Goal: Task Accomplishment & Management: Complete application form

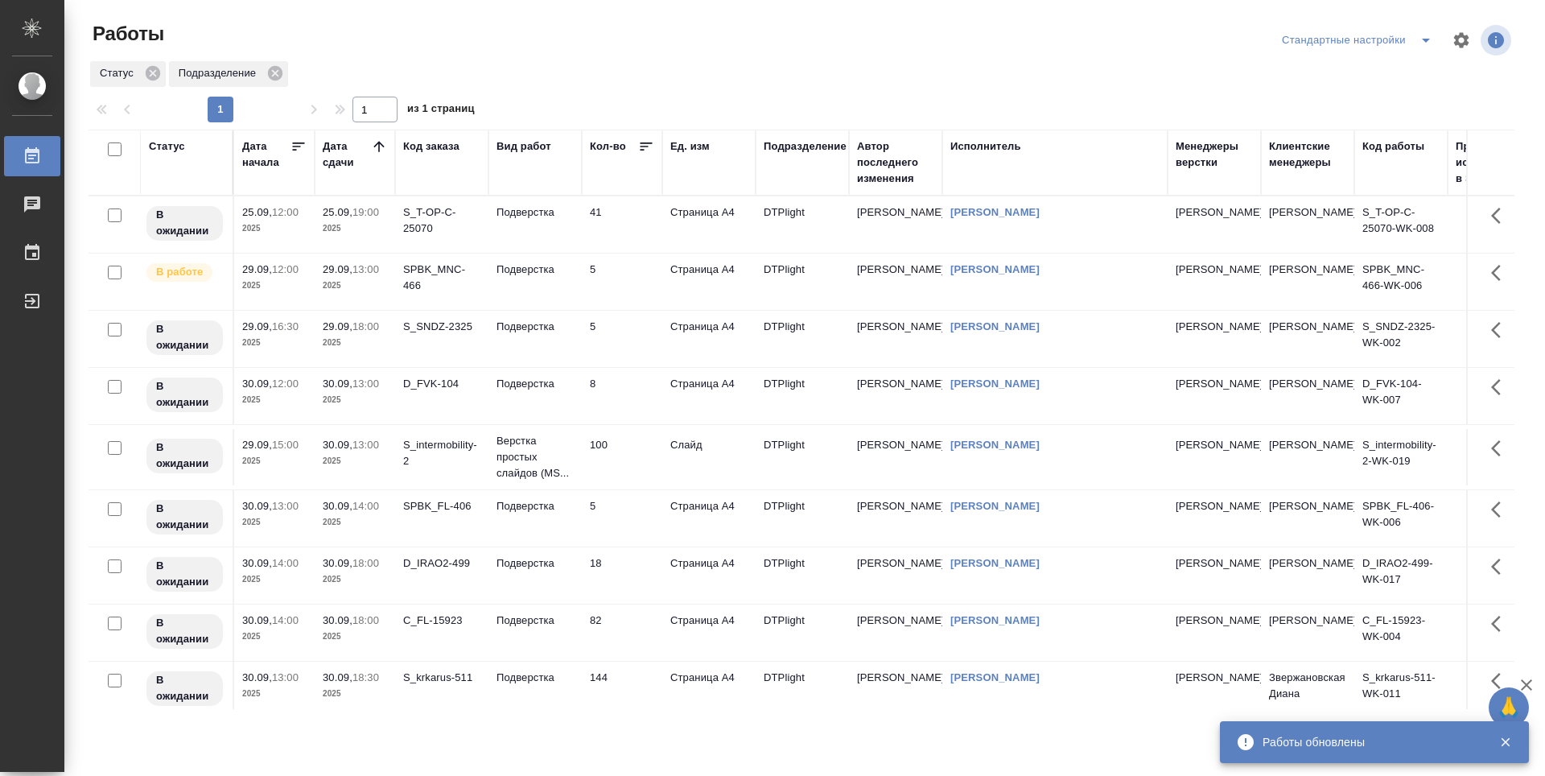
click at [380, 141] on icon at bounding box center [379, 146] width 16 height 16
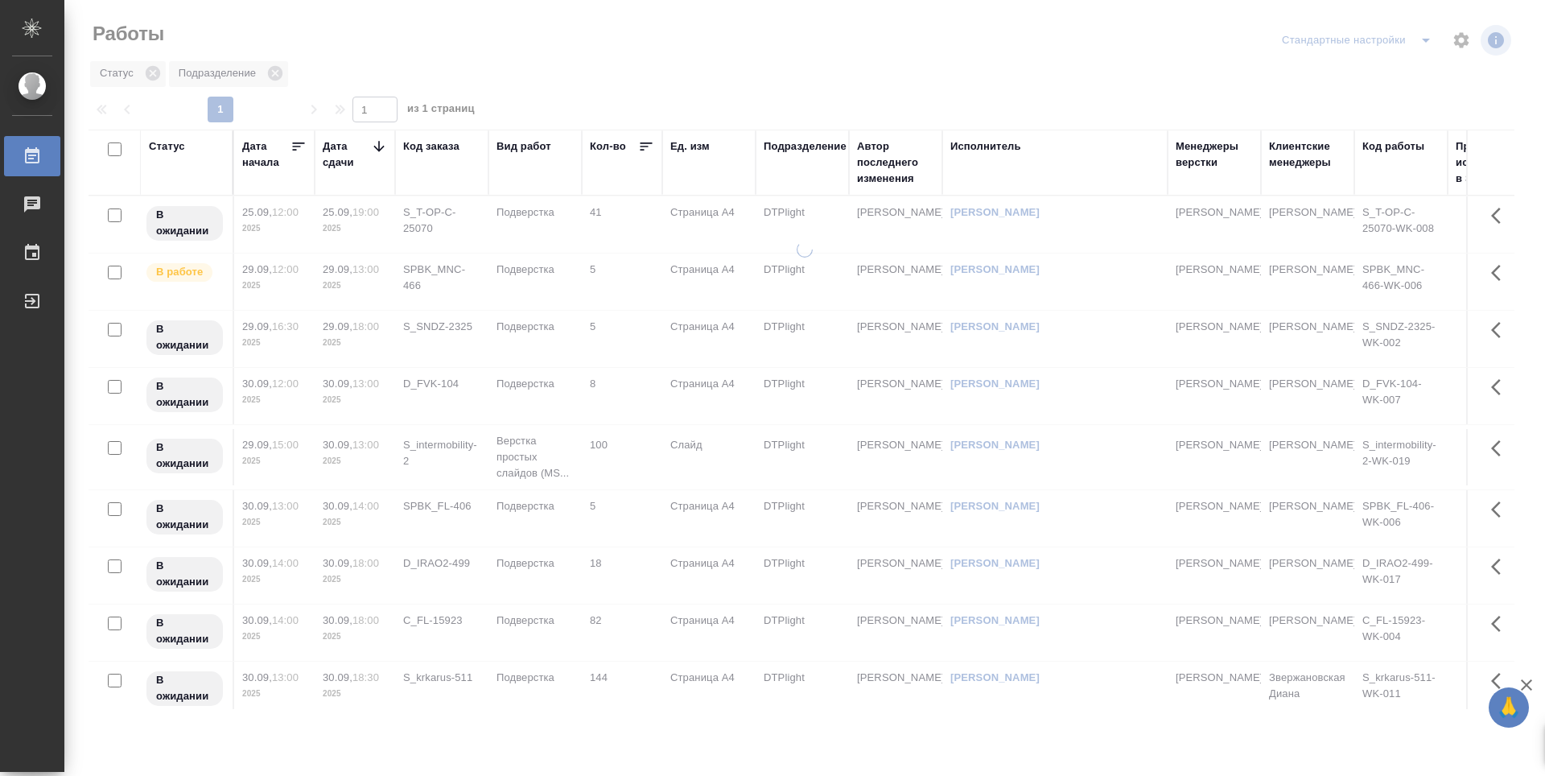
click at [378, 142] on icon at bounding box center [379, 146] width 16 height 16
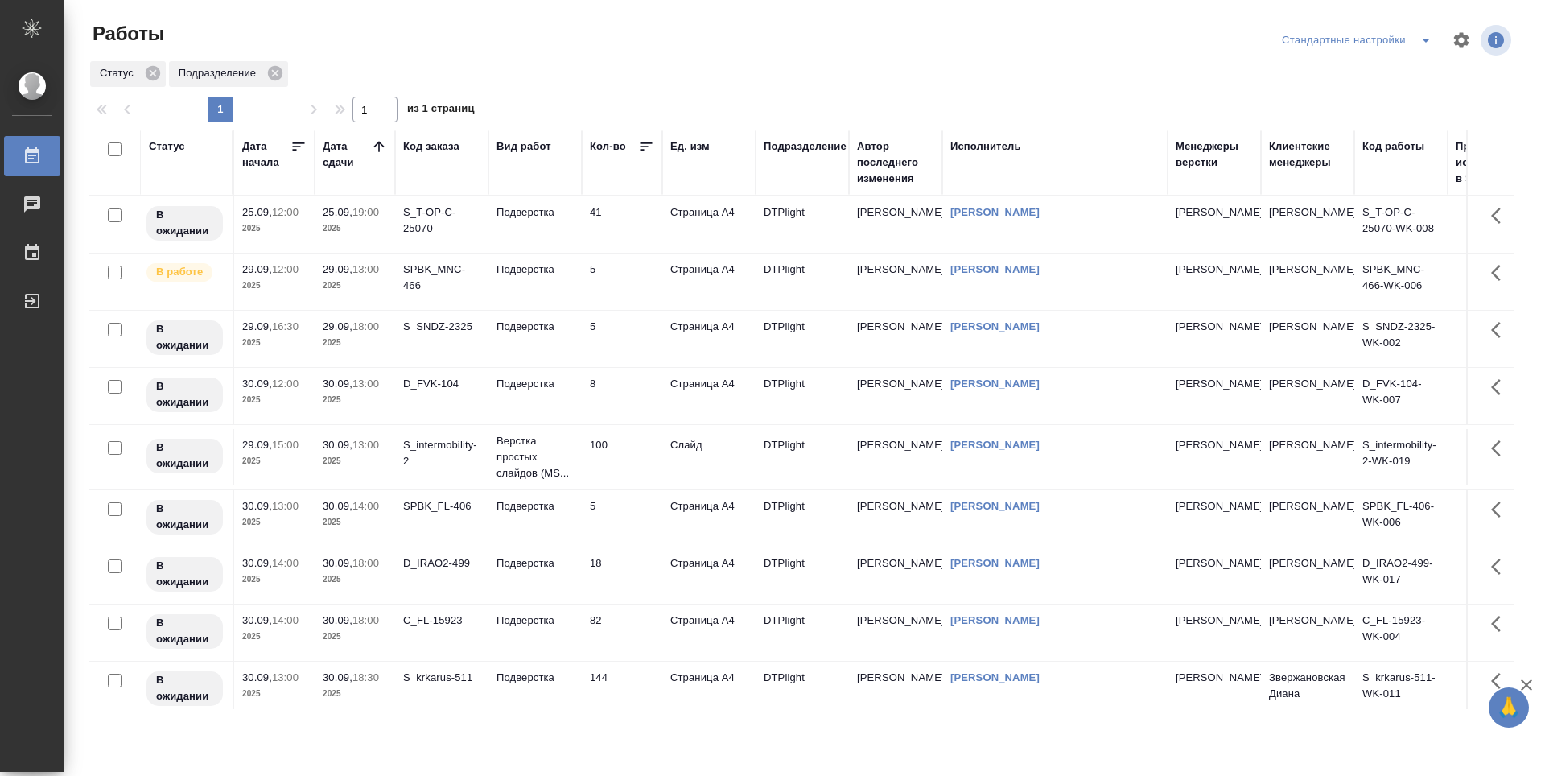
click at [617, 277] on td "5" at bounding box center [622, 282] width 80 height 56
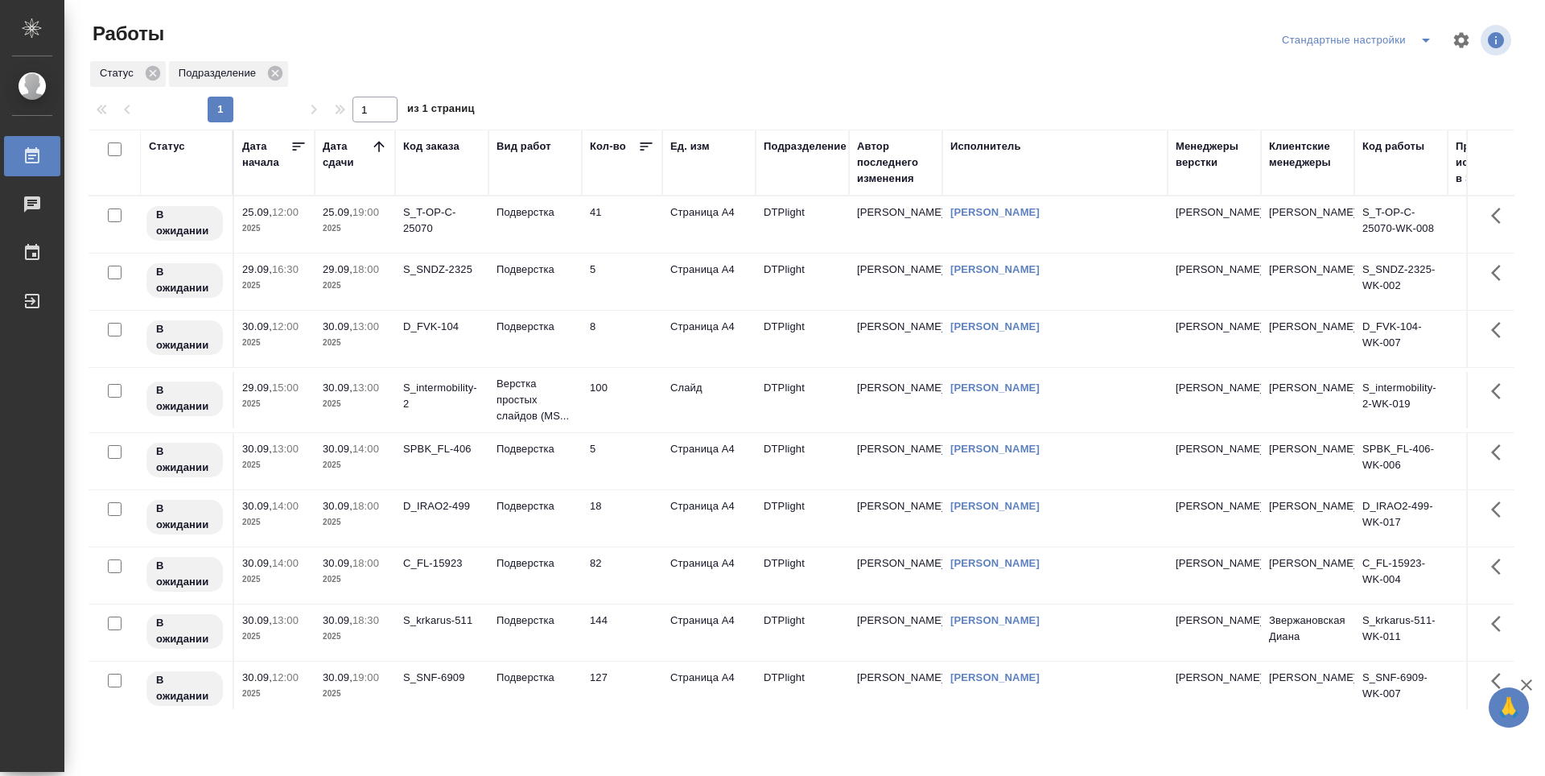
click at [621, 289] on td "5" at bounding box center [622, 282] width 80 height 56
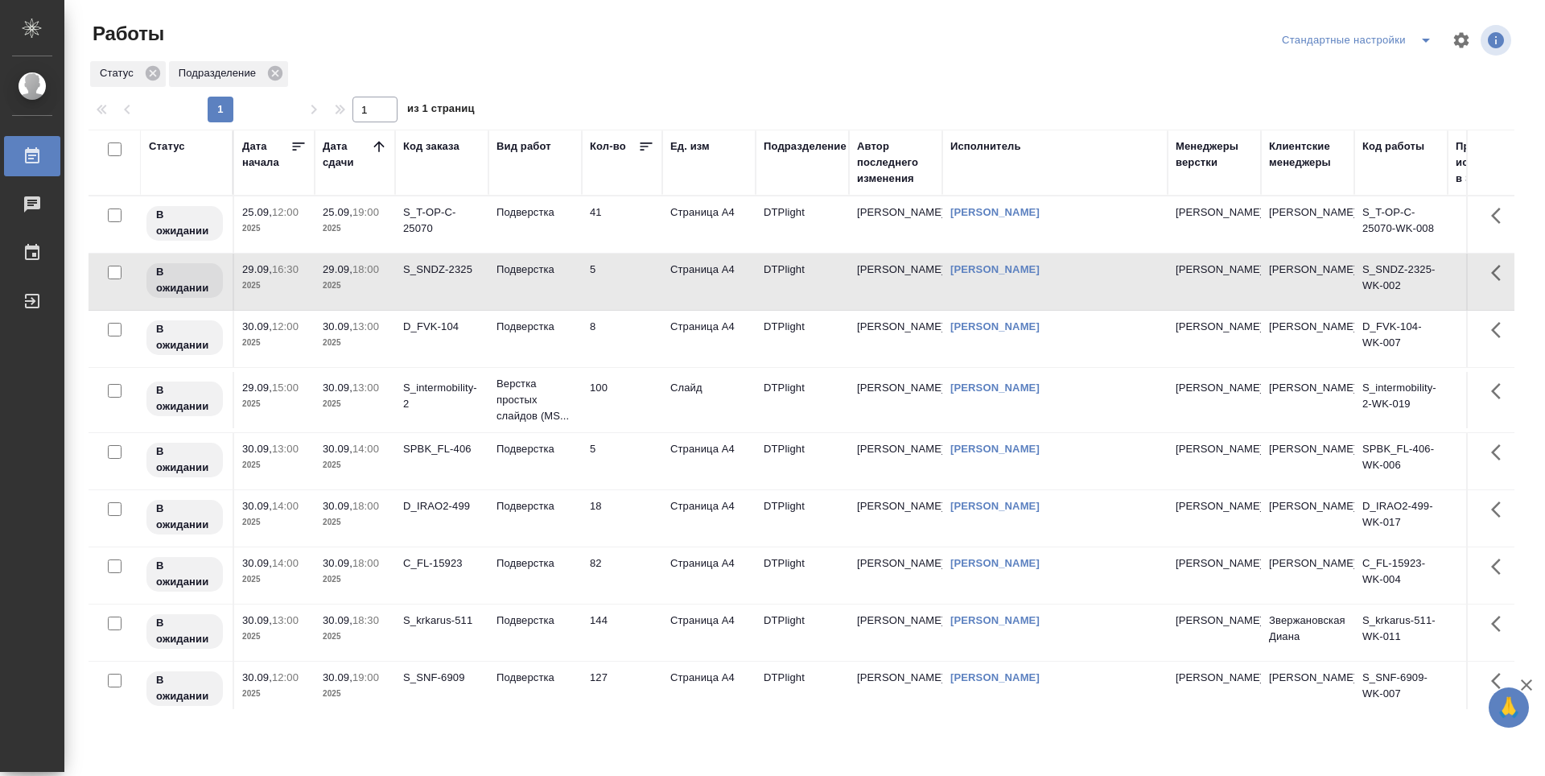
click at [637, 361] on td "8" at bounding box center [622, 339] width 80 height 56
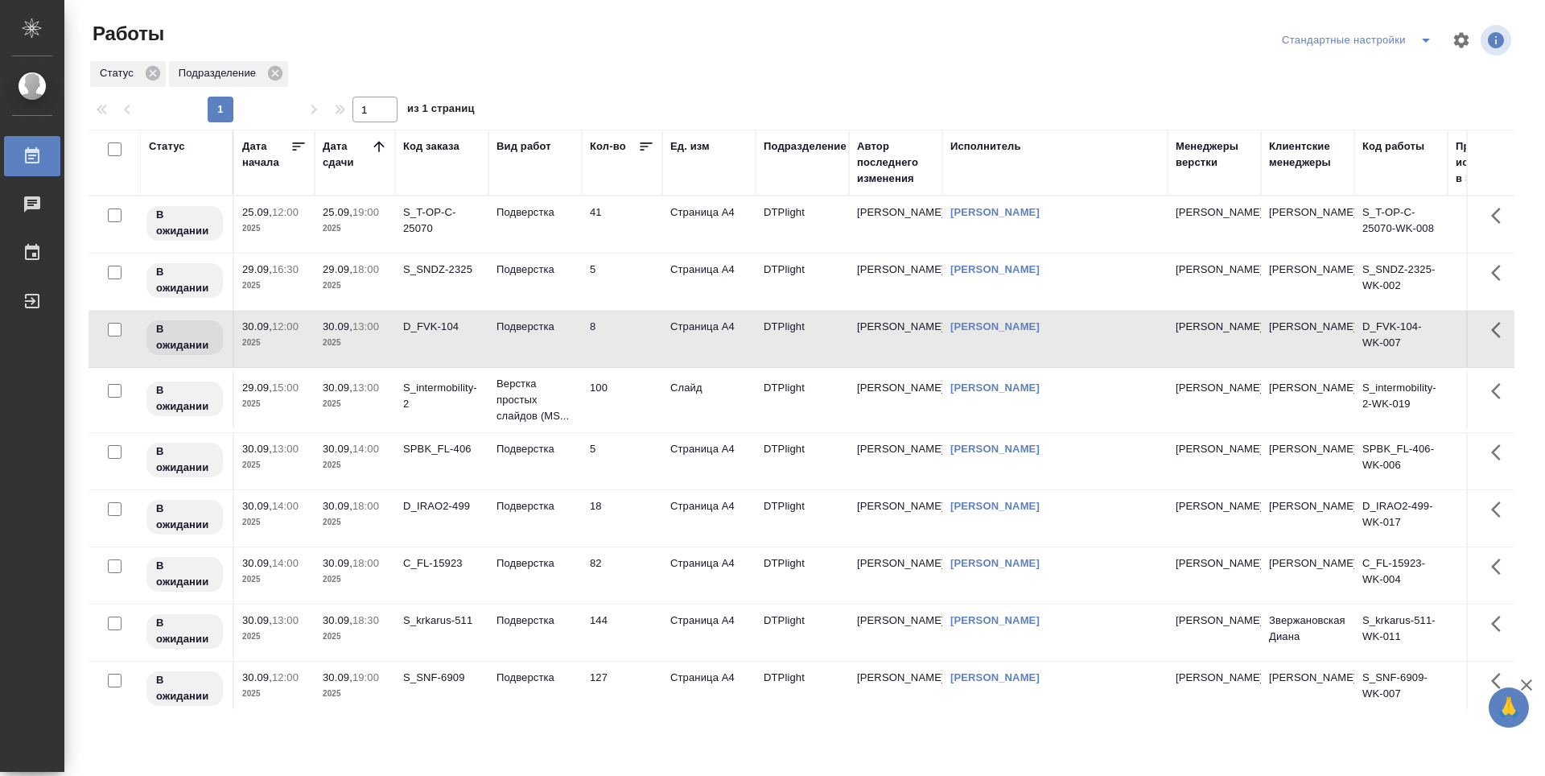
click at [617, 416] on td "100" at bounding box center [622, 400] width 80 height 56
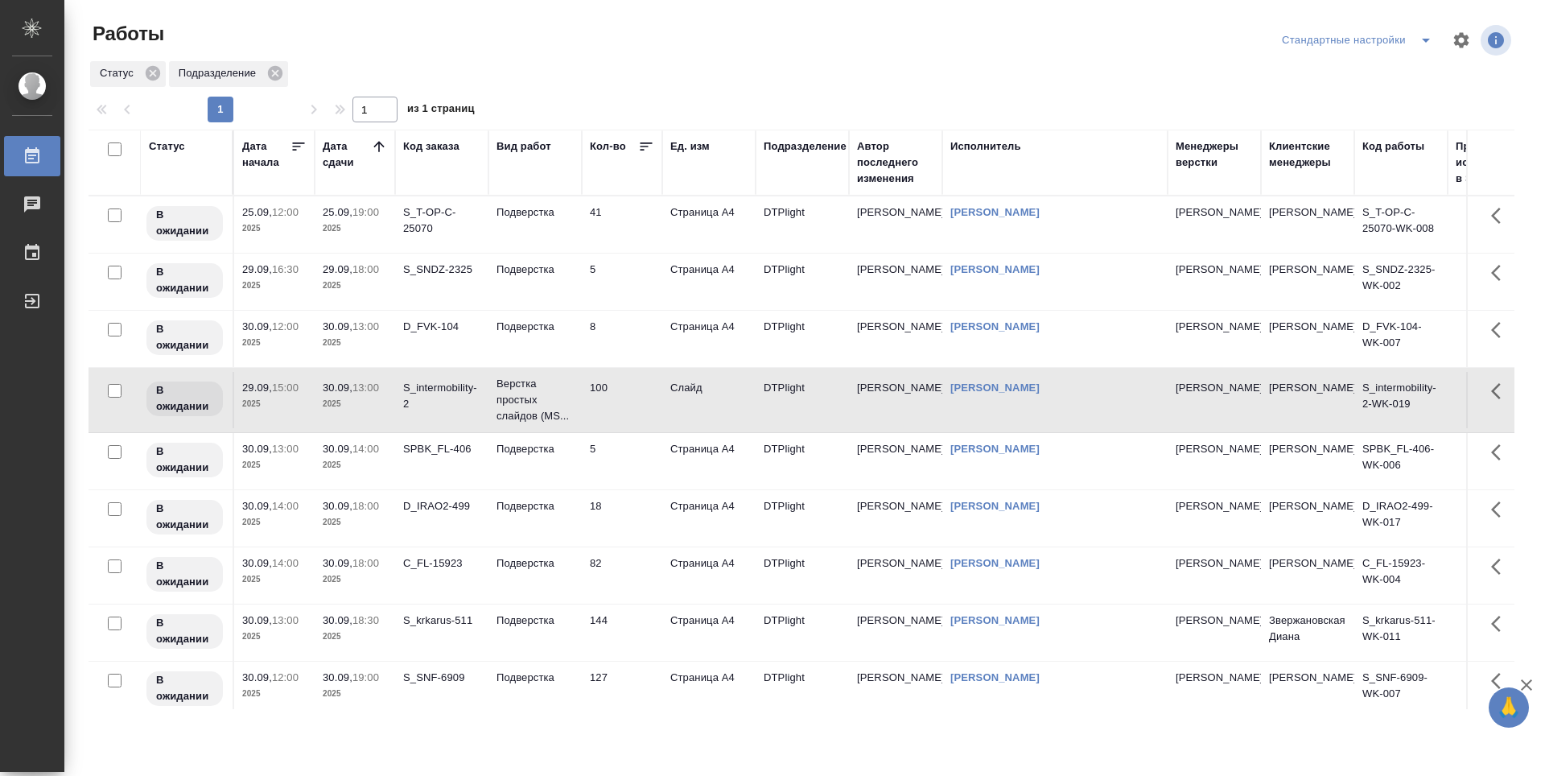
click at [627, 465] on td "5" at bounding box center [622, 461] width 80 height 56
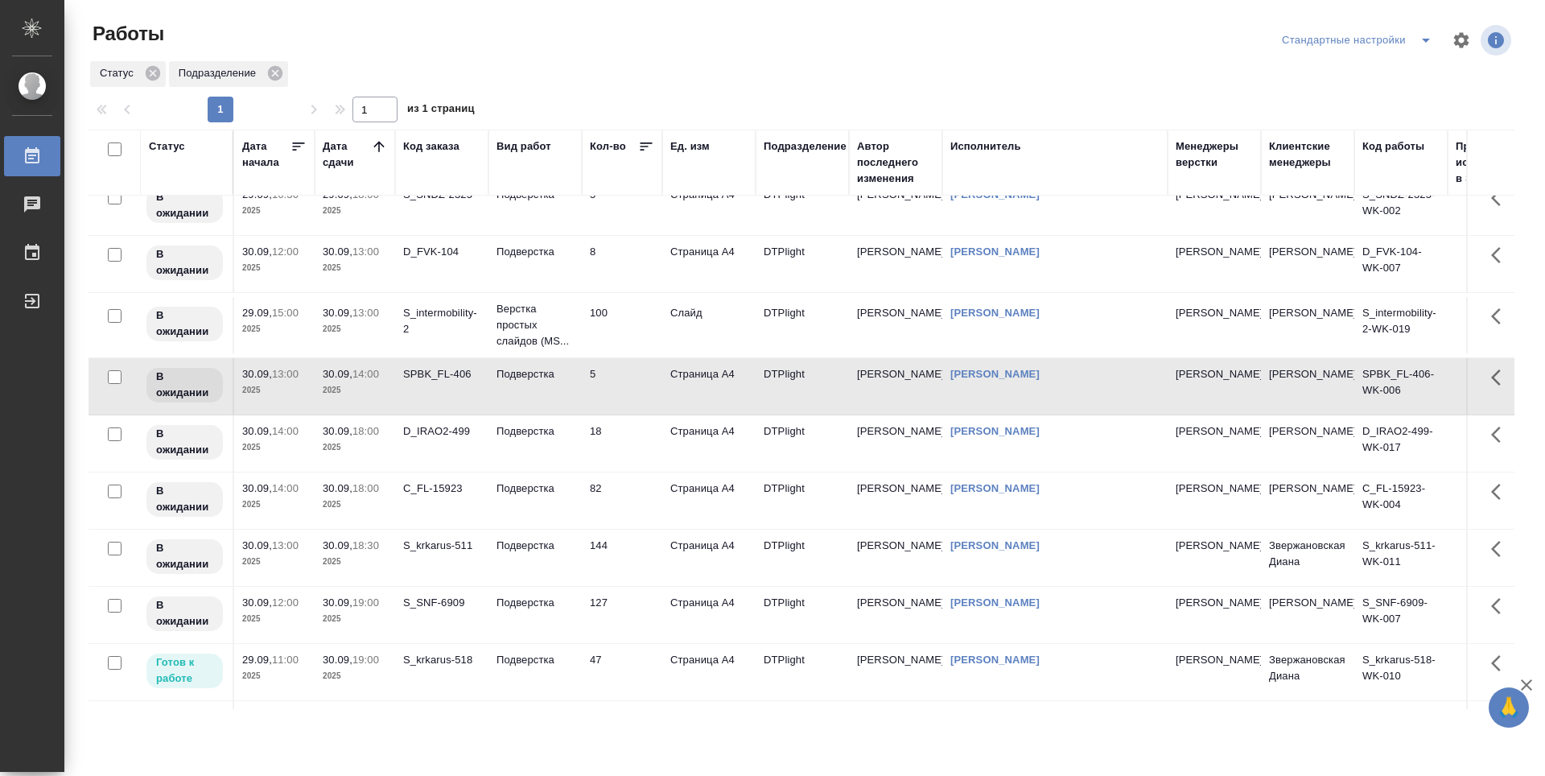
scroll to position [144, 0]
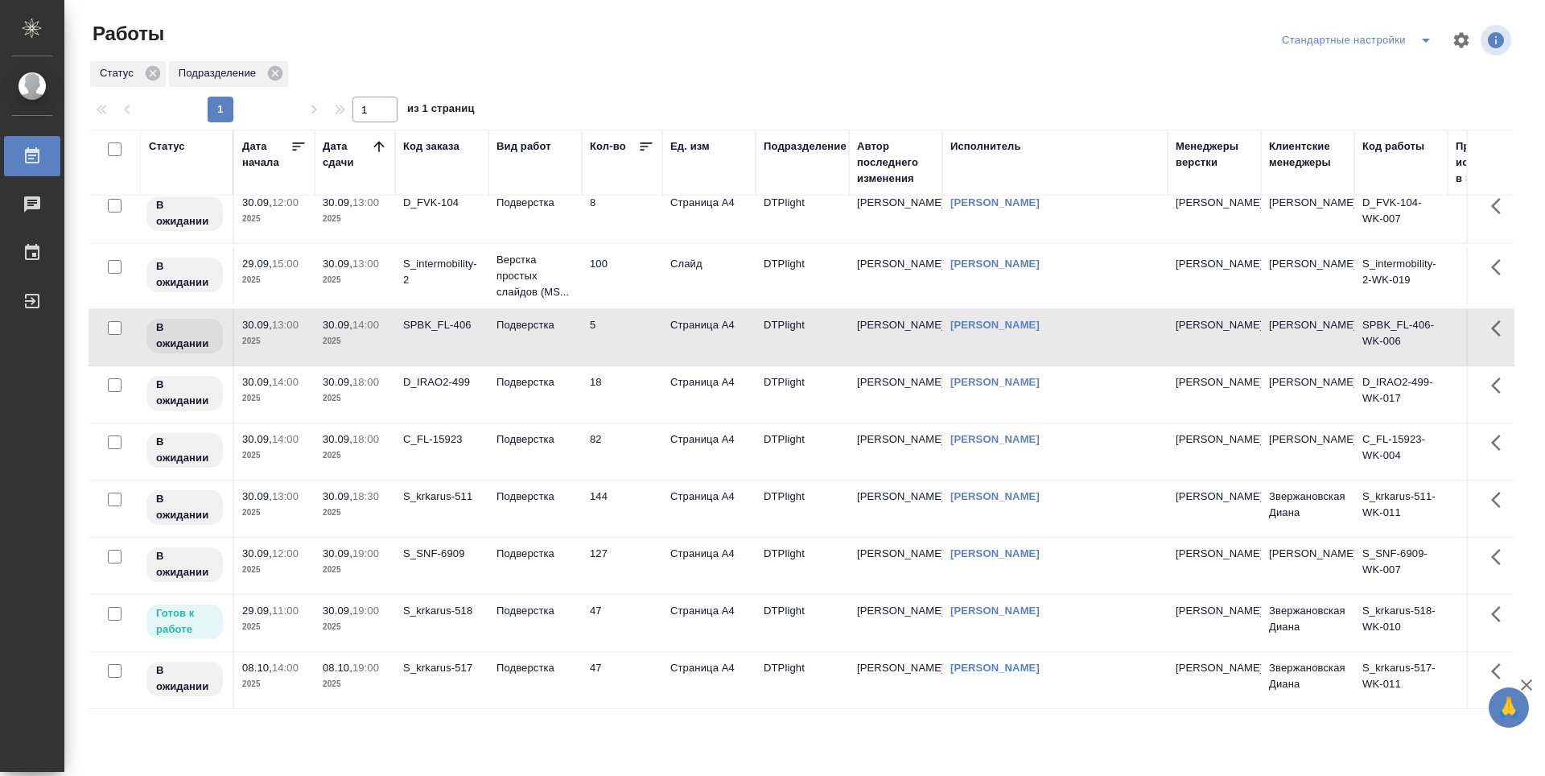
click at [632, 604] on td "47" at bounding box center [622, 623] width 80 height 56
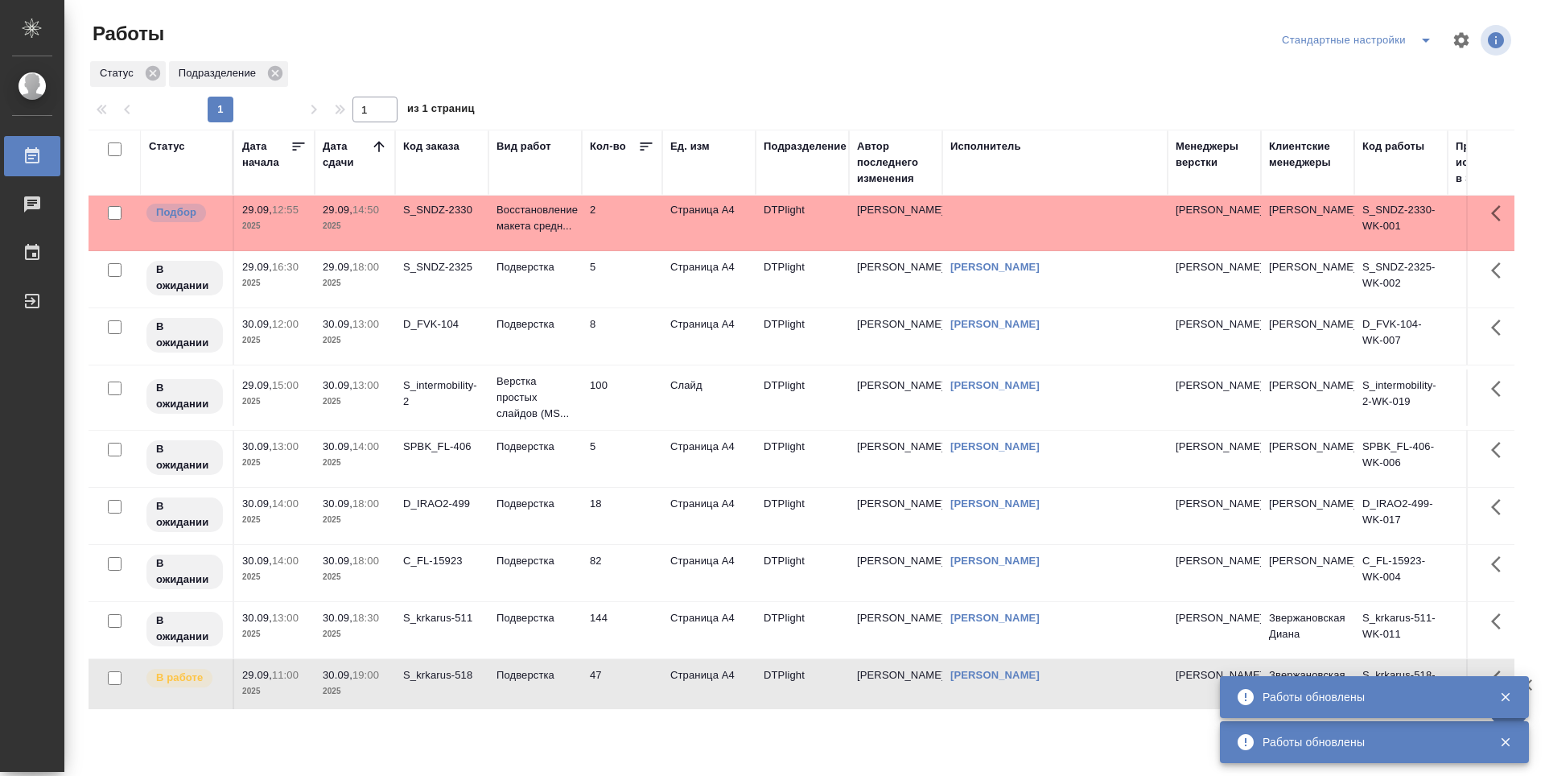
scroll to position [0, 0]
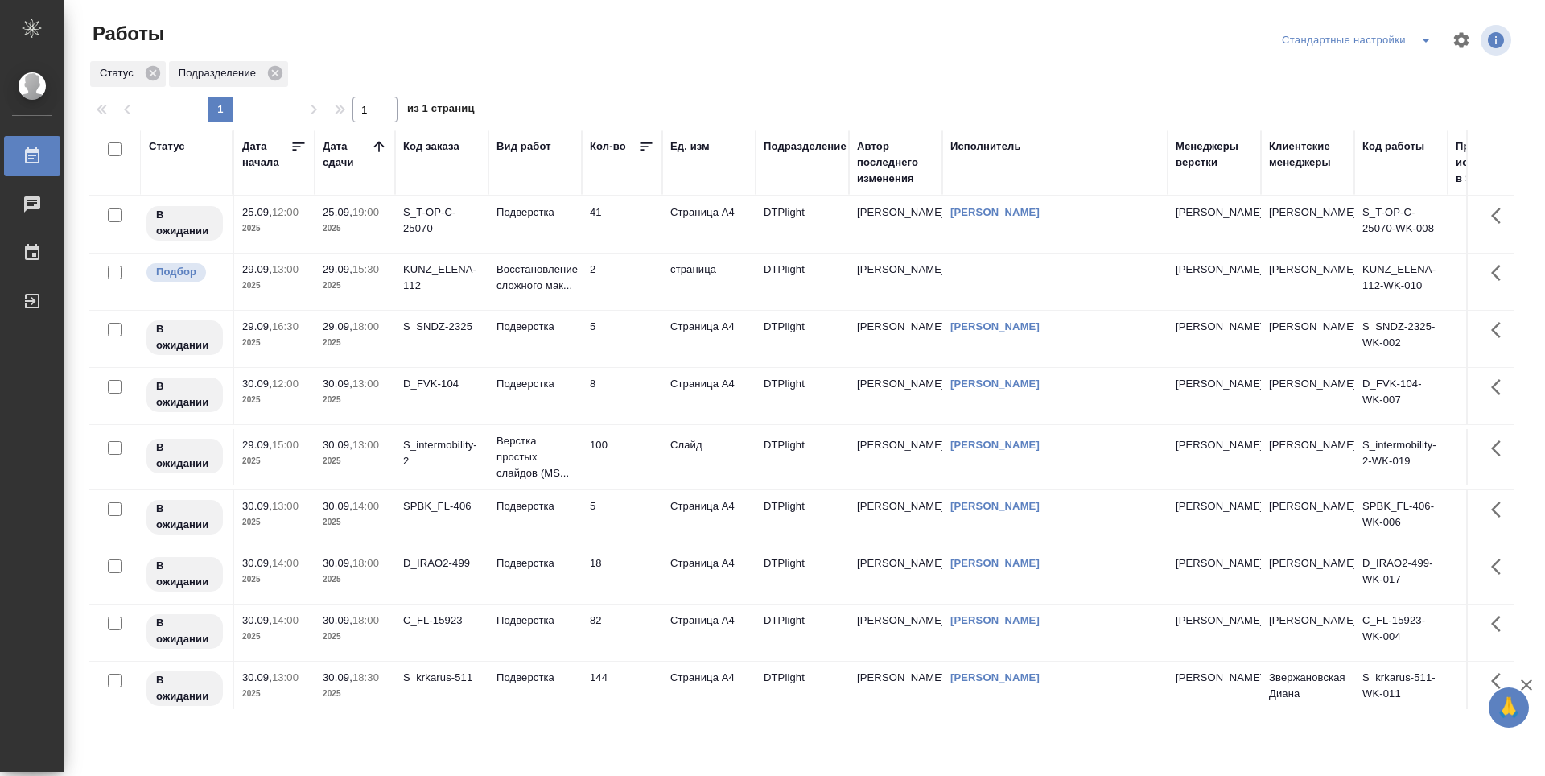
click at [621, 229] on td "41" at bounding box center [622, 224] width 80 height 56
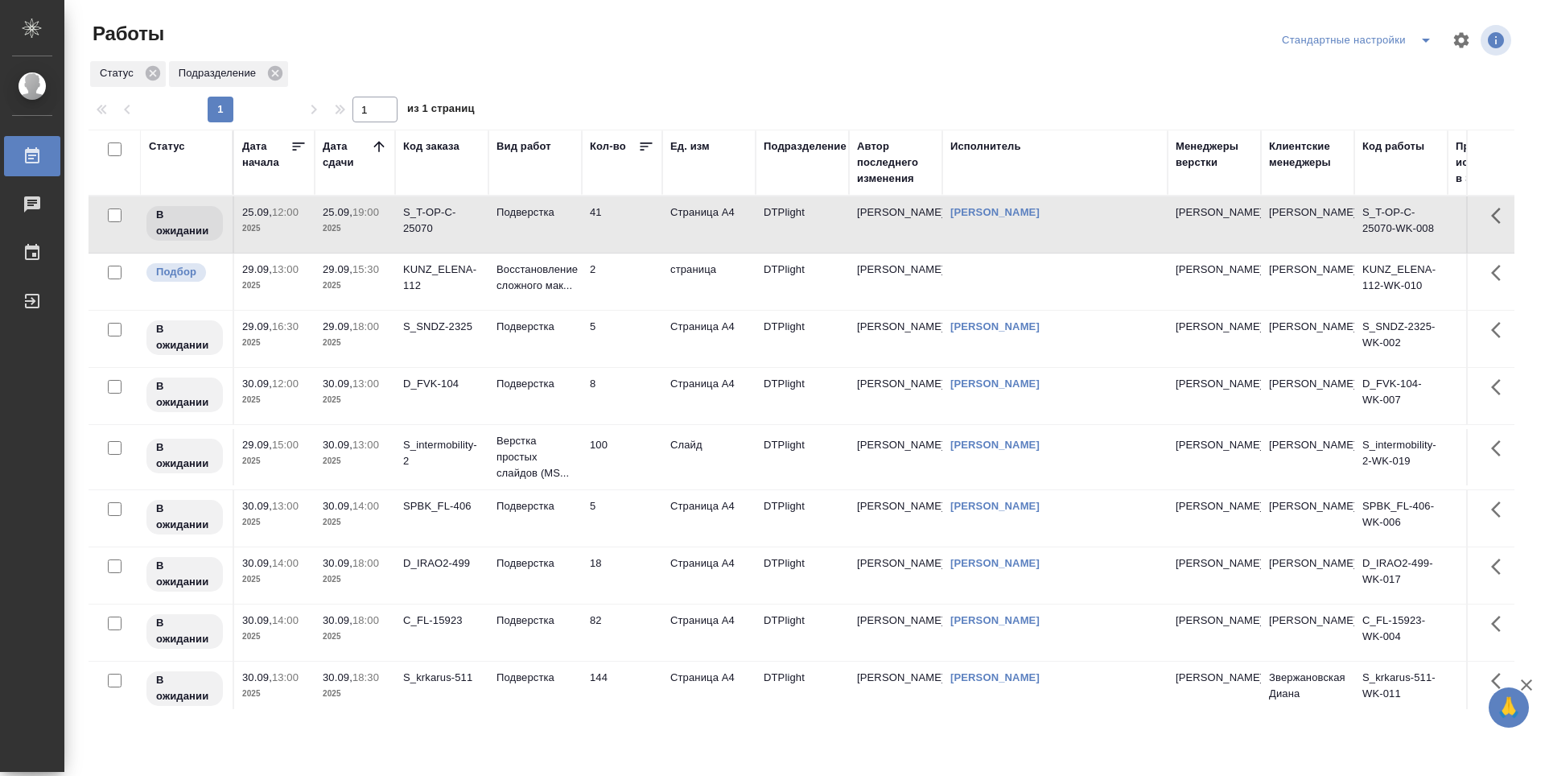
click at [624, 330] on td "5" at bounding box center [622, 339] width 80 height 56
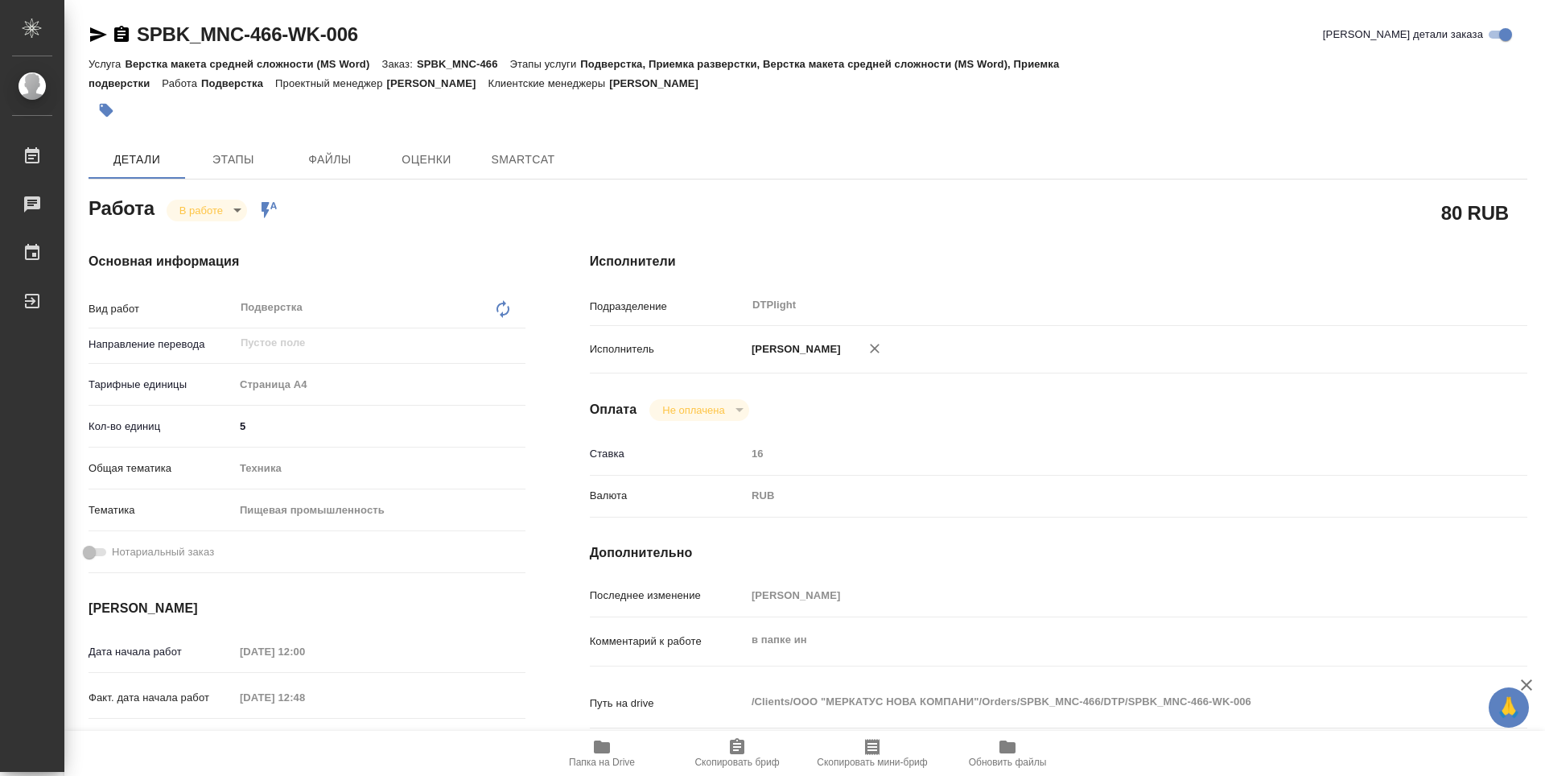
type textarea "x"
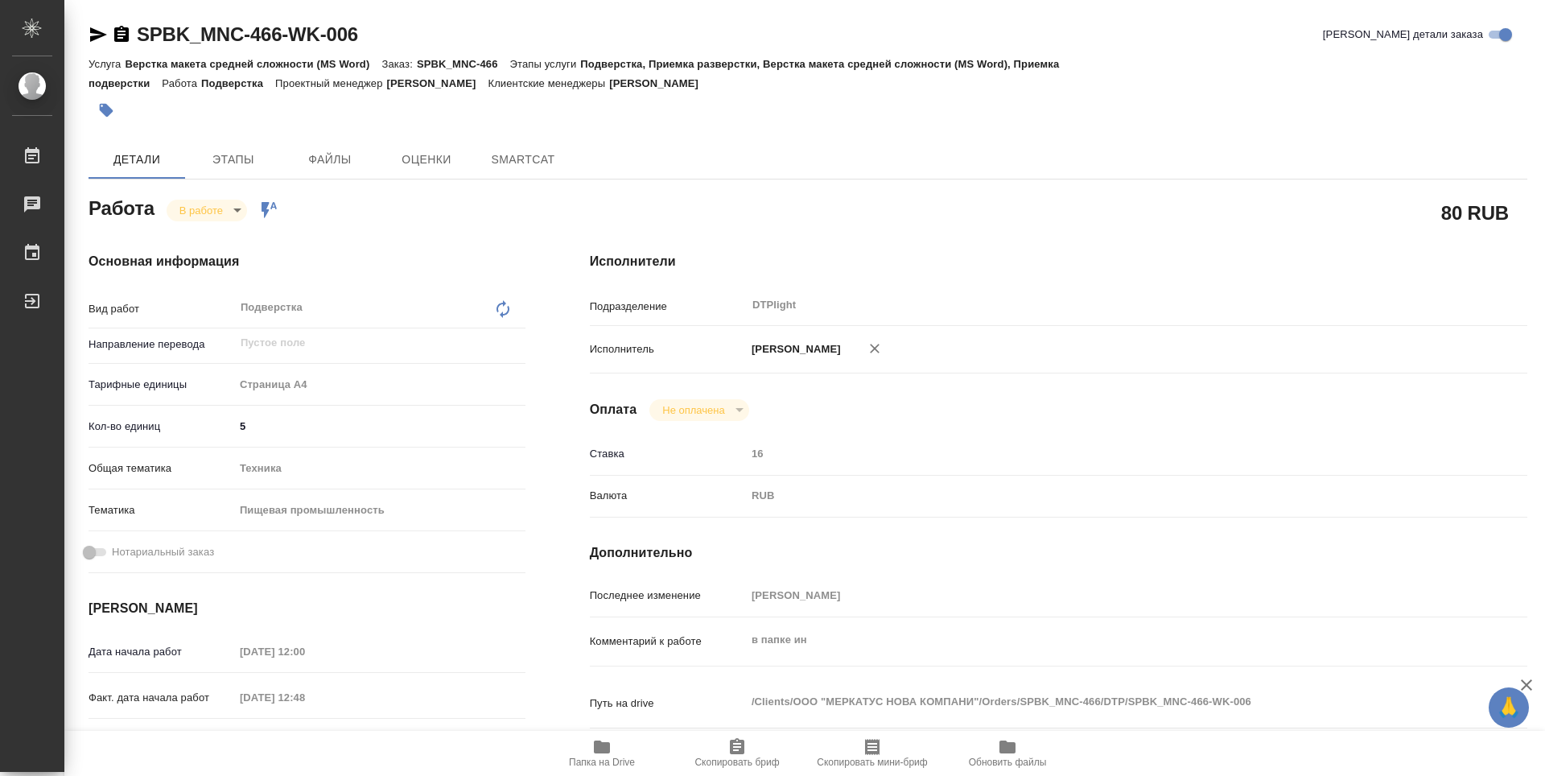
type textarea "x"
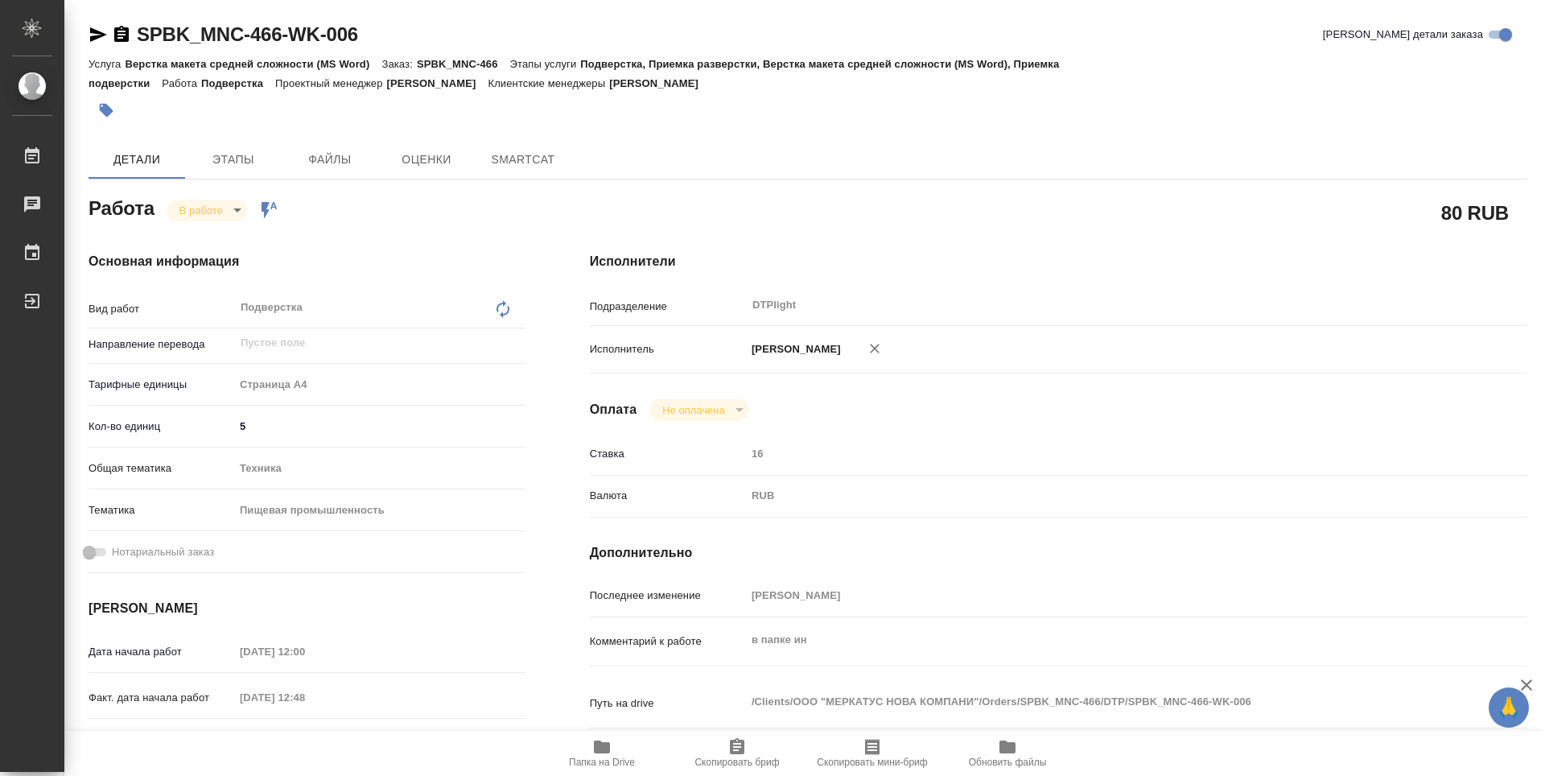
type textarea "x"
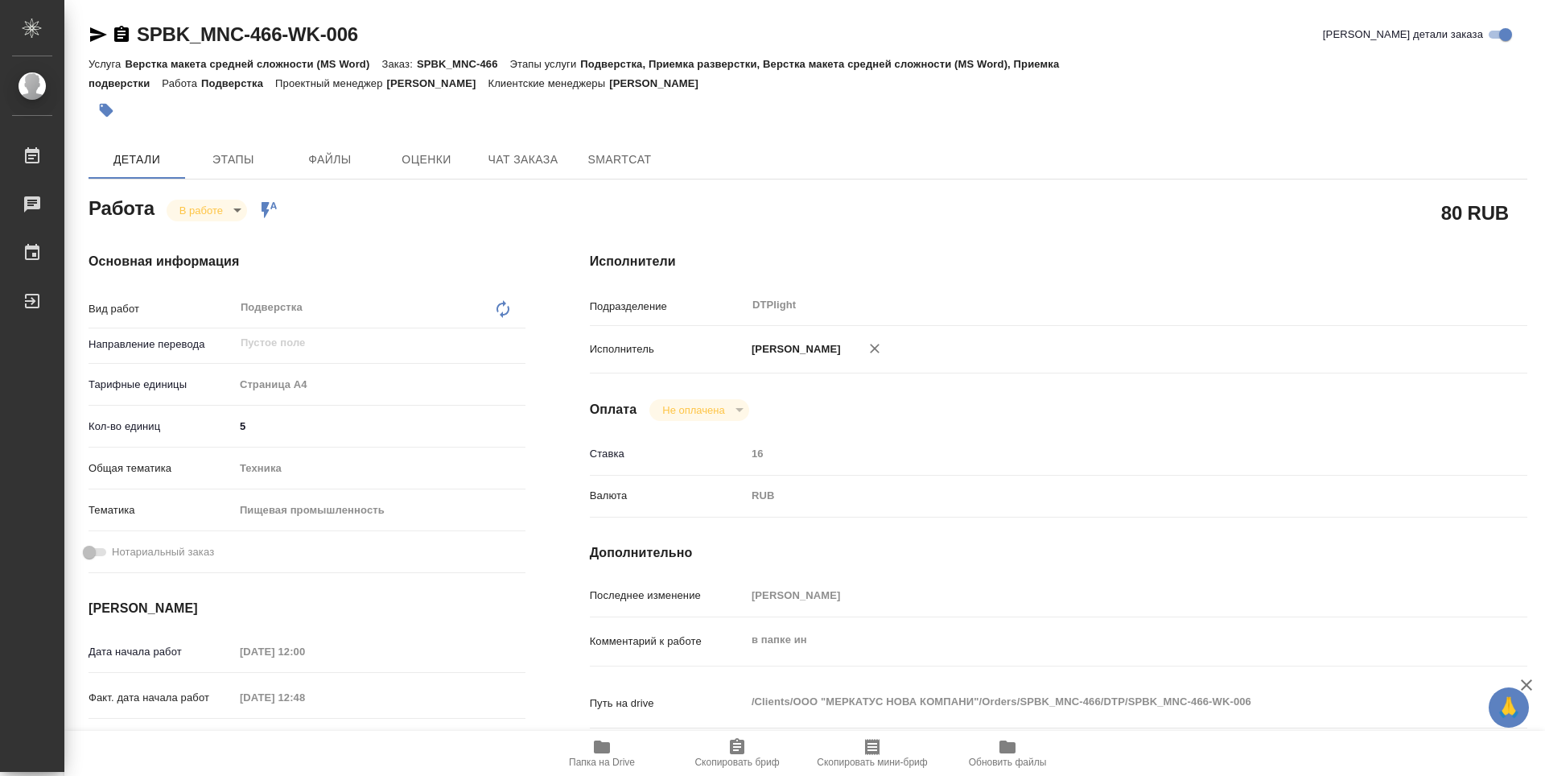
click at [611, 763] on span "Папка на Drive" at bounding box center [602, 762] width 66 height 11
type textarea "x"
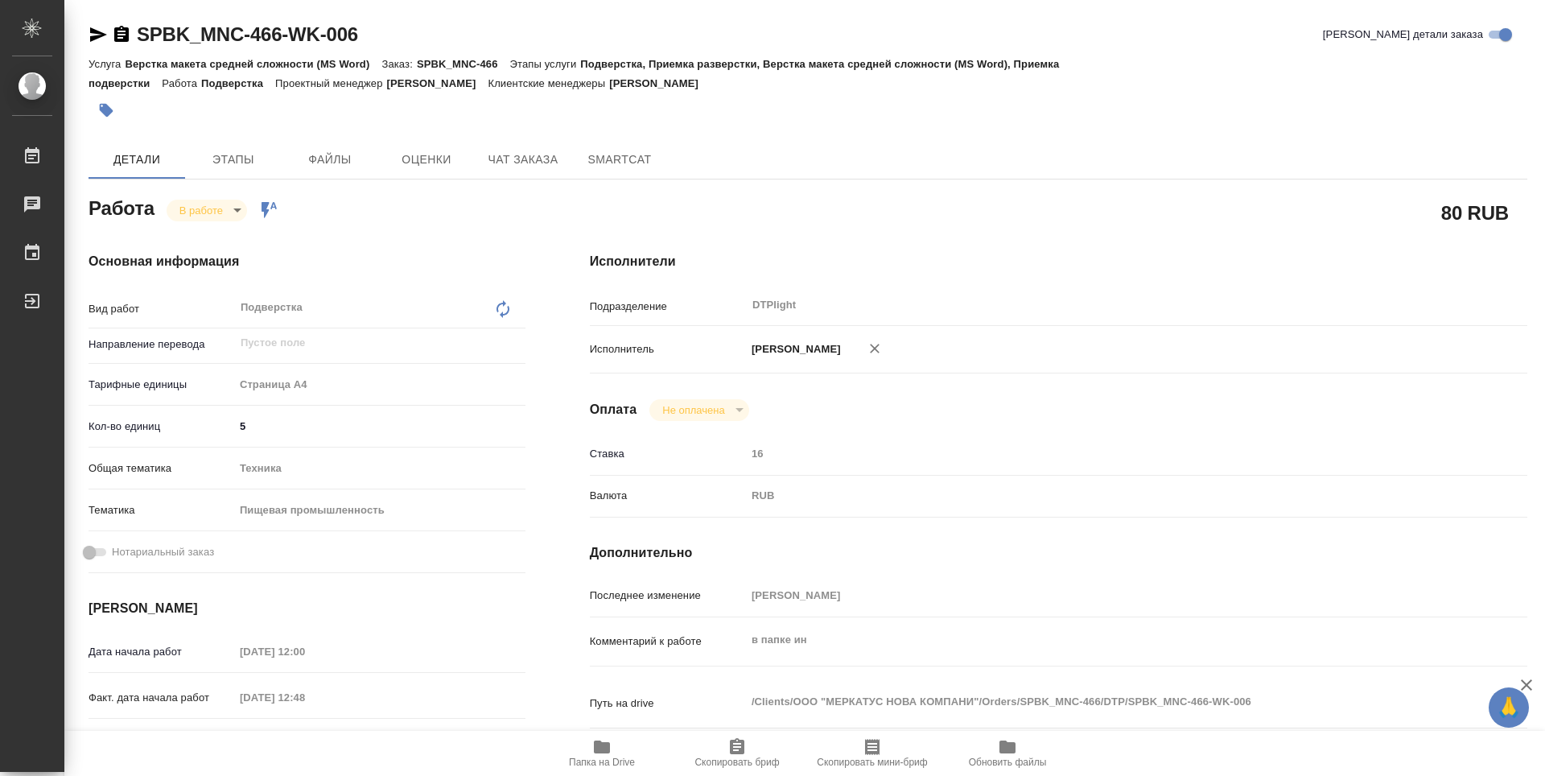
type textarea "x"
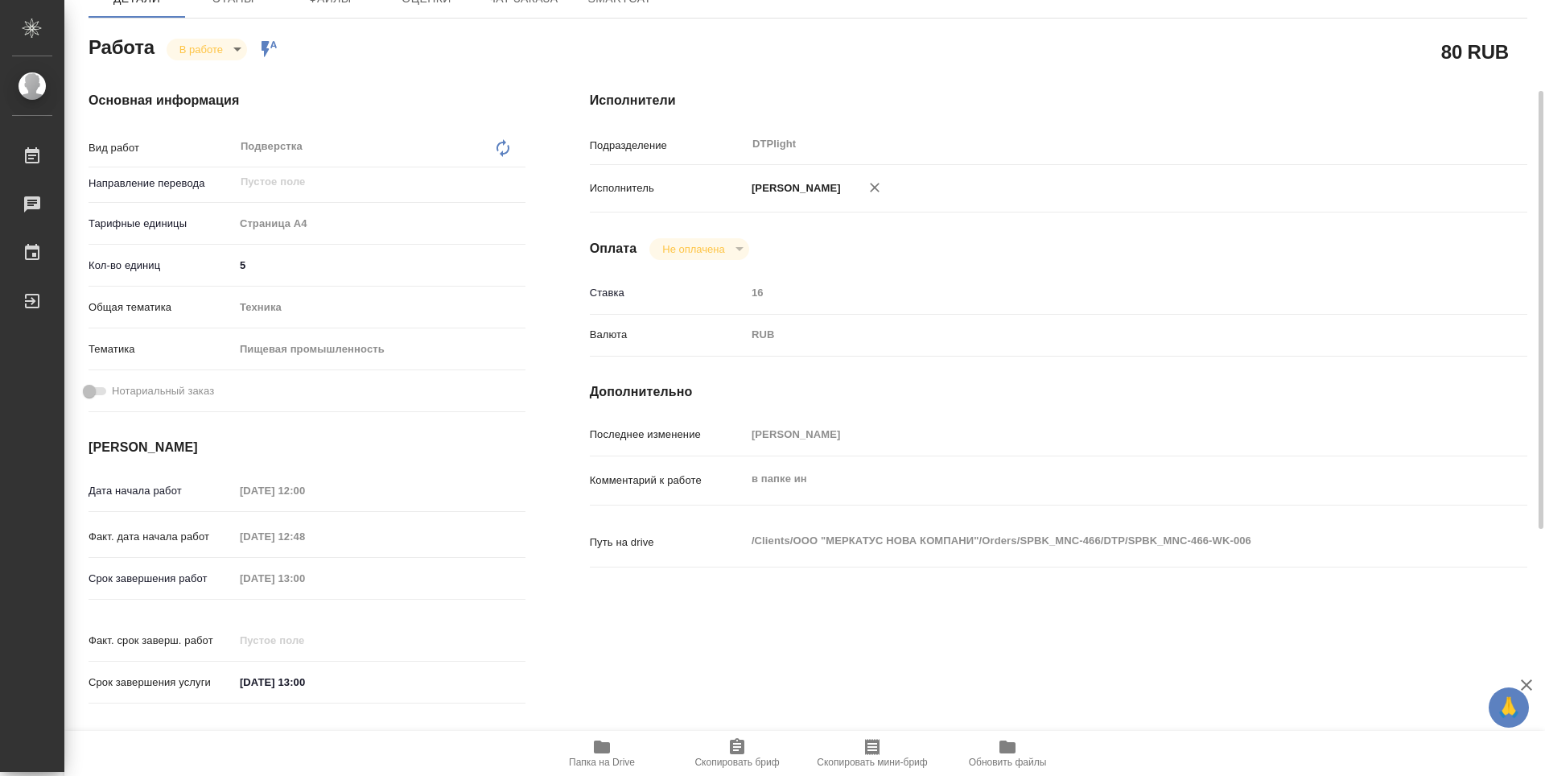
type textarea "x"
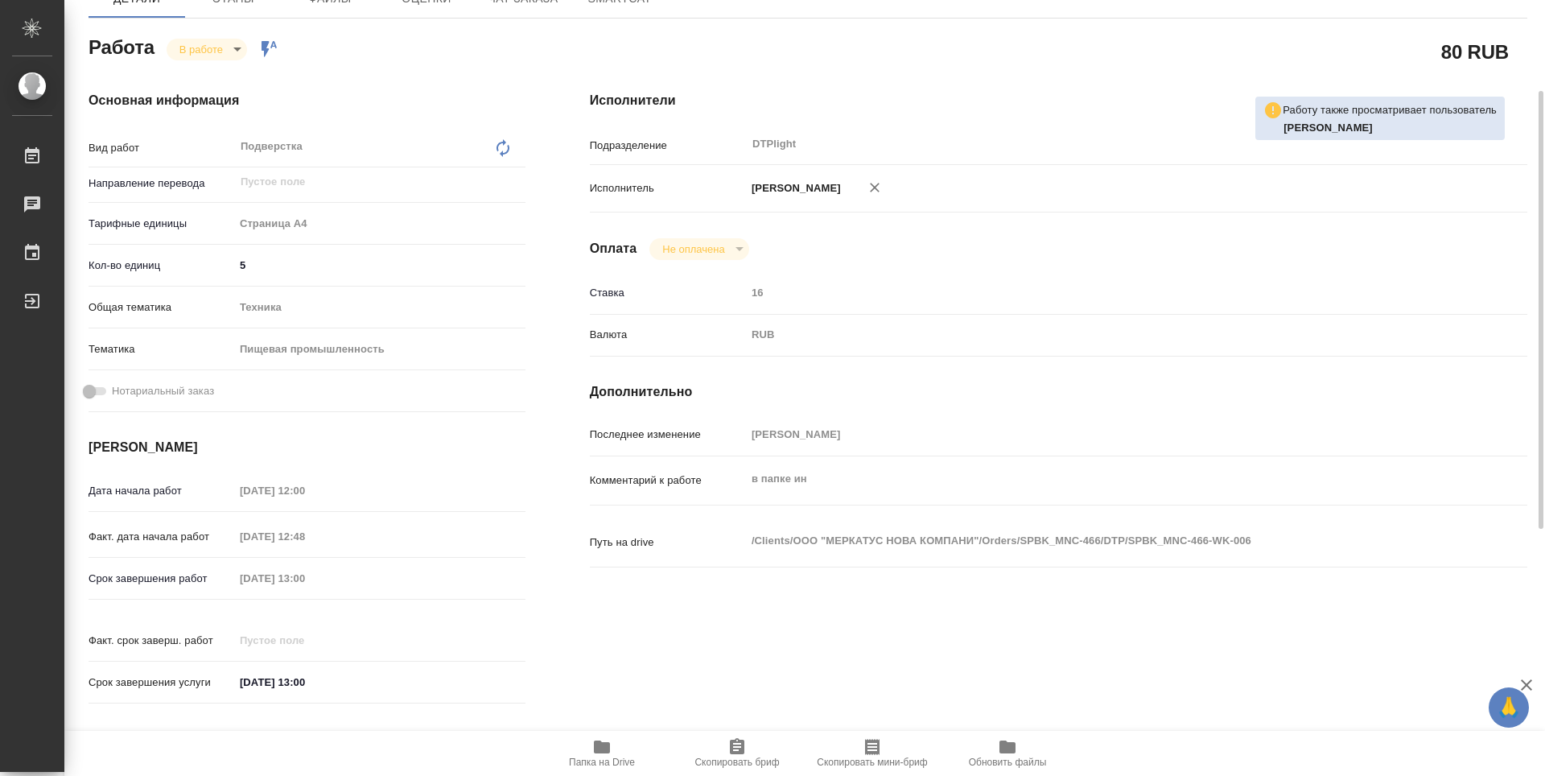
scroll to position [0, 0]
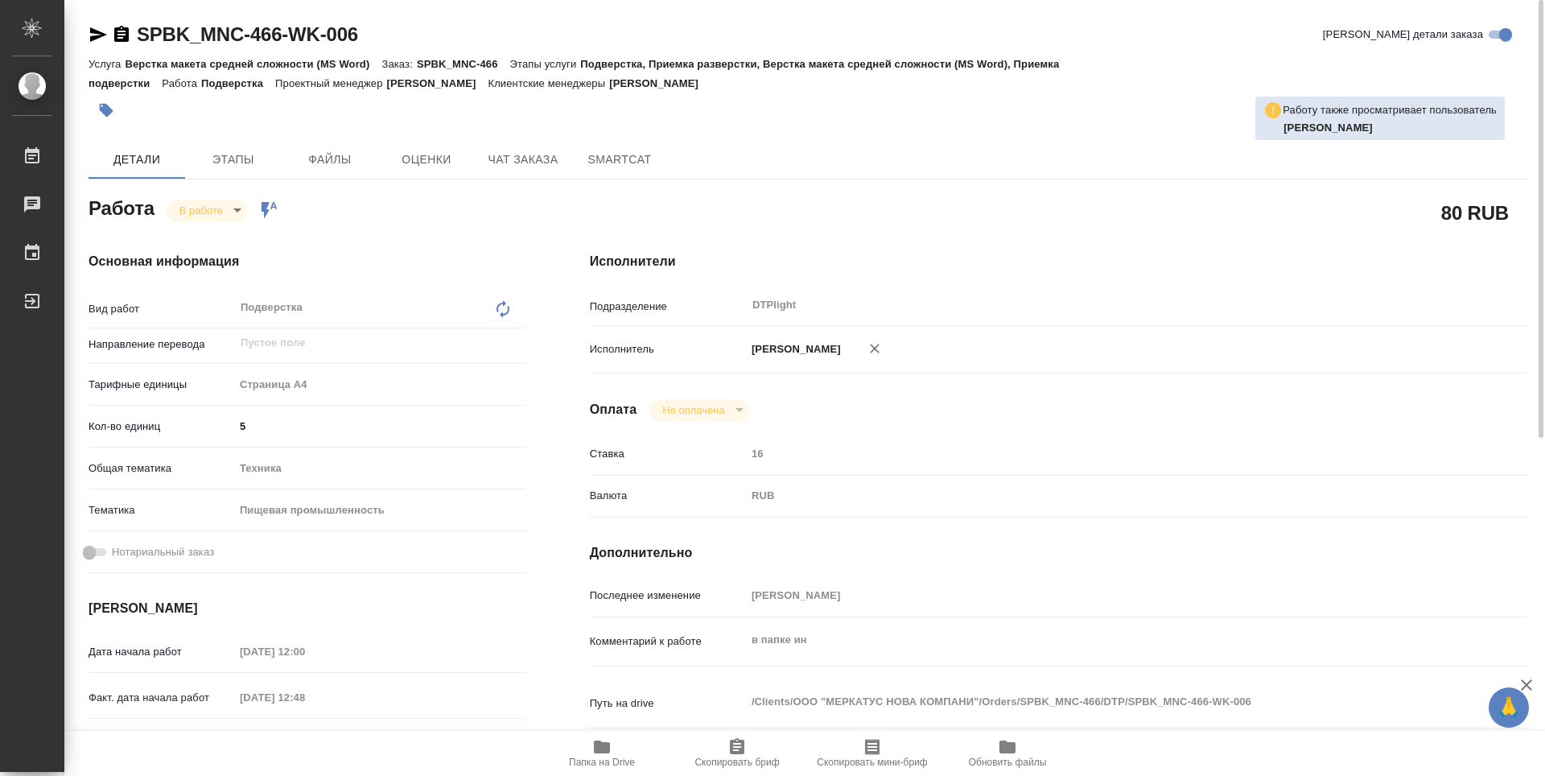
click at [119, 42] on icon "button" at bounding box center [121, 34] width 14 height 16
click at [600, 753] on icon "button" at bounding box center [602, 746] width 16 height 13
click at [619, 770] on button "Папка на Drive" at bounding box center [601, 753] width 135 height 45
click at [225, 216] on body "🙏 .cls-1 fill:#fff; AWATERA Guselnikov Roman Работы 0 Чаты График Выйти SPBK_MN…" at bounding box center [772, 388] width 1545 height 776
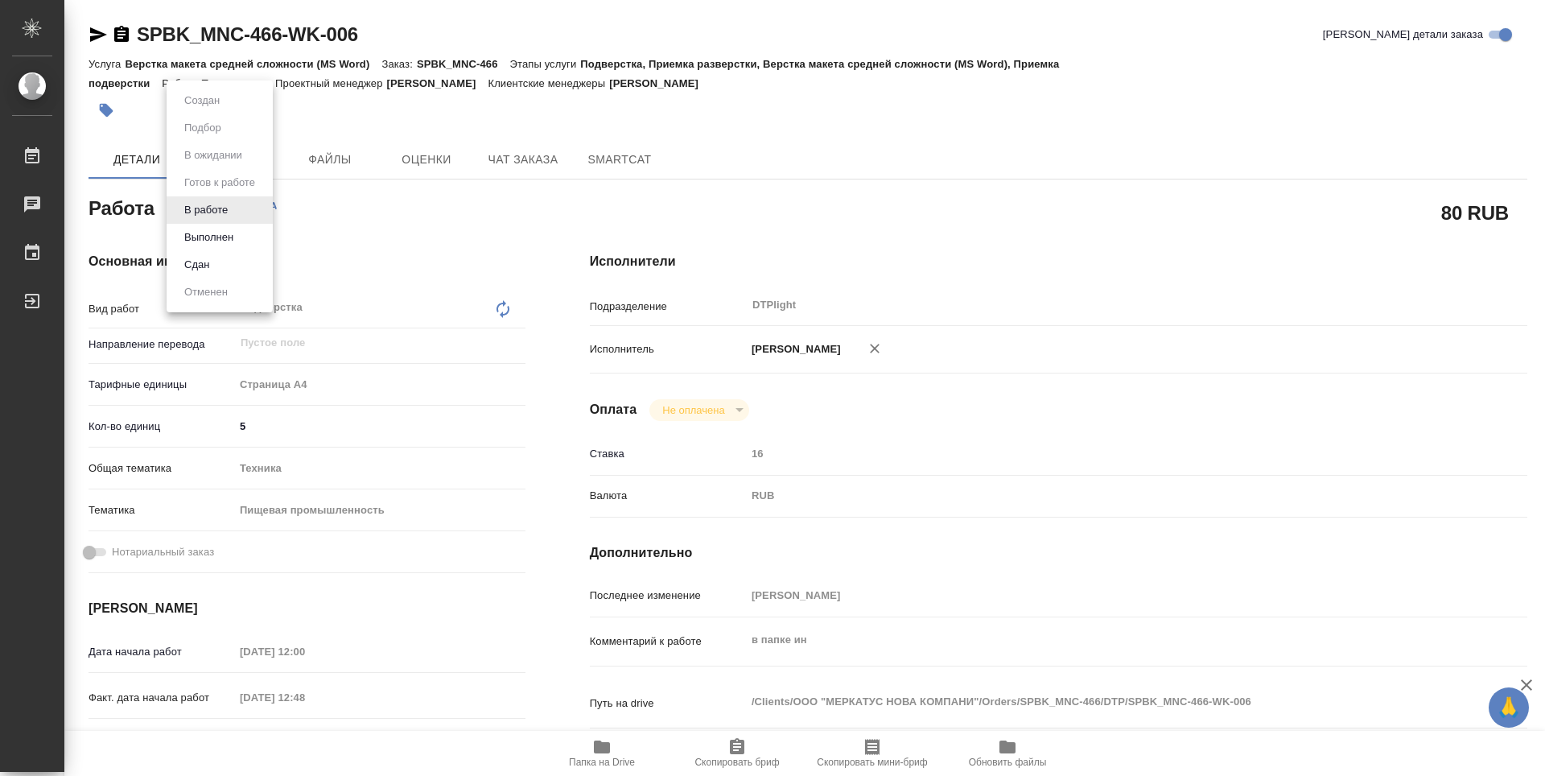
click at [242, 238] on li "Выполнен" at bounding box center [220, 237] width 106 height 27
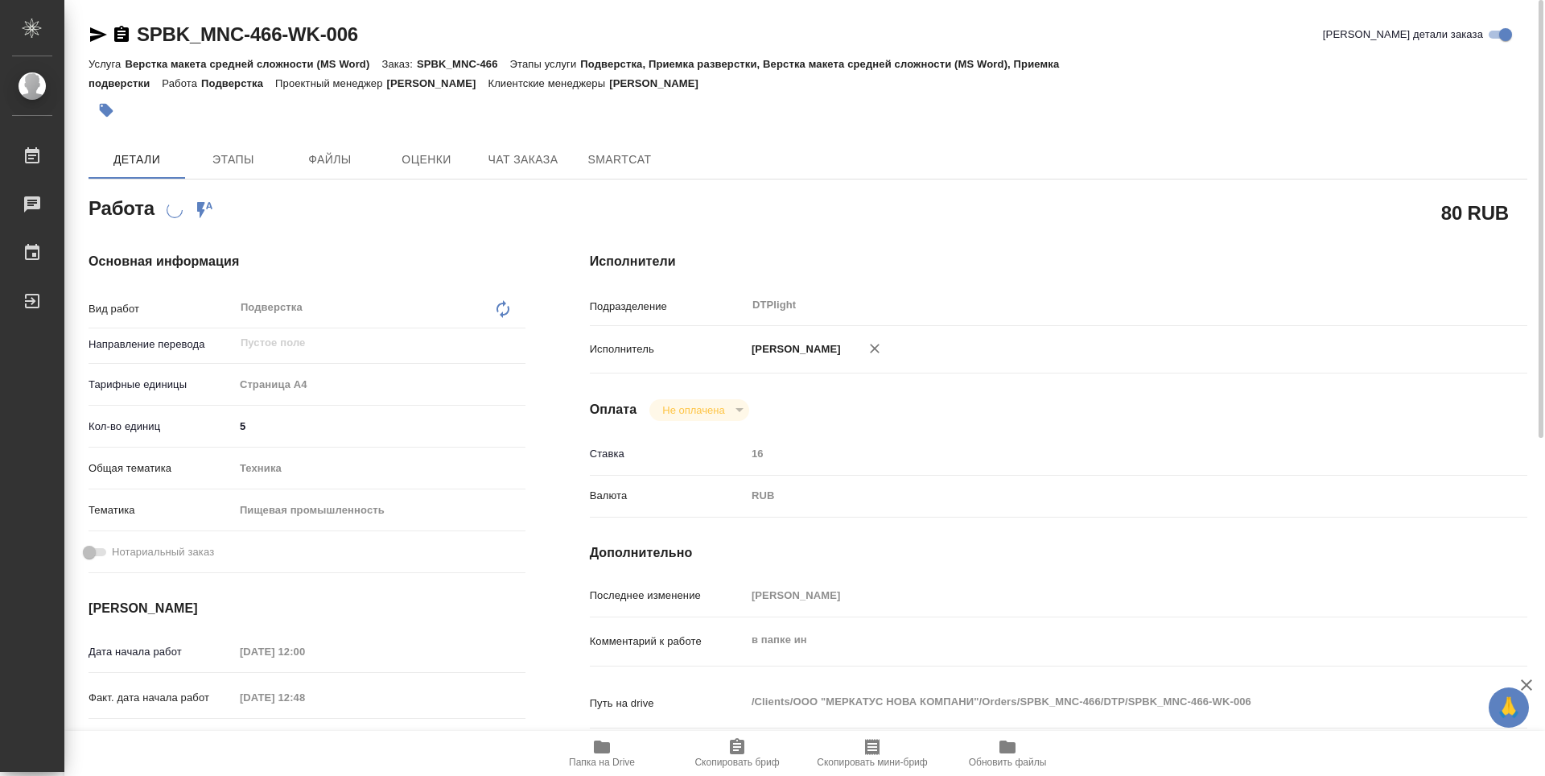
click at [119, 40] on icon "button" at bounding box center [121, 34] width 14 height 16
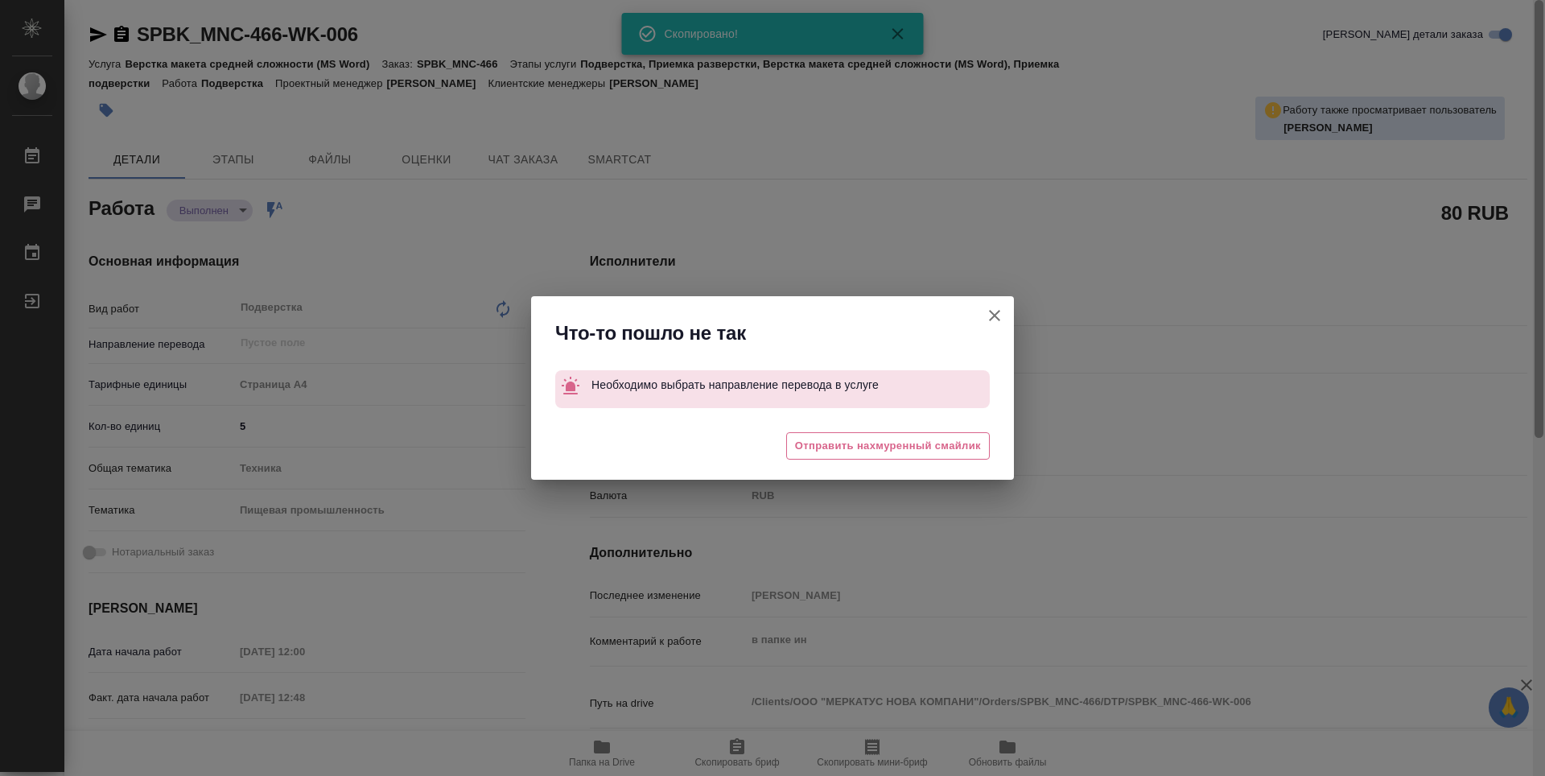
type textarea "x"
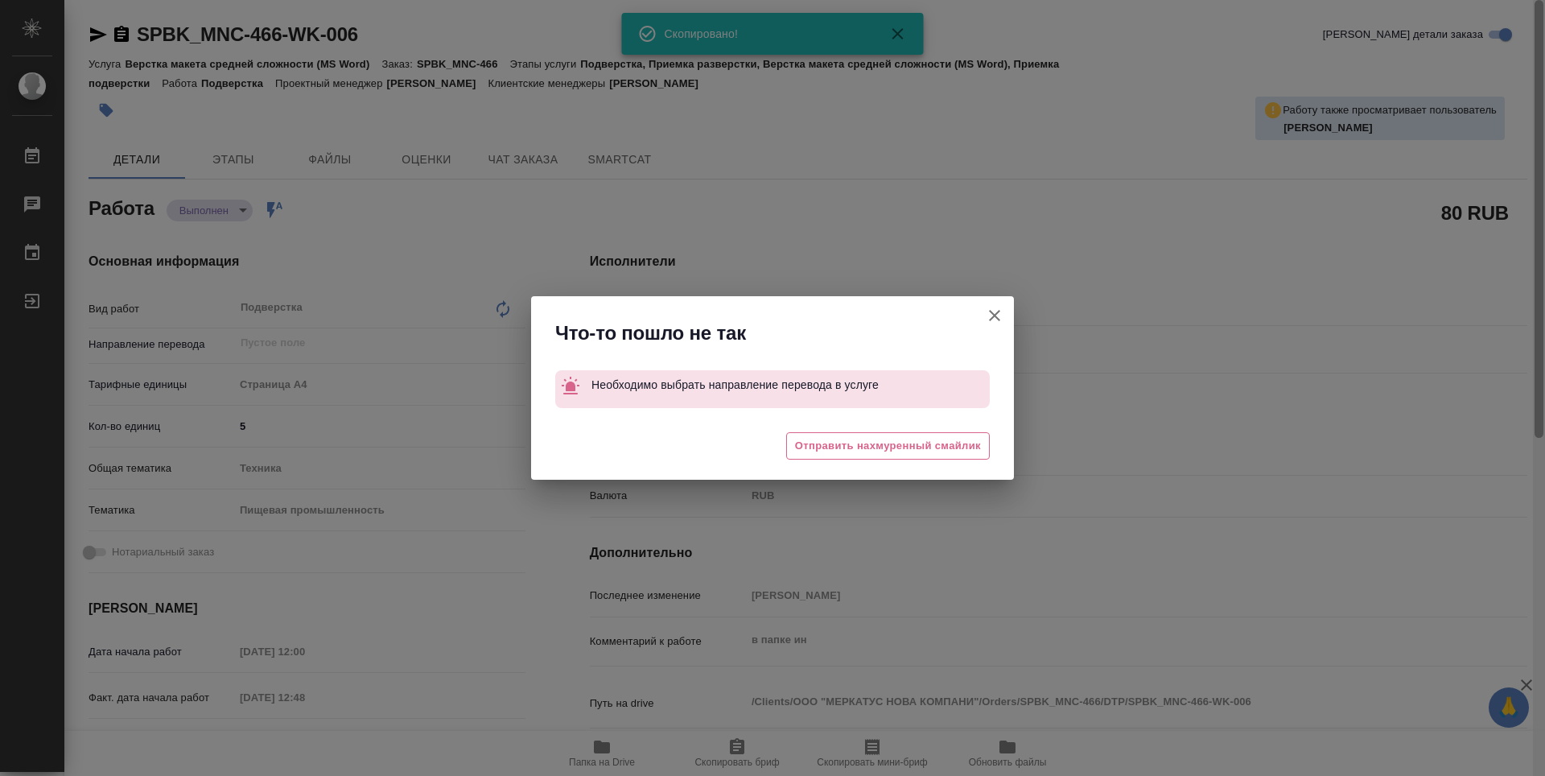
type textarea "x"
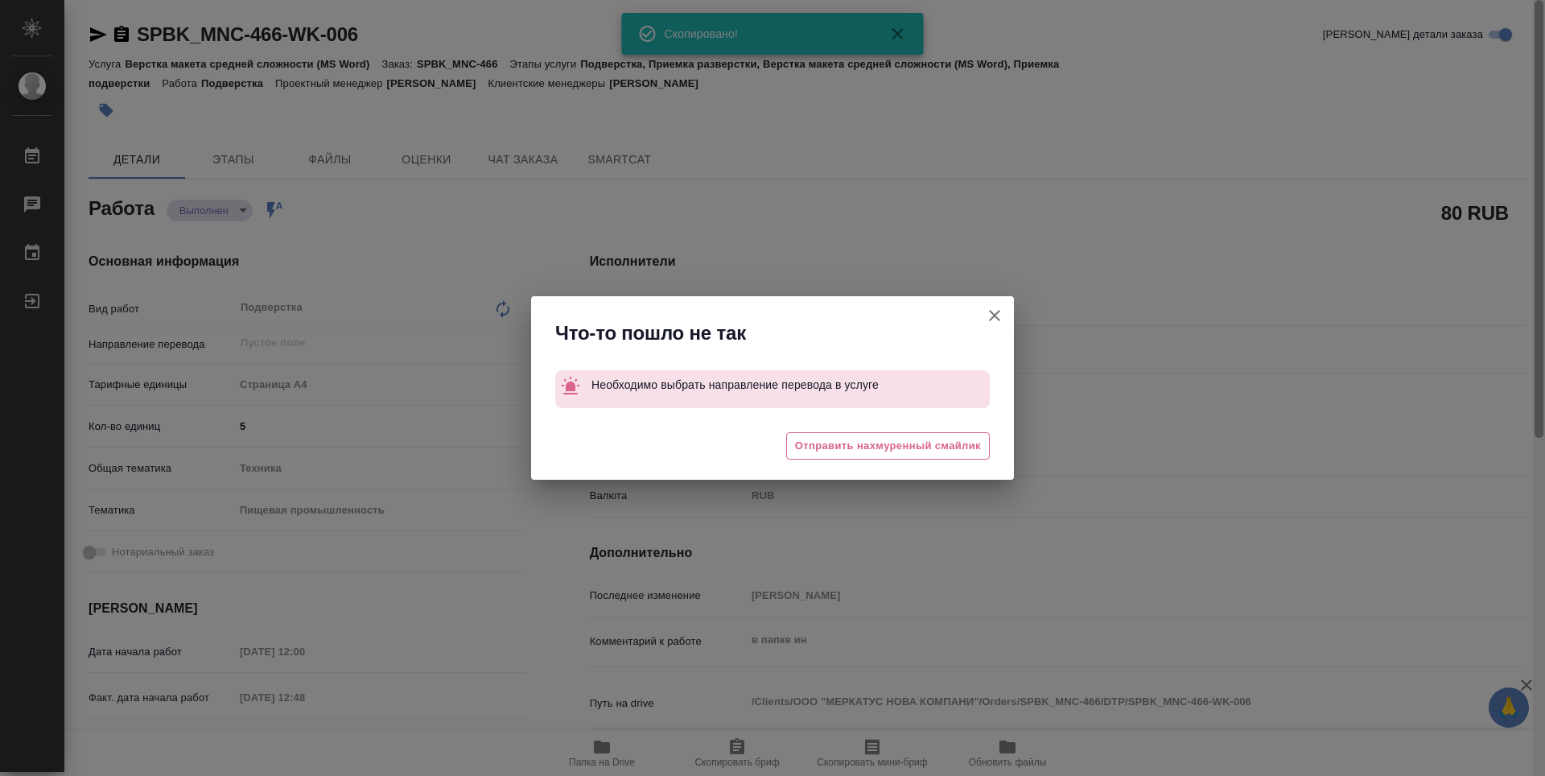
type textarea "x"
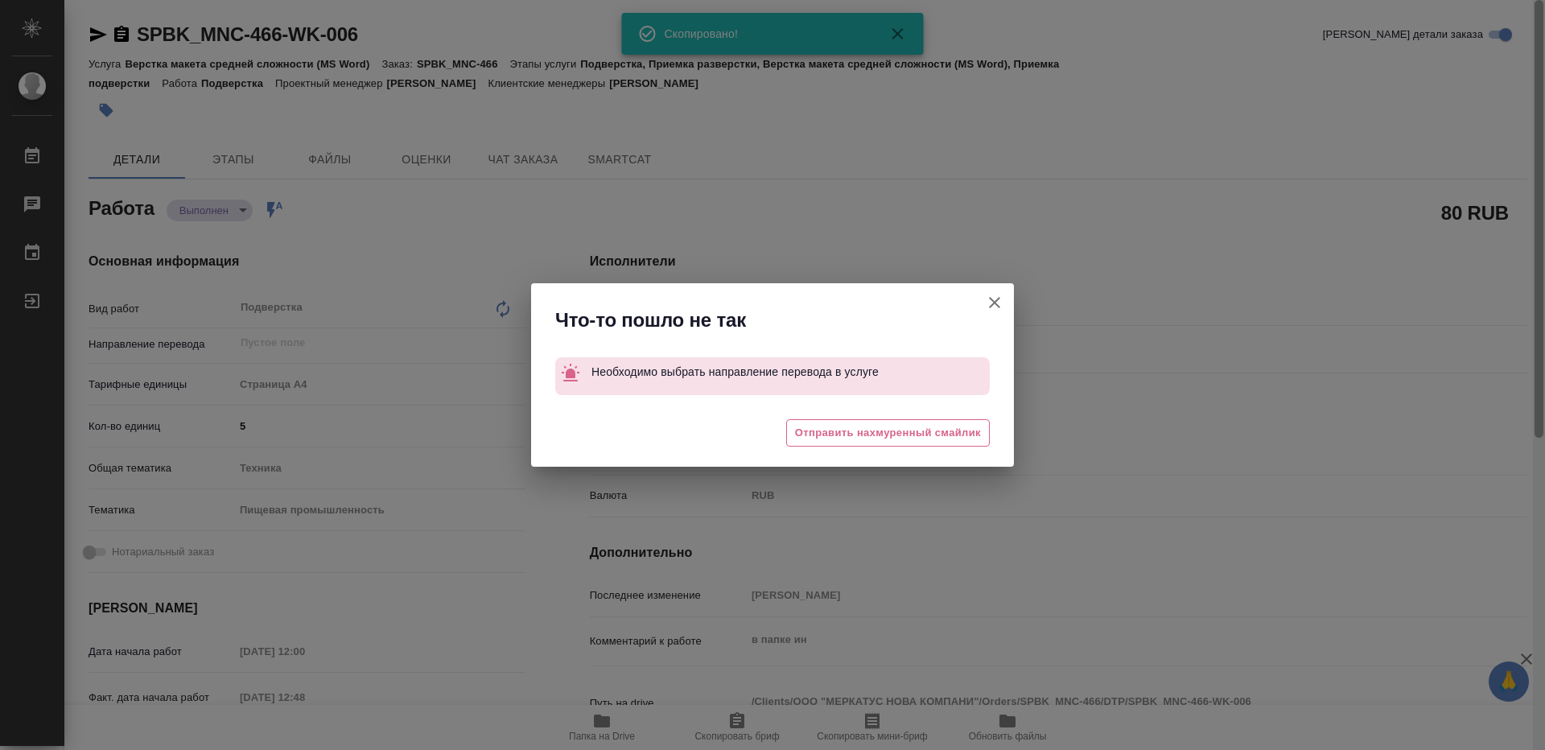
type textarea "x"
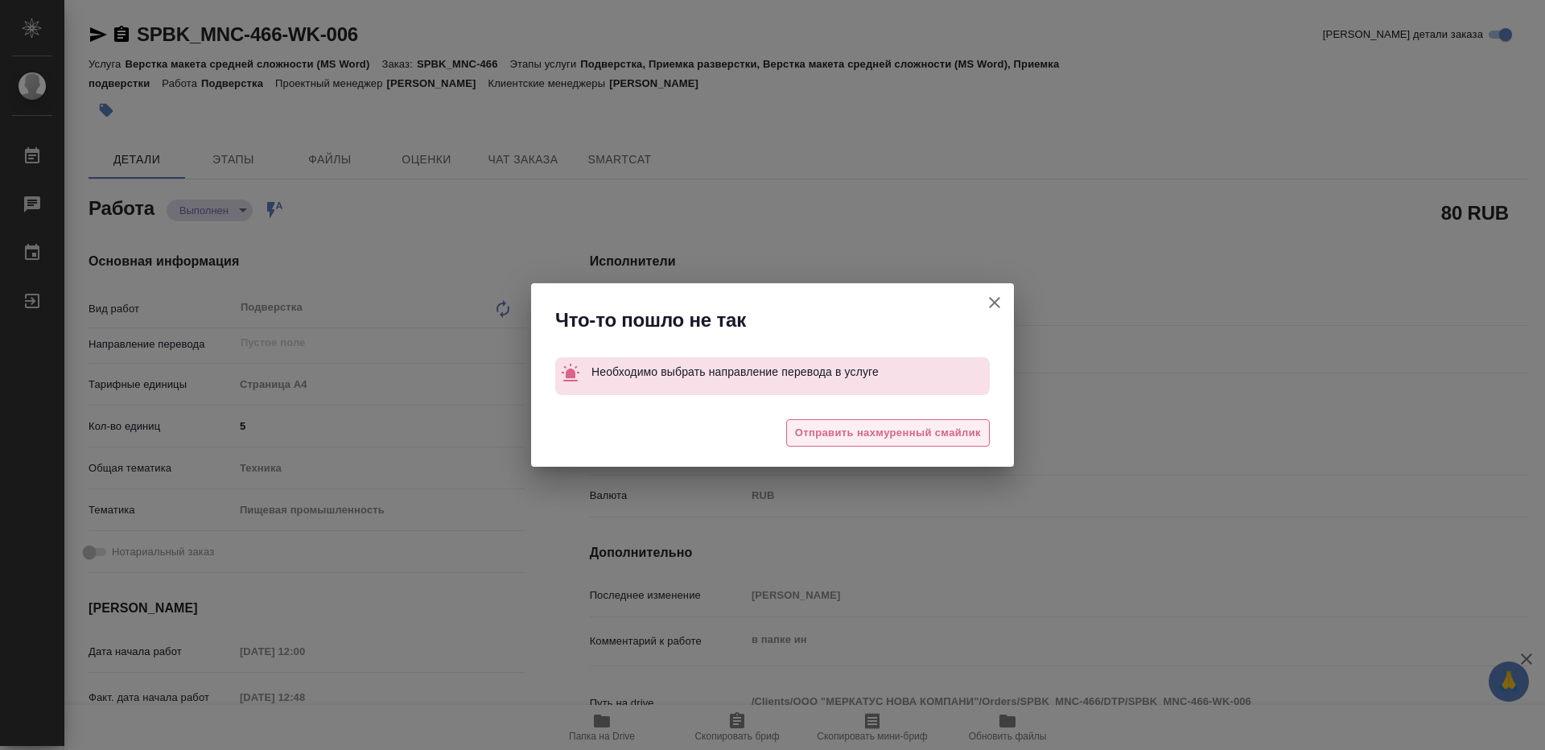
click at [949, 430] on span "Отправить нахмуренный смайлик" at bounding box center [888, 433] width 186 height 19
click at [996, 299] on icon "button" at bounding box center [994, 302] width 19 height 19
type textarea "x"
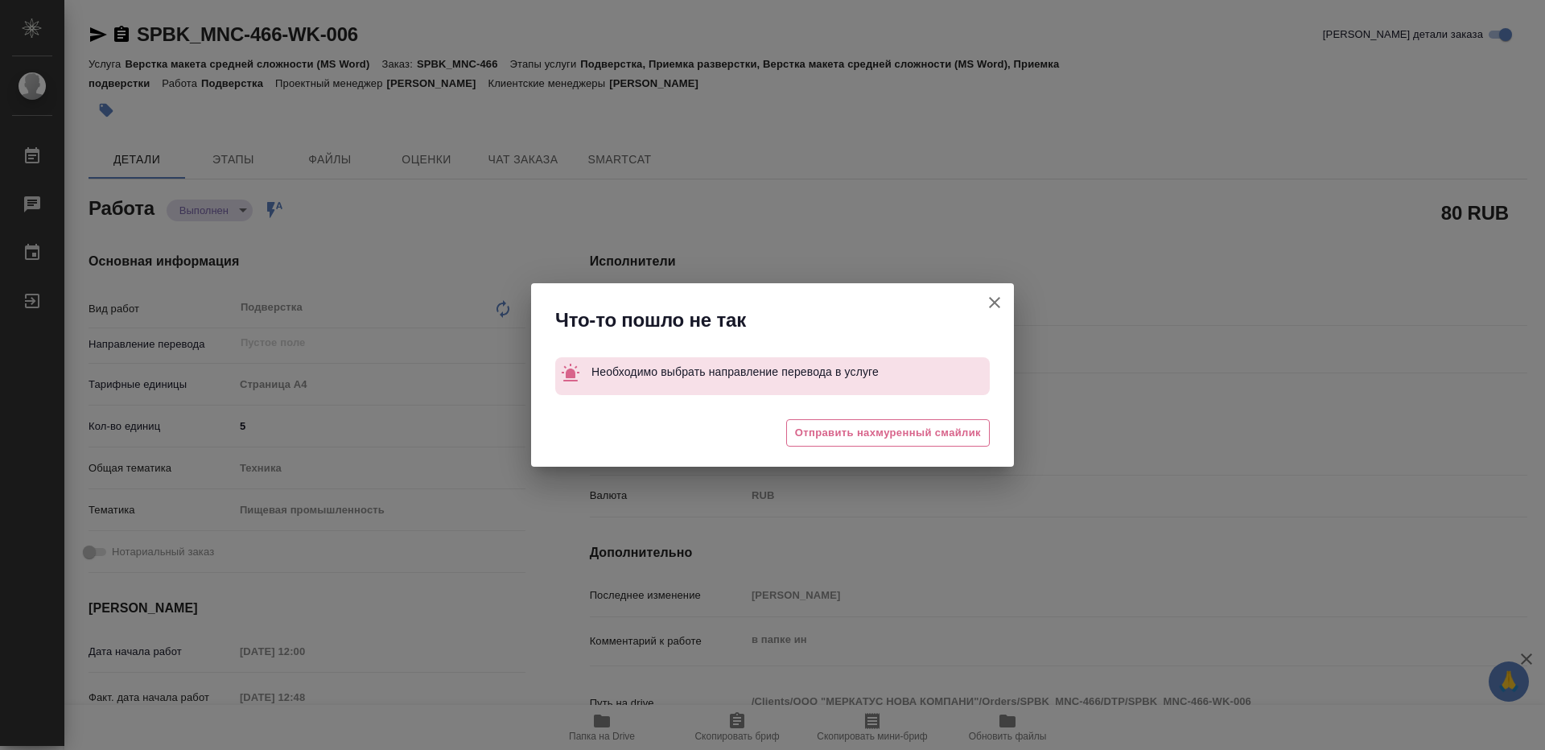
type textarea "x"
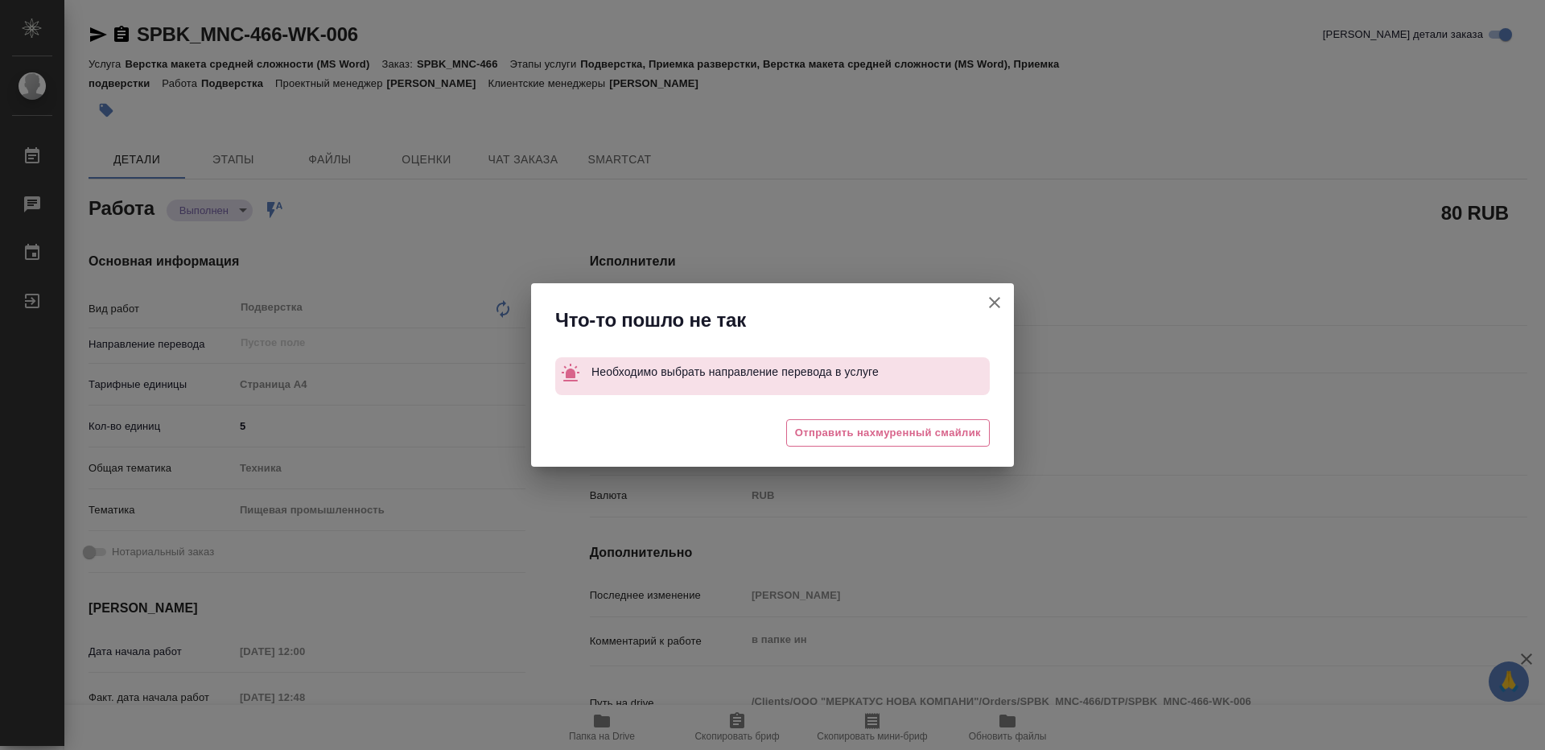
type textarea "x"
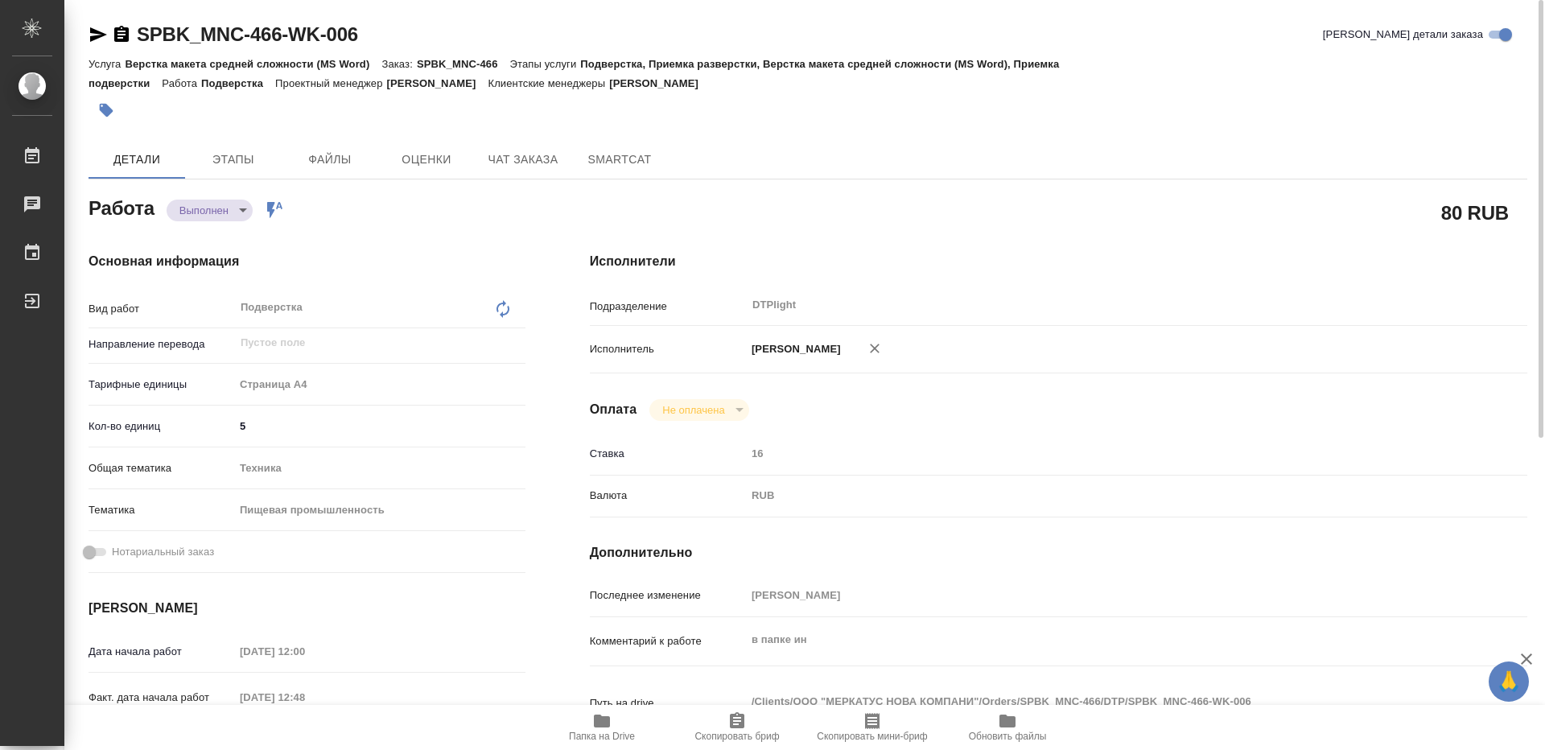
type textarea "x"
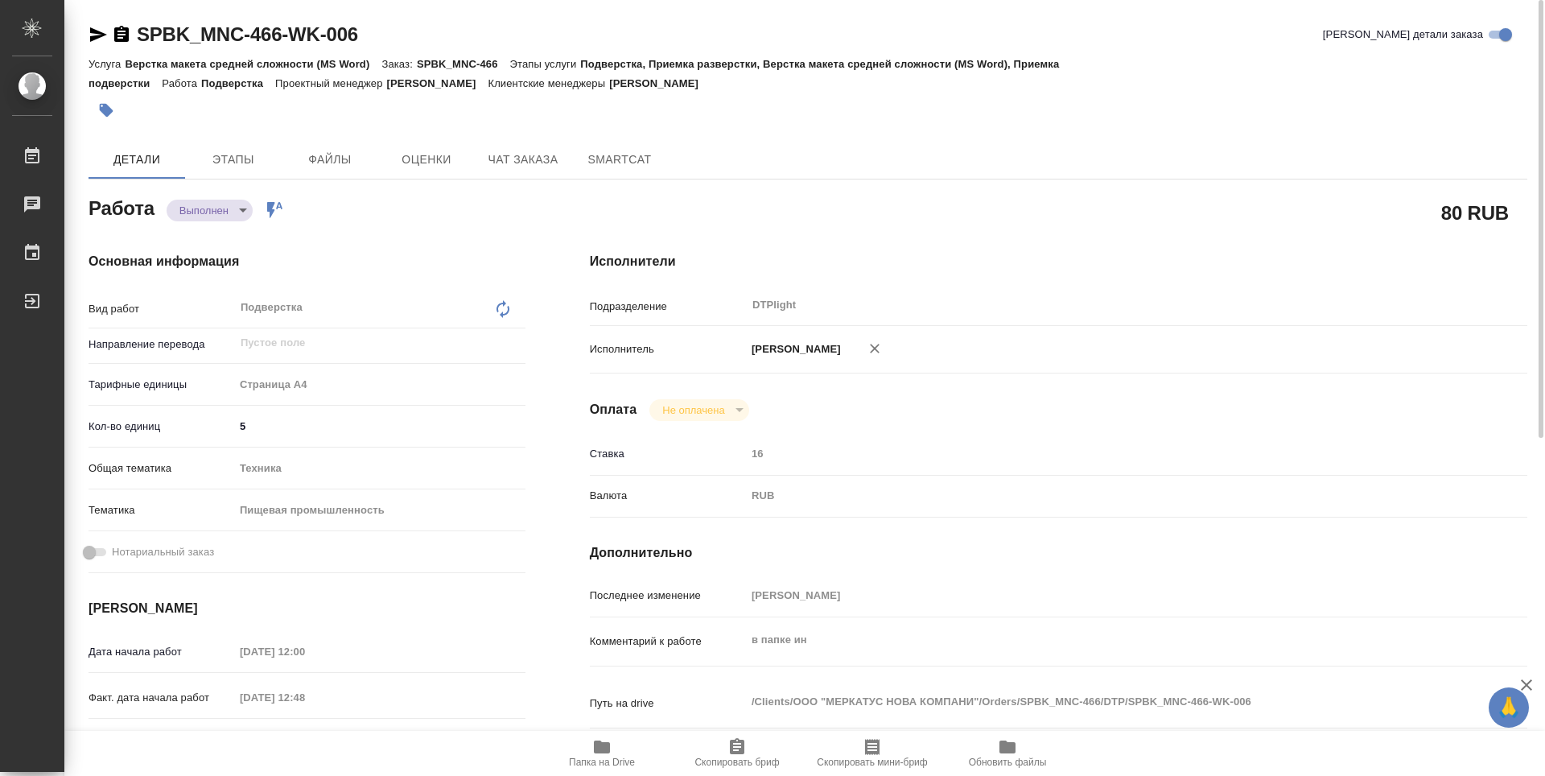
type textarea "x"
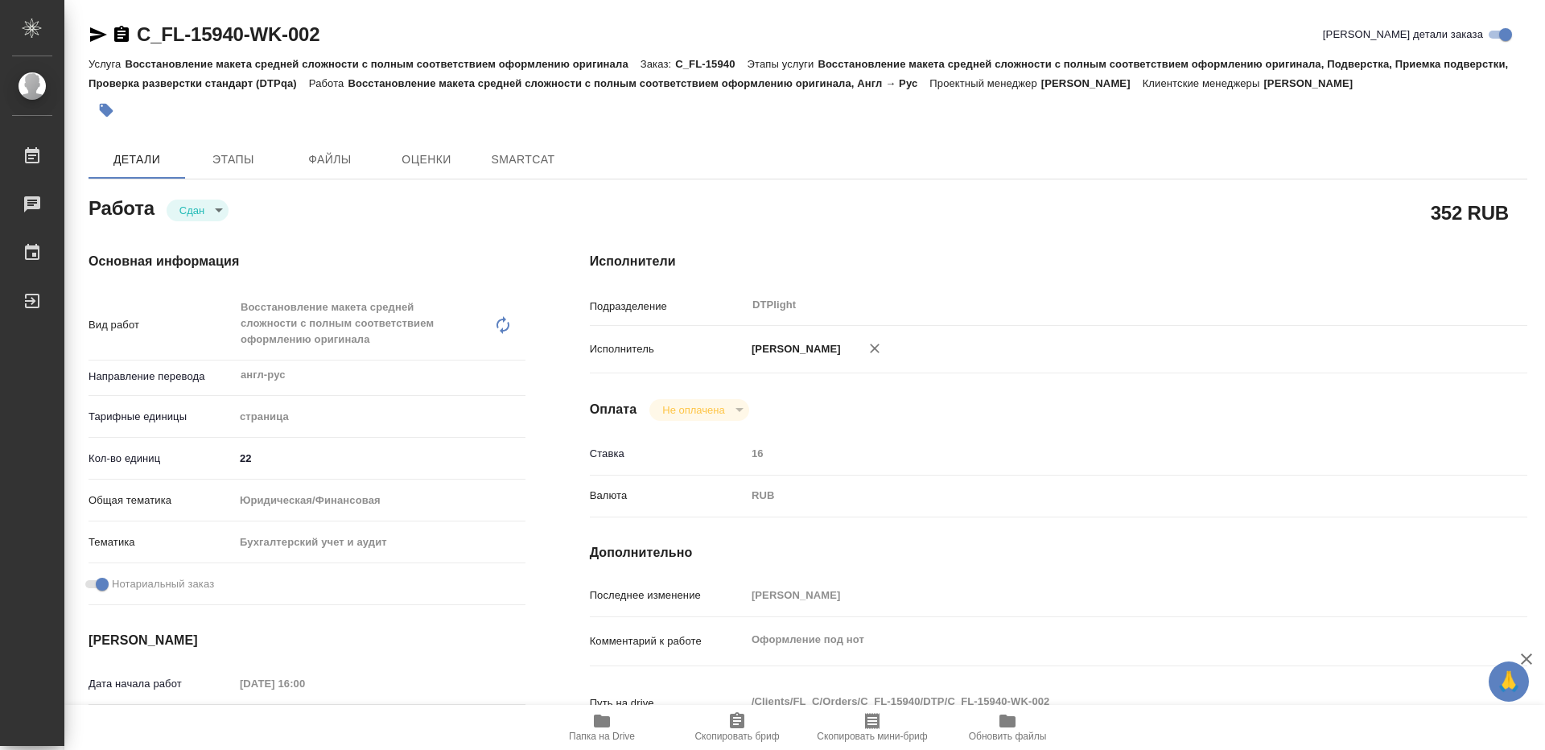
type textarea "x"
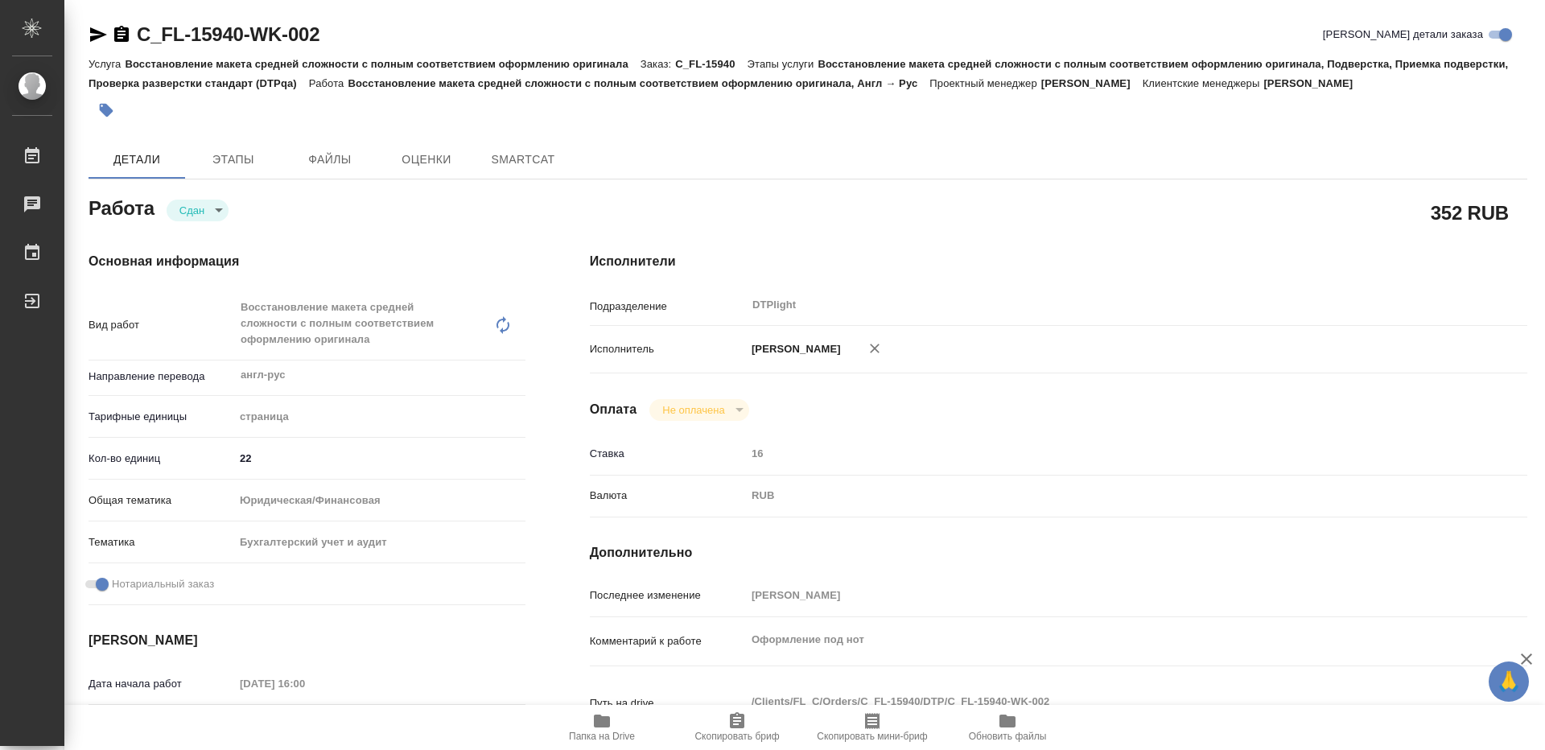
type textarea "x"
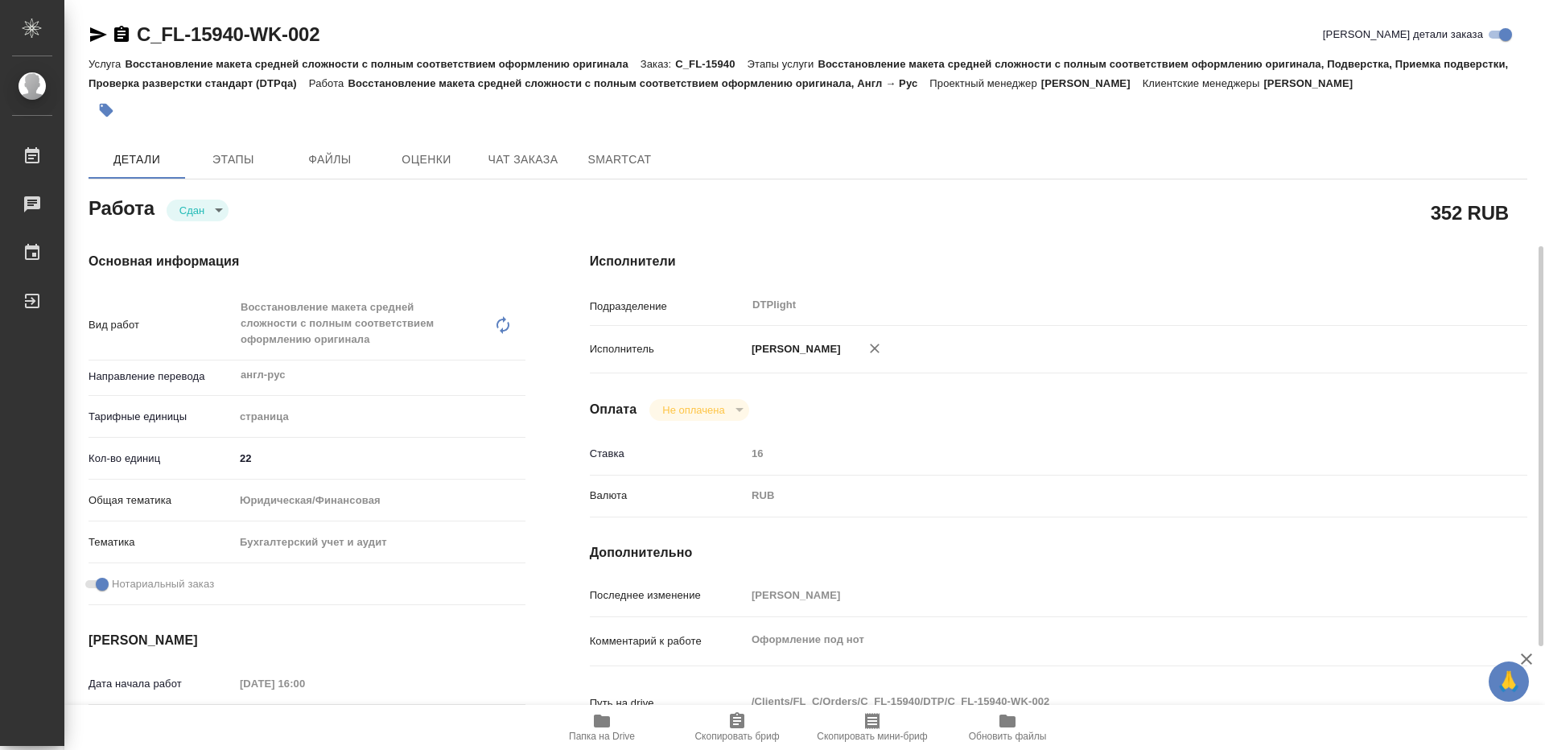
scroll to position [161, 0]
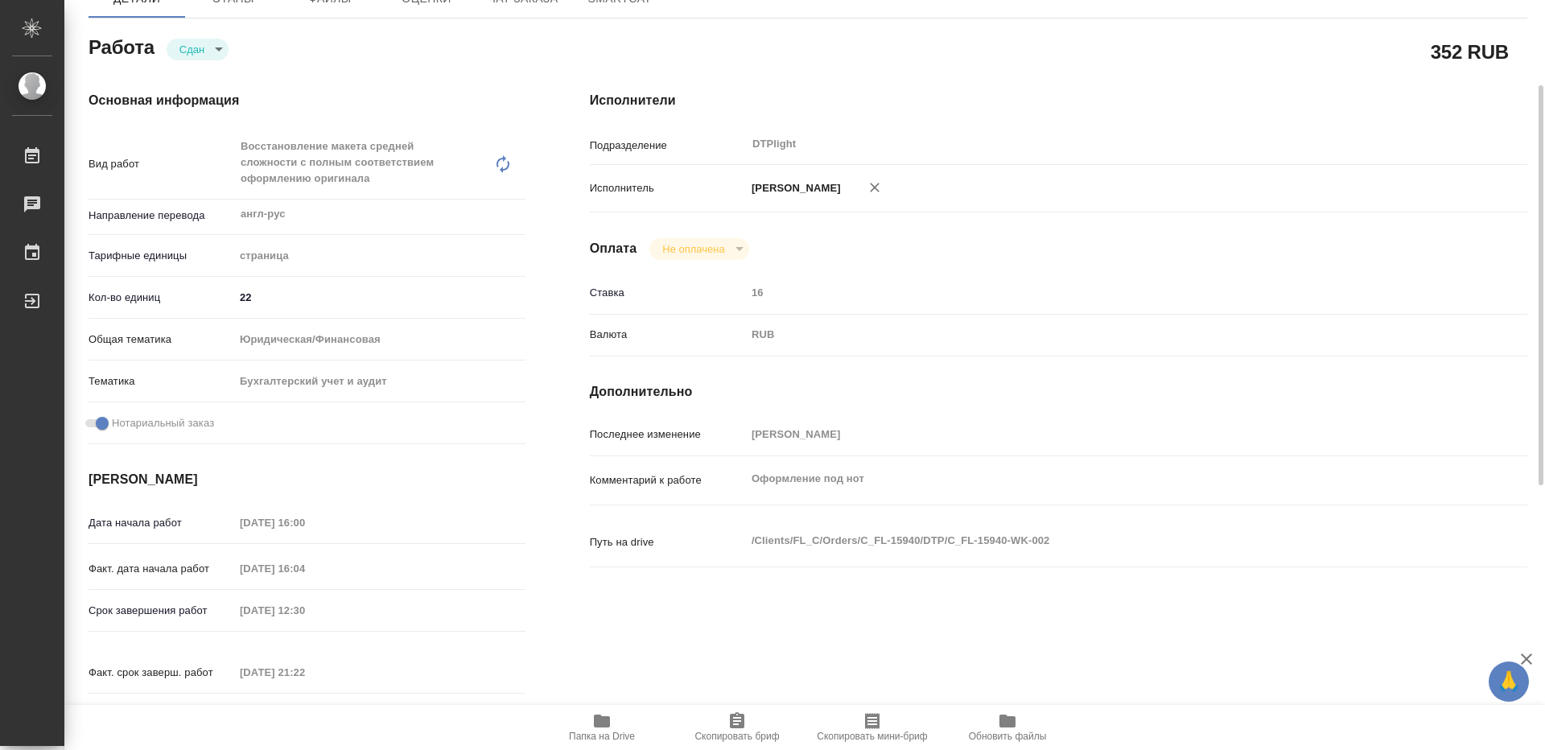
type textarea "x"
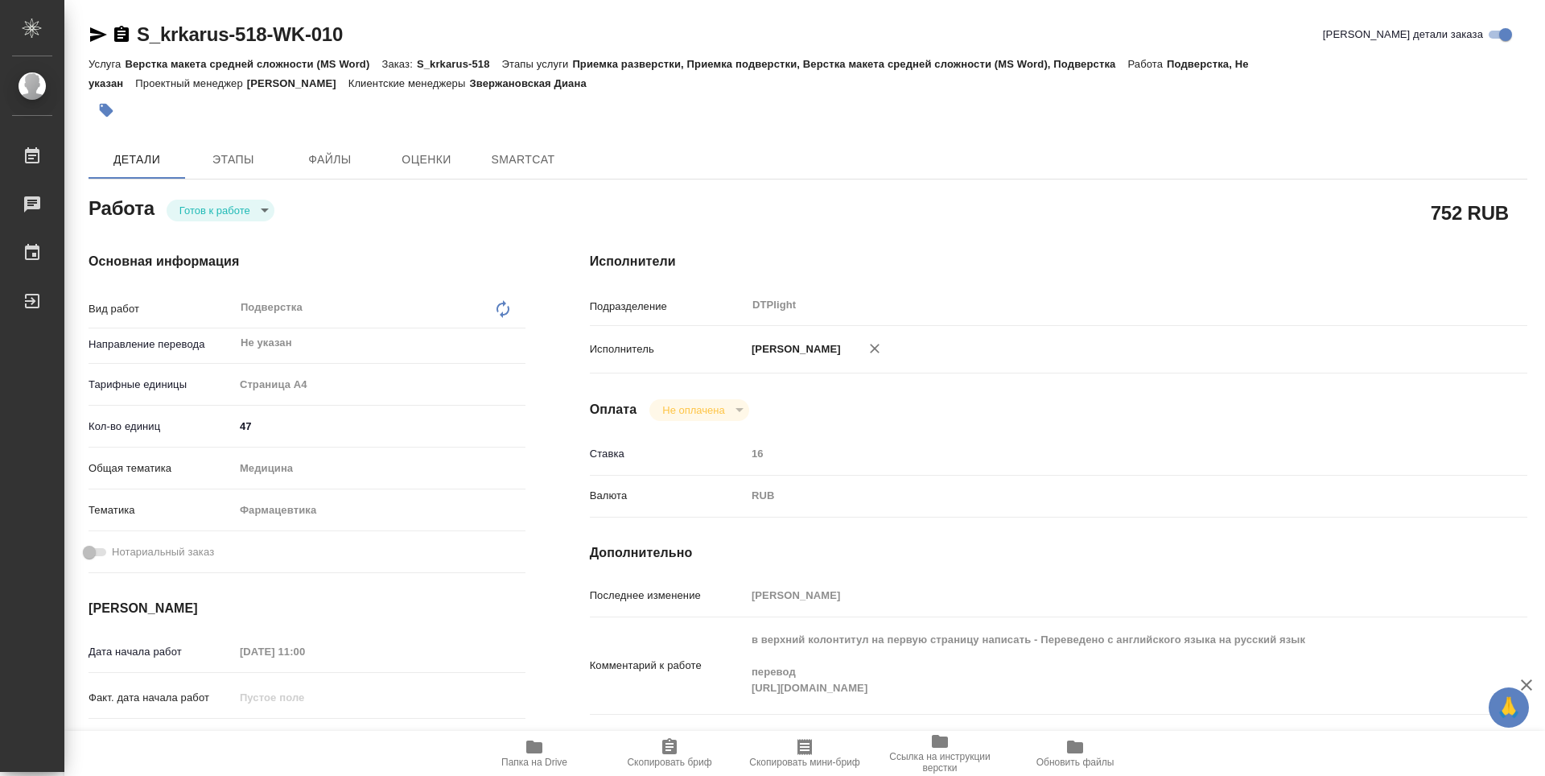
type textarea "x"
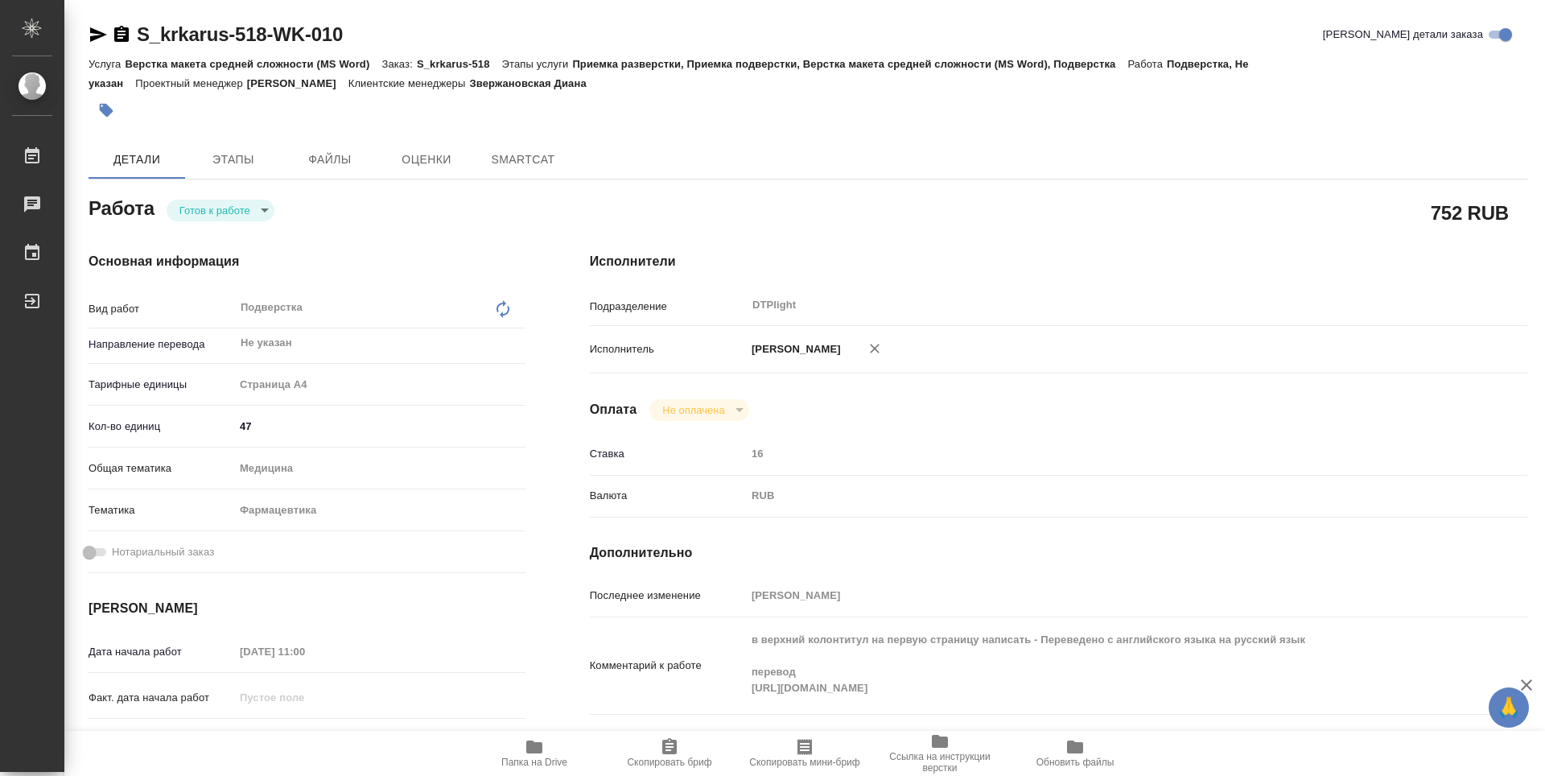
type textarea "x"
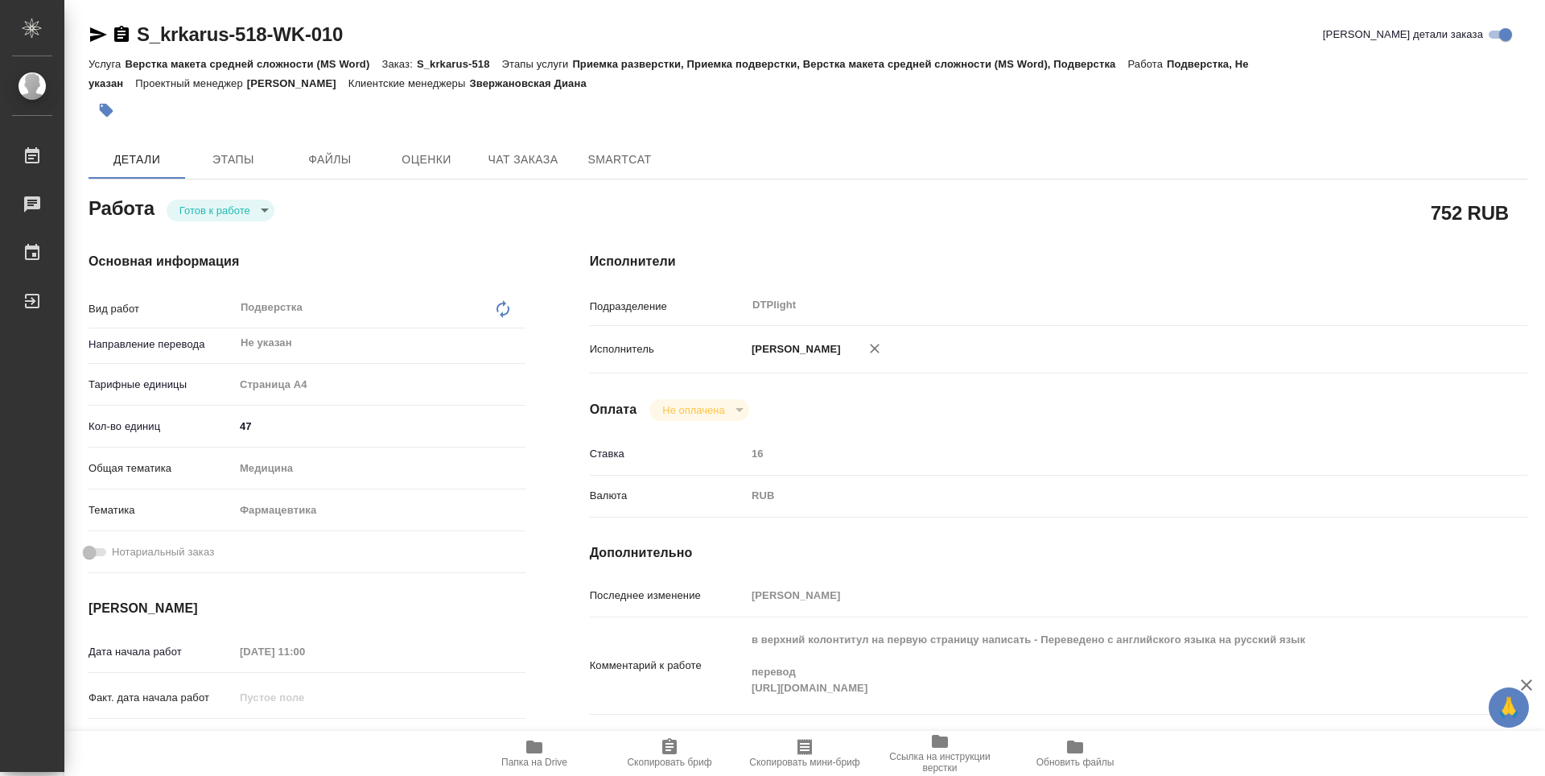
type textarea "x"
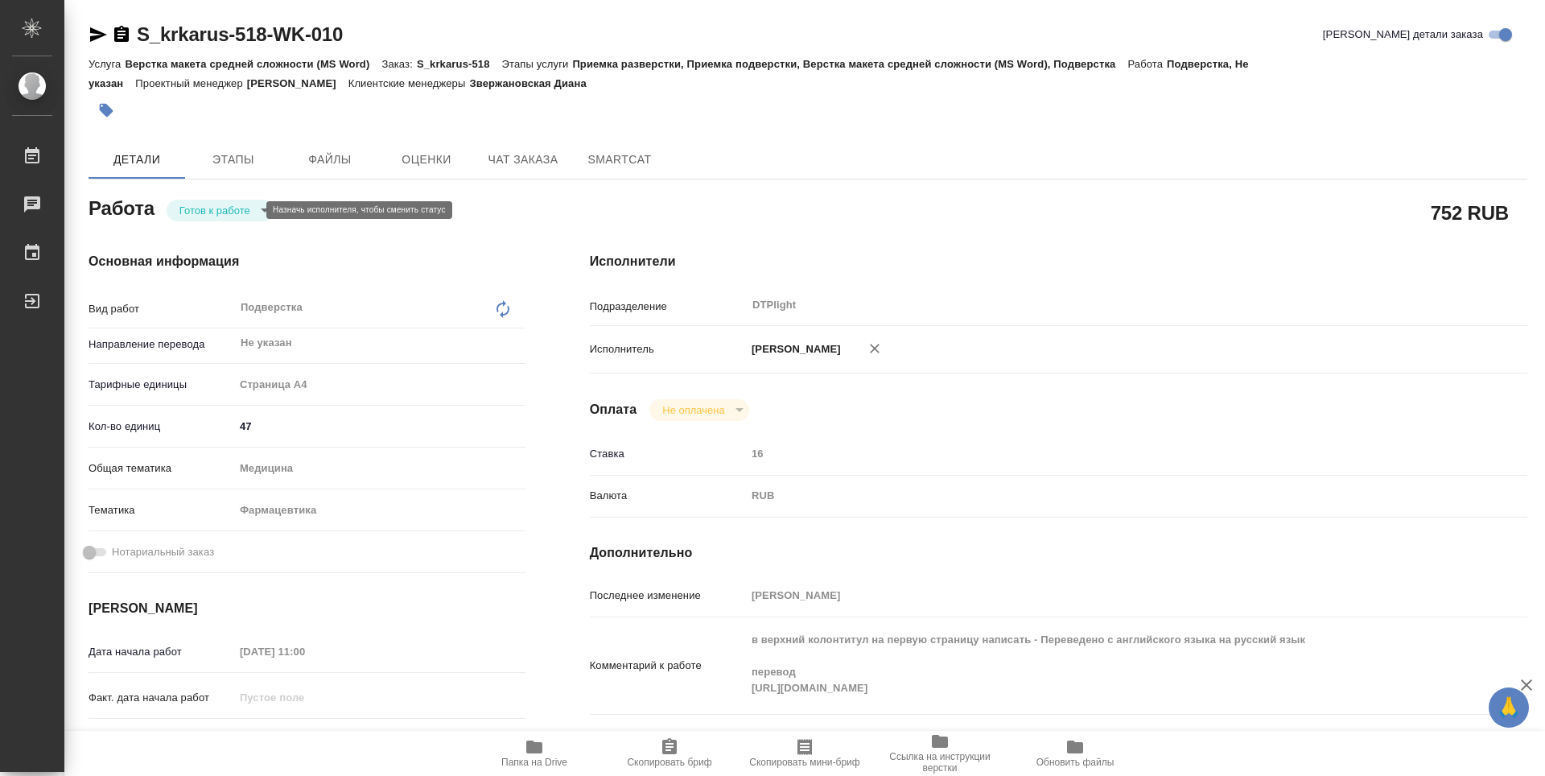
click at [253, 206] on body "🙏 .cls-1 fill:#fff; AWATERA Guselnikov Roman Работы Чаты График Выйти S_krkarus…" at bounding box center [772, 388] width 1545 height 776
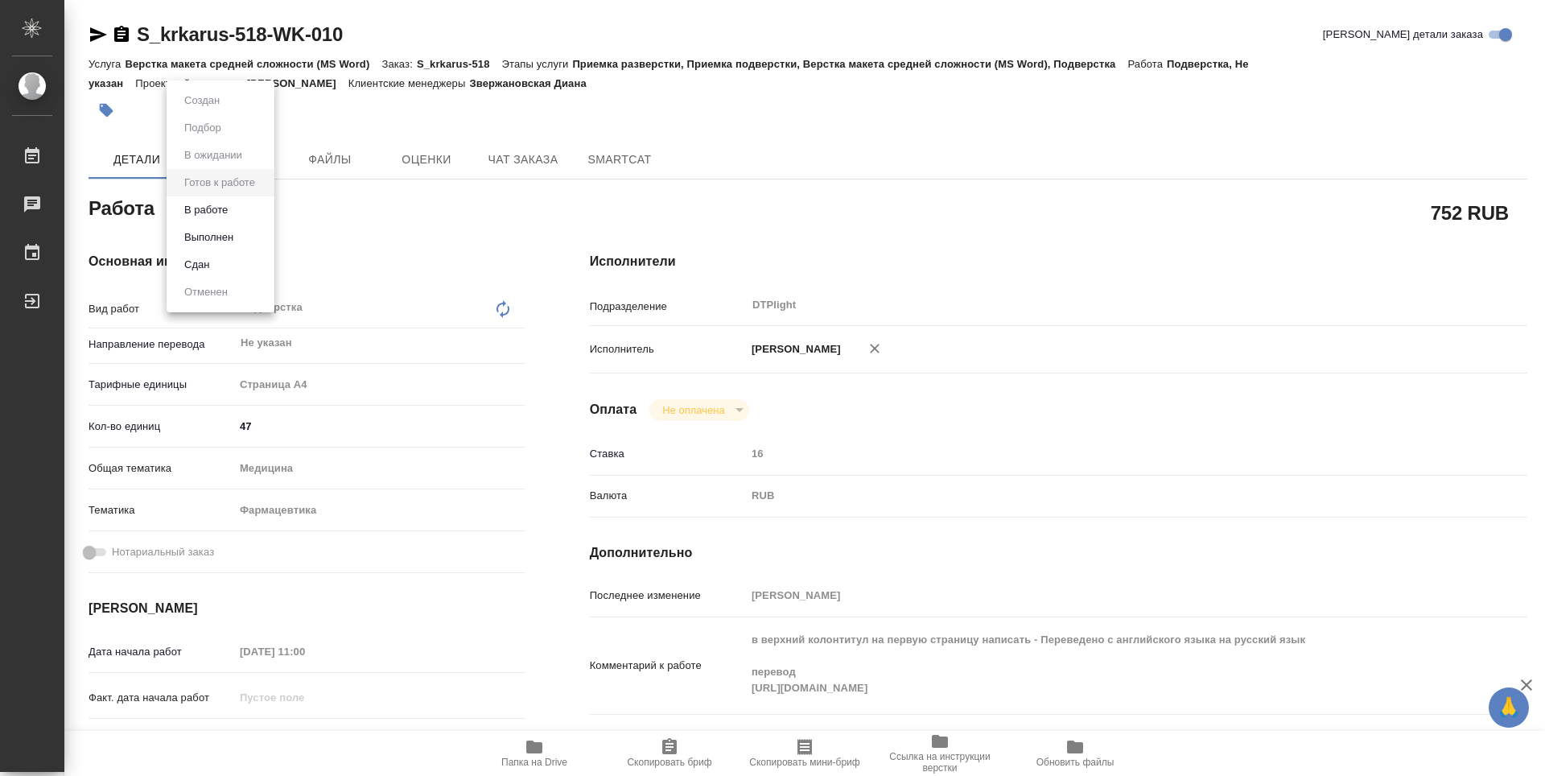
type textarea "x"
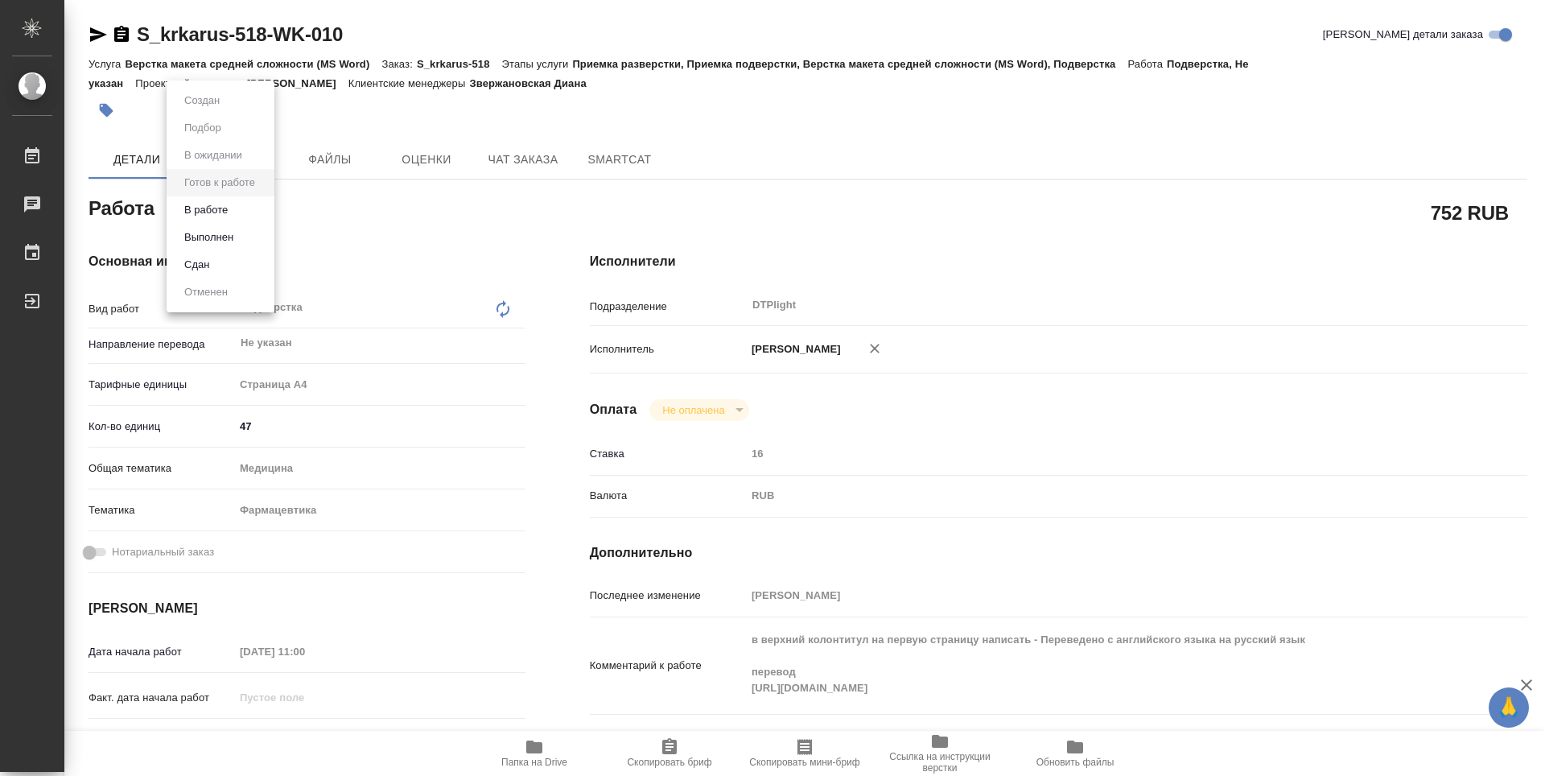
click at [210, 210] on button "В работе" at bounding box center [205, 210] width 53 height 18
type textarea "x"
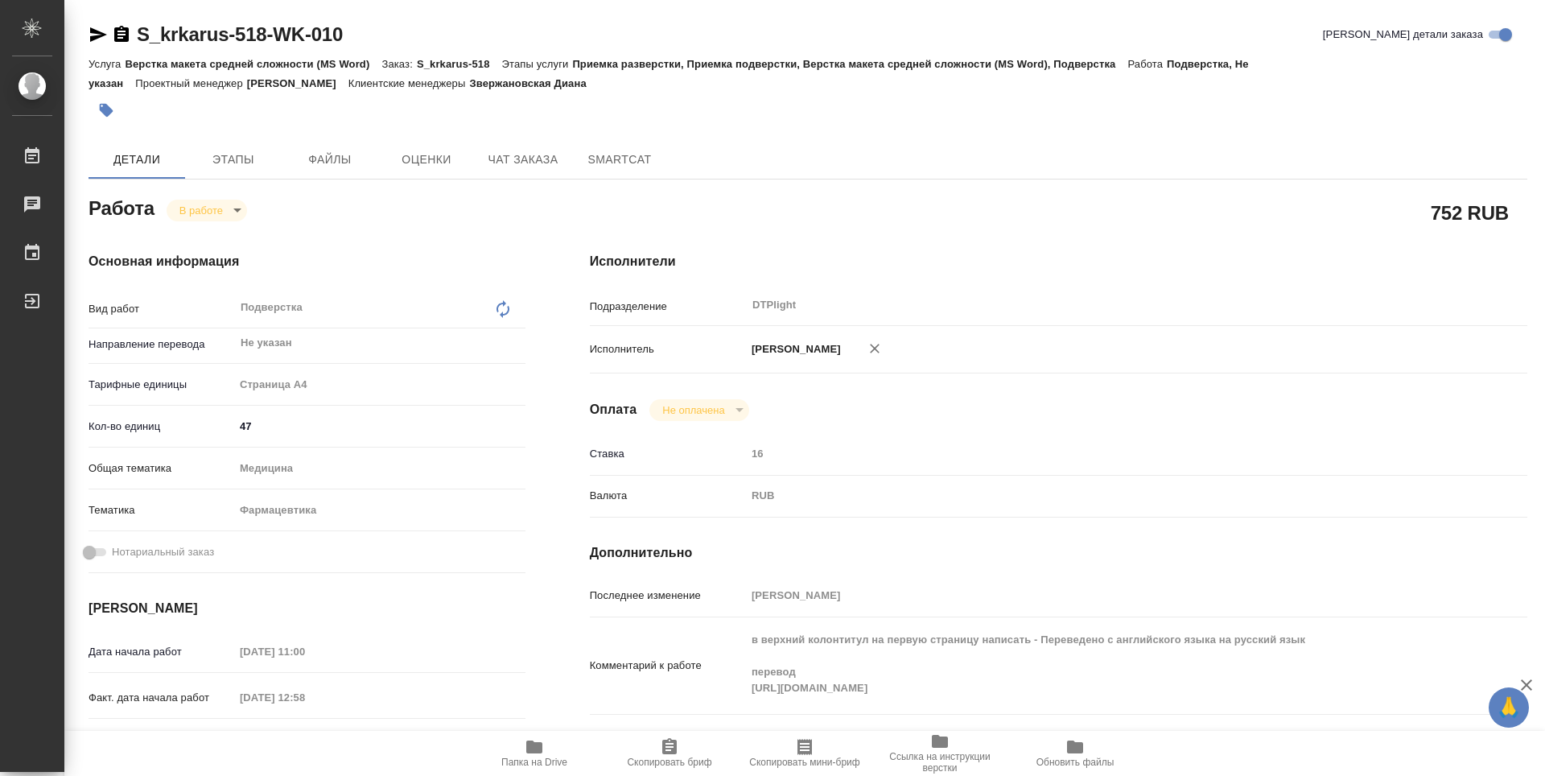
type textarea "x"
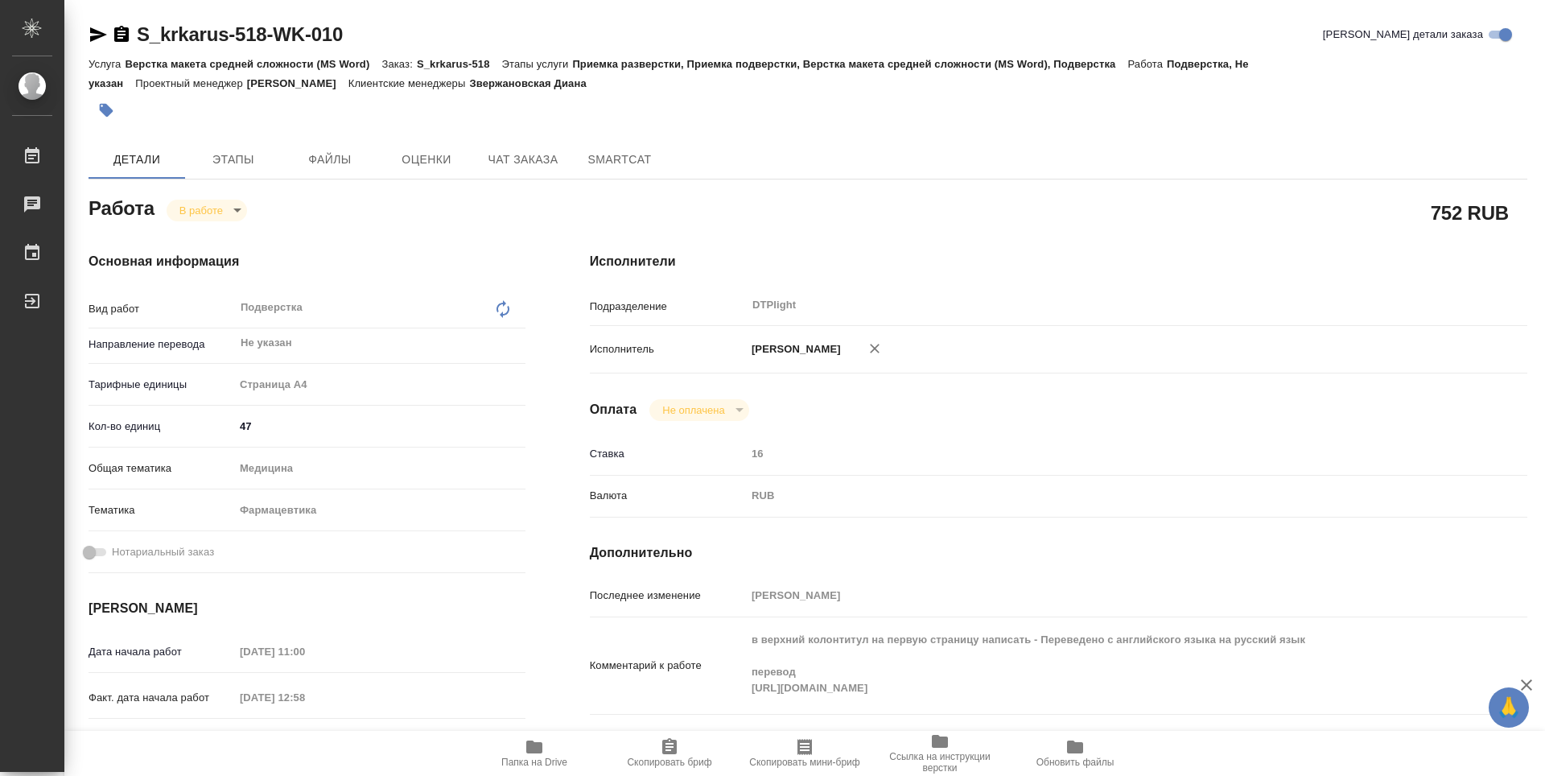
type textarea "x"
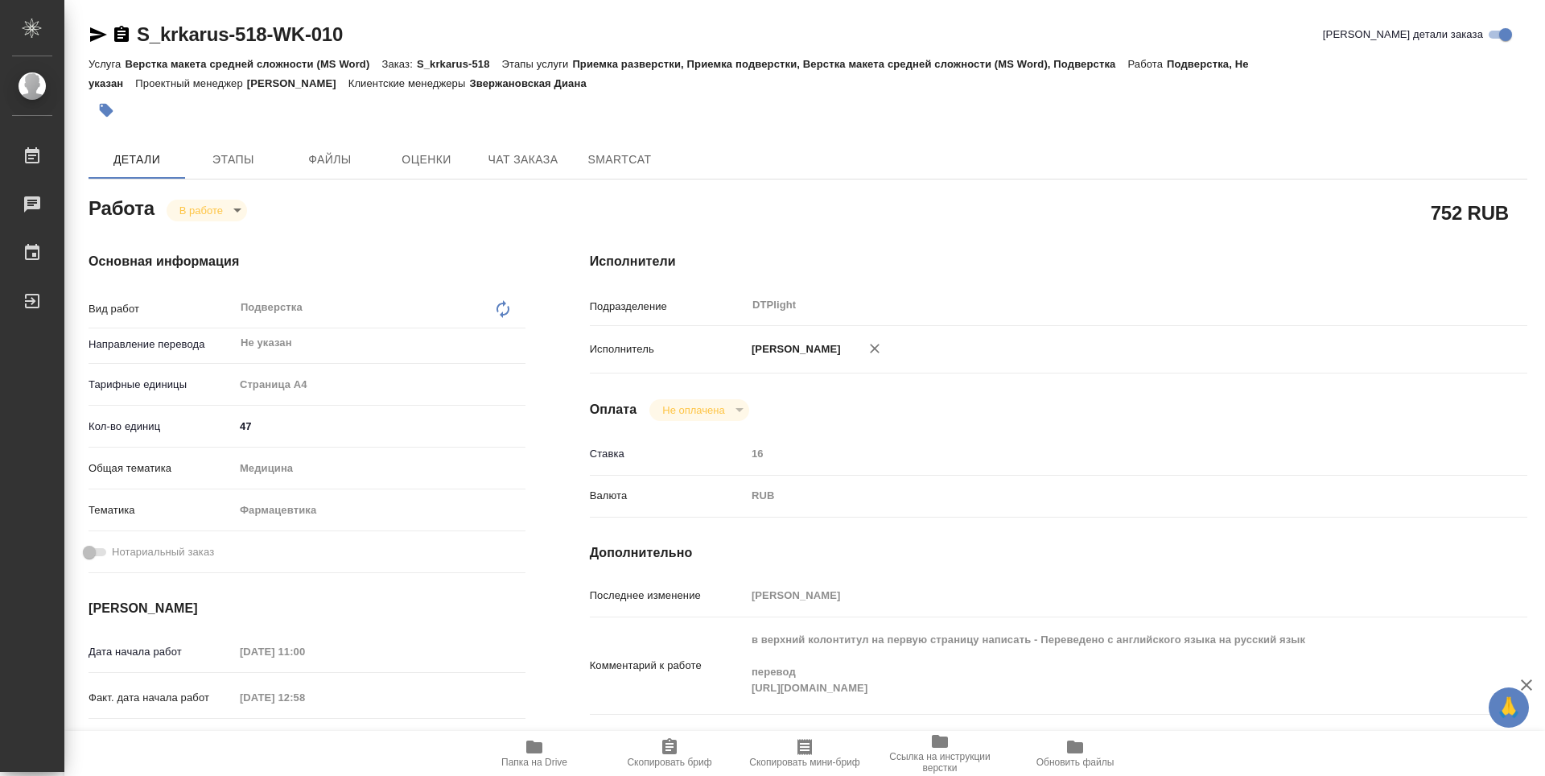
type textarea "x"
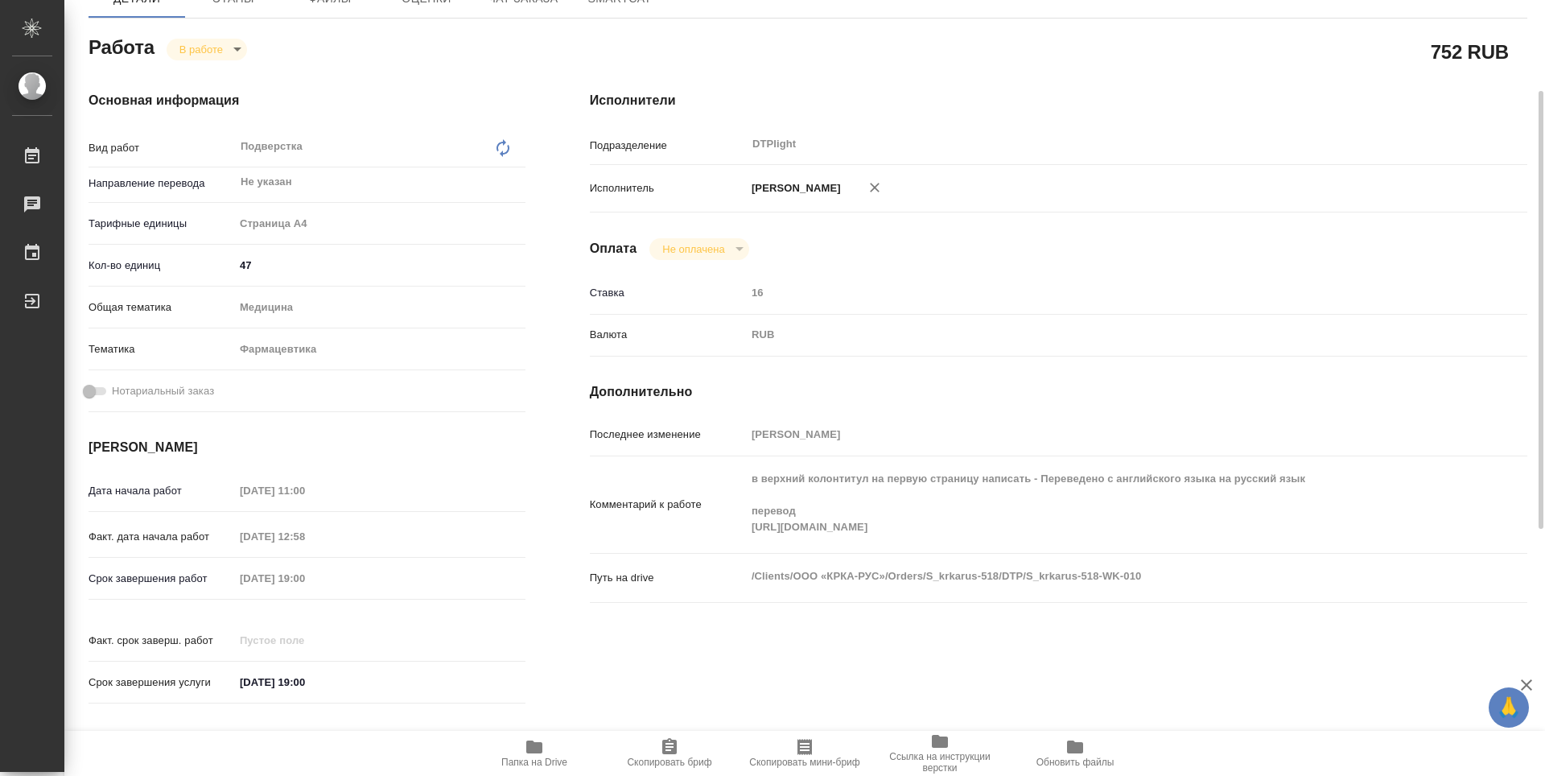
click at [748, 544] on div "в верхний колонтитул на первую страницу написать - Переведено с английского язы…" at bounding box center [1097, 505] width 703 height 84
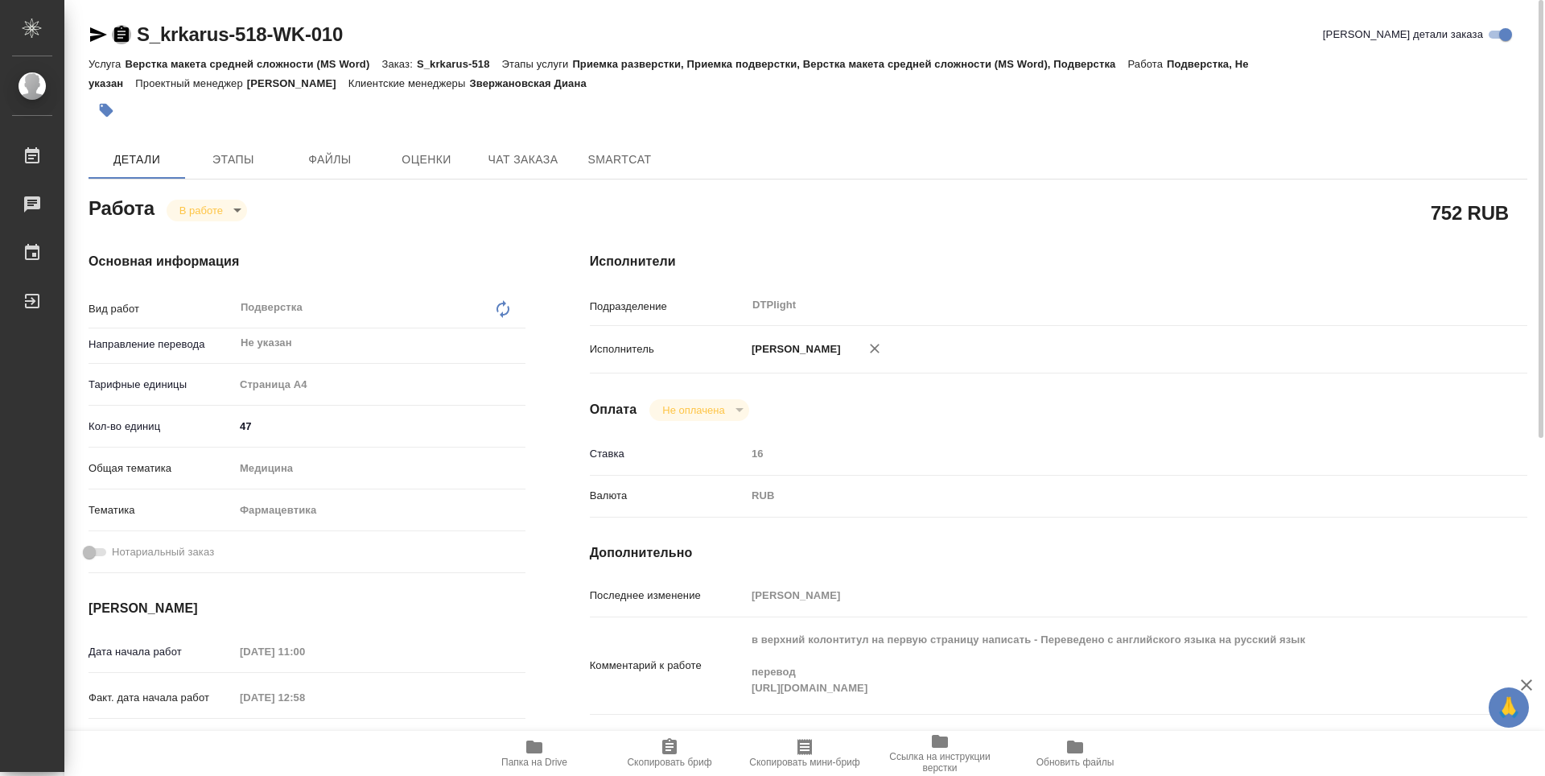
click at [122, 35] on icon "button" at bounding box center [121, 34] width 19 height 19
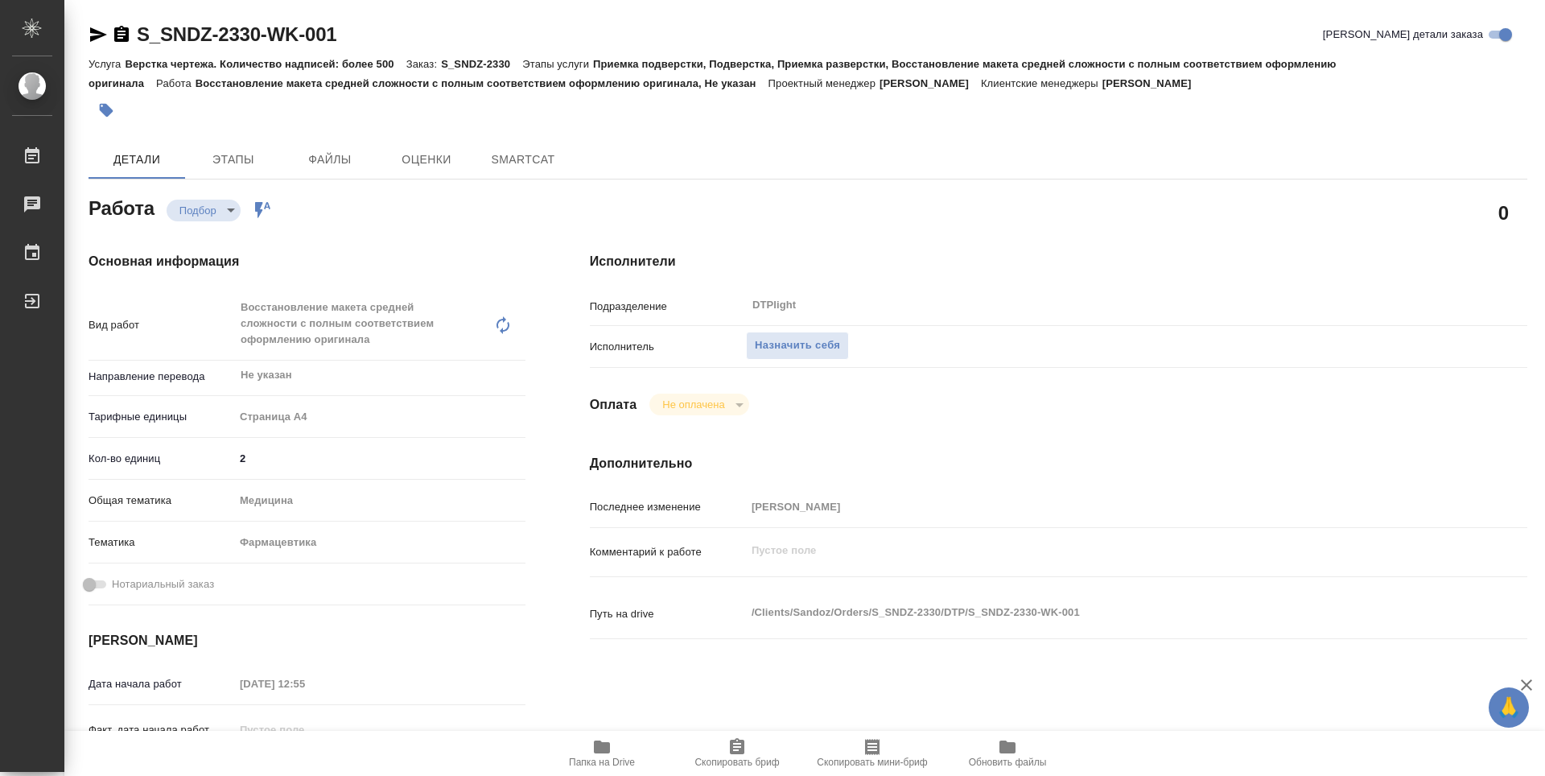
type textarea "x"
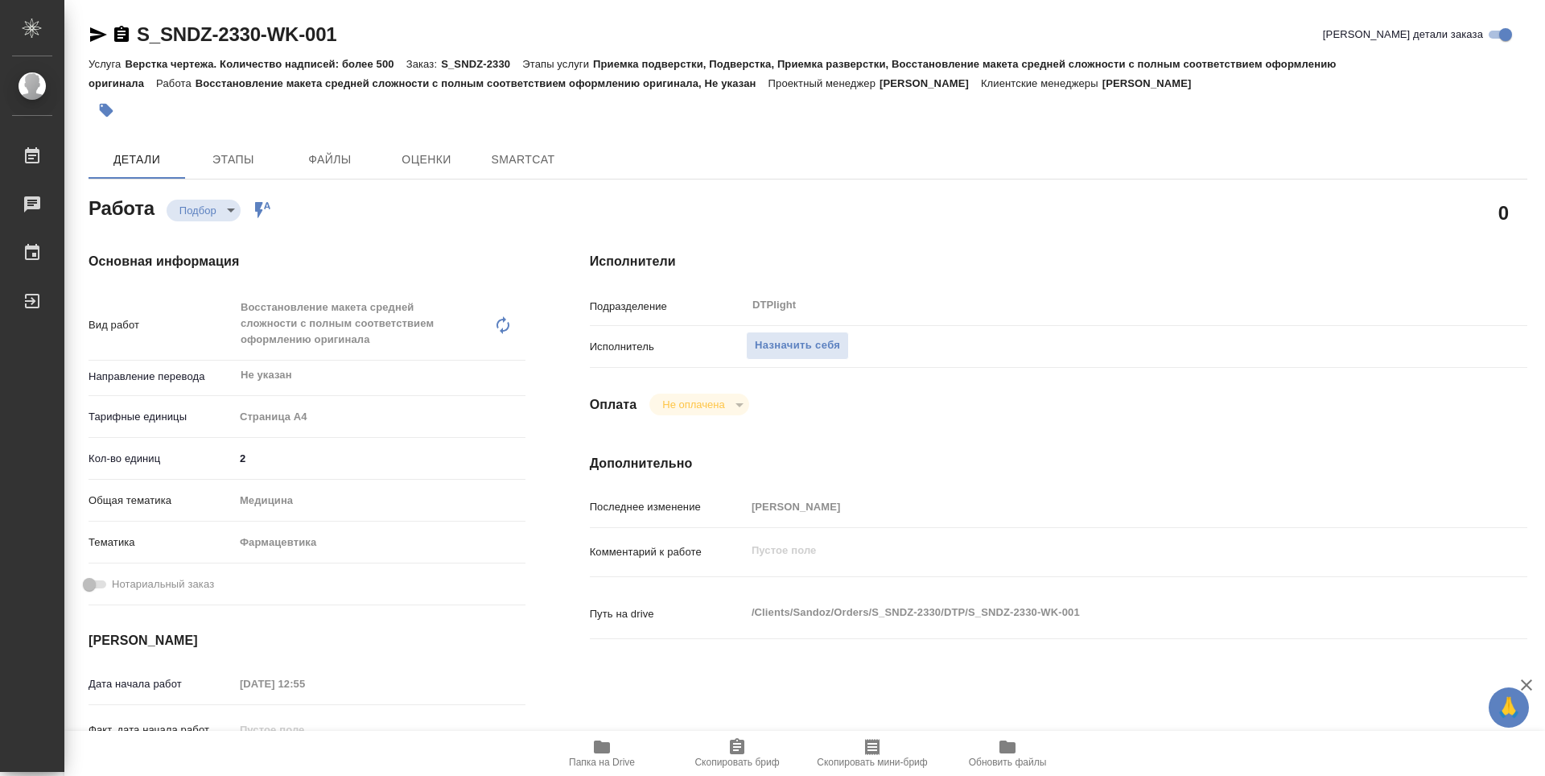
type textarea "x"
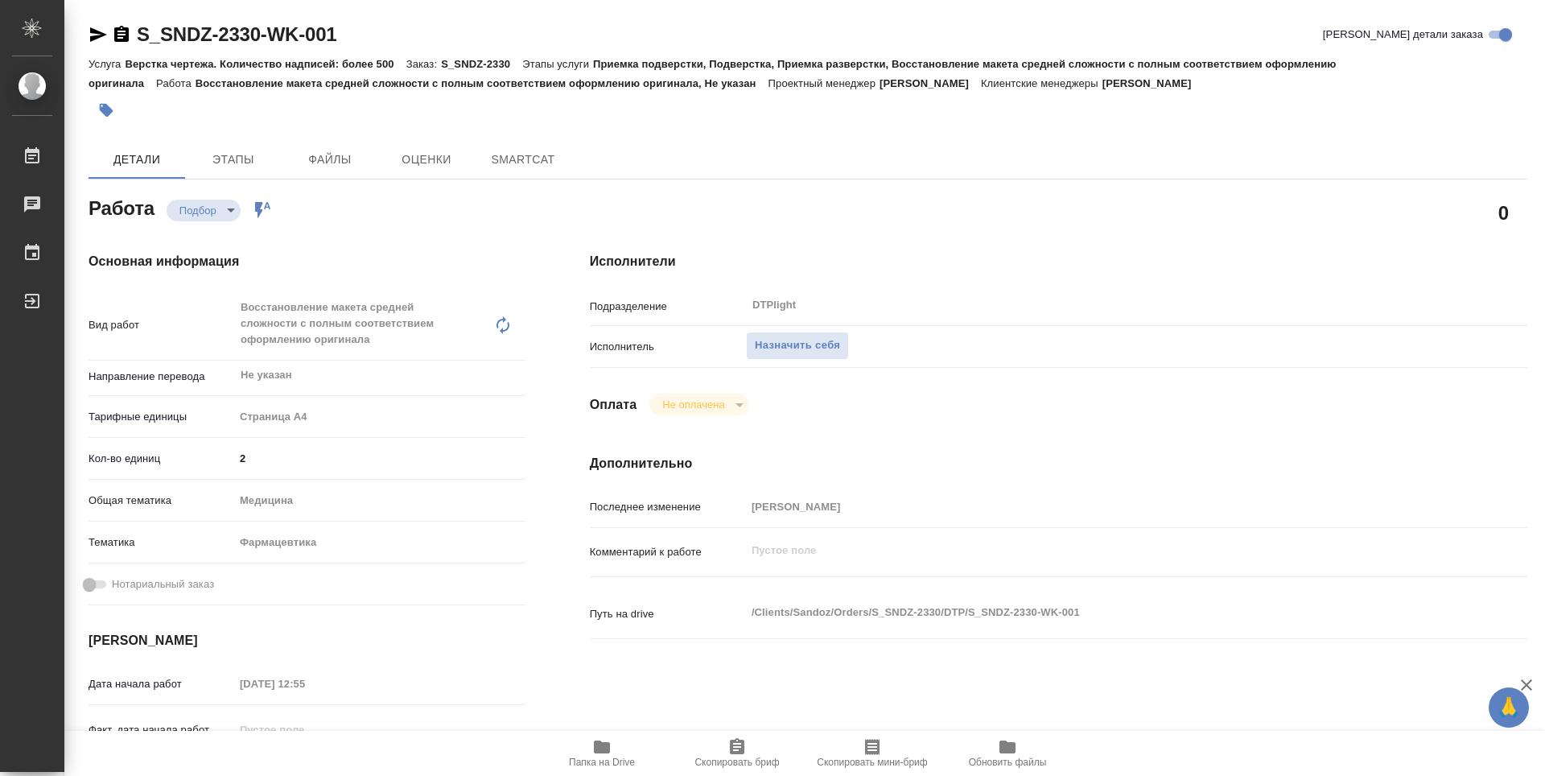
type textarea "x"
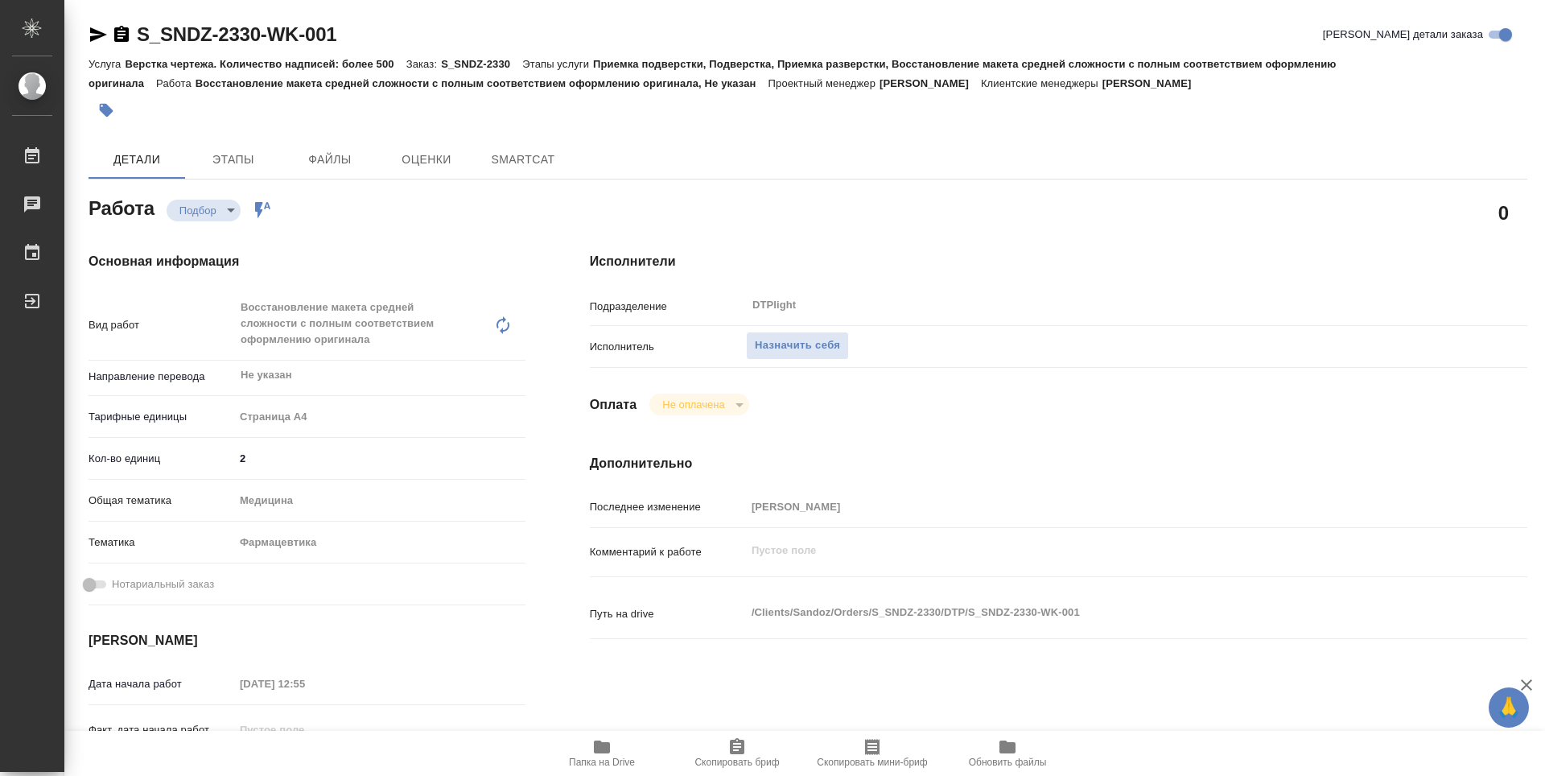
type textarea "x"
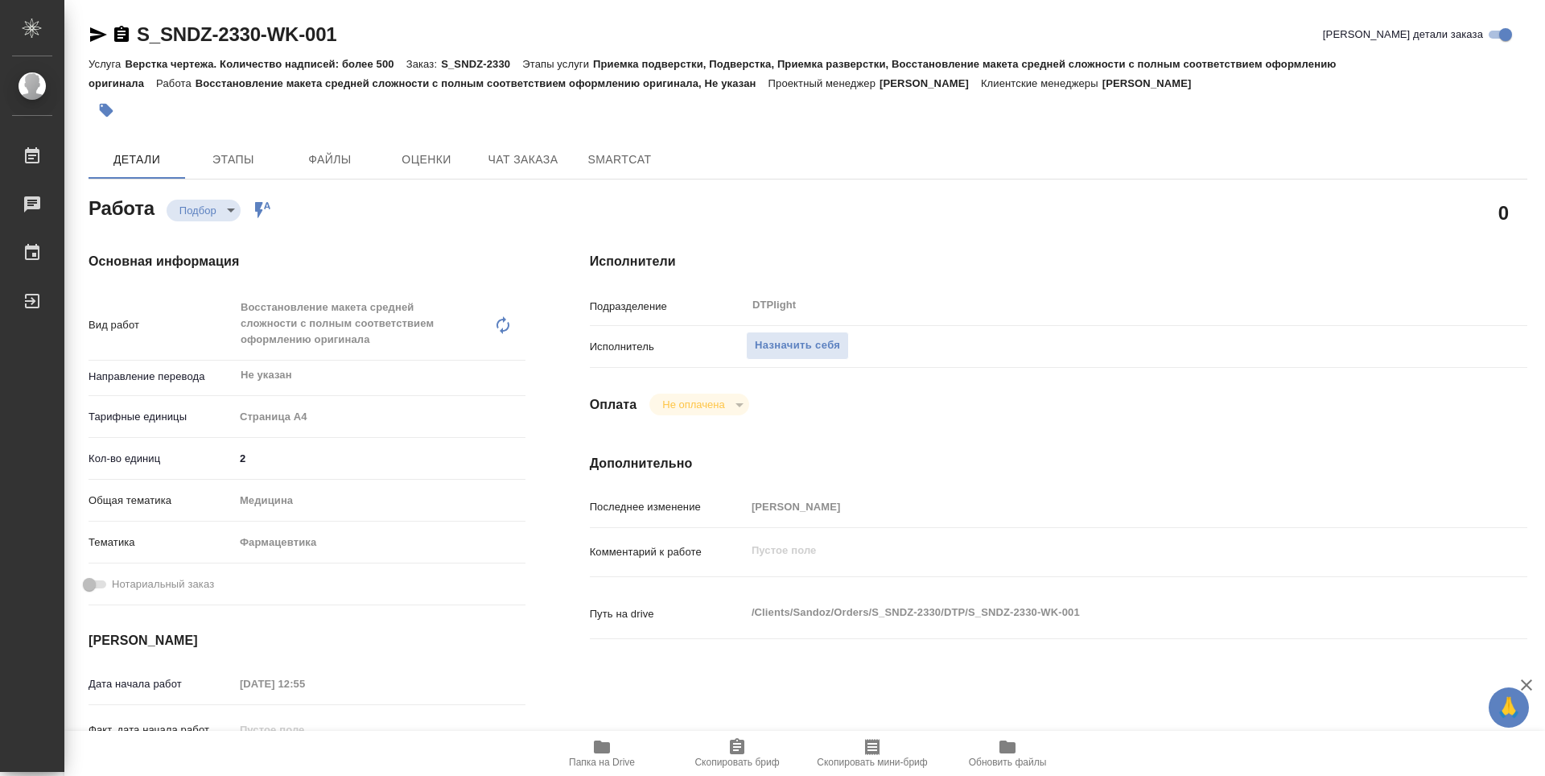
click at [603, 750] on icon "button" at bounding box center [602, 746] width 16 height 13
type textarea "x"
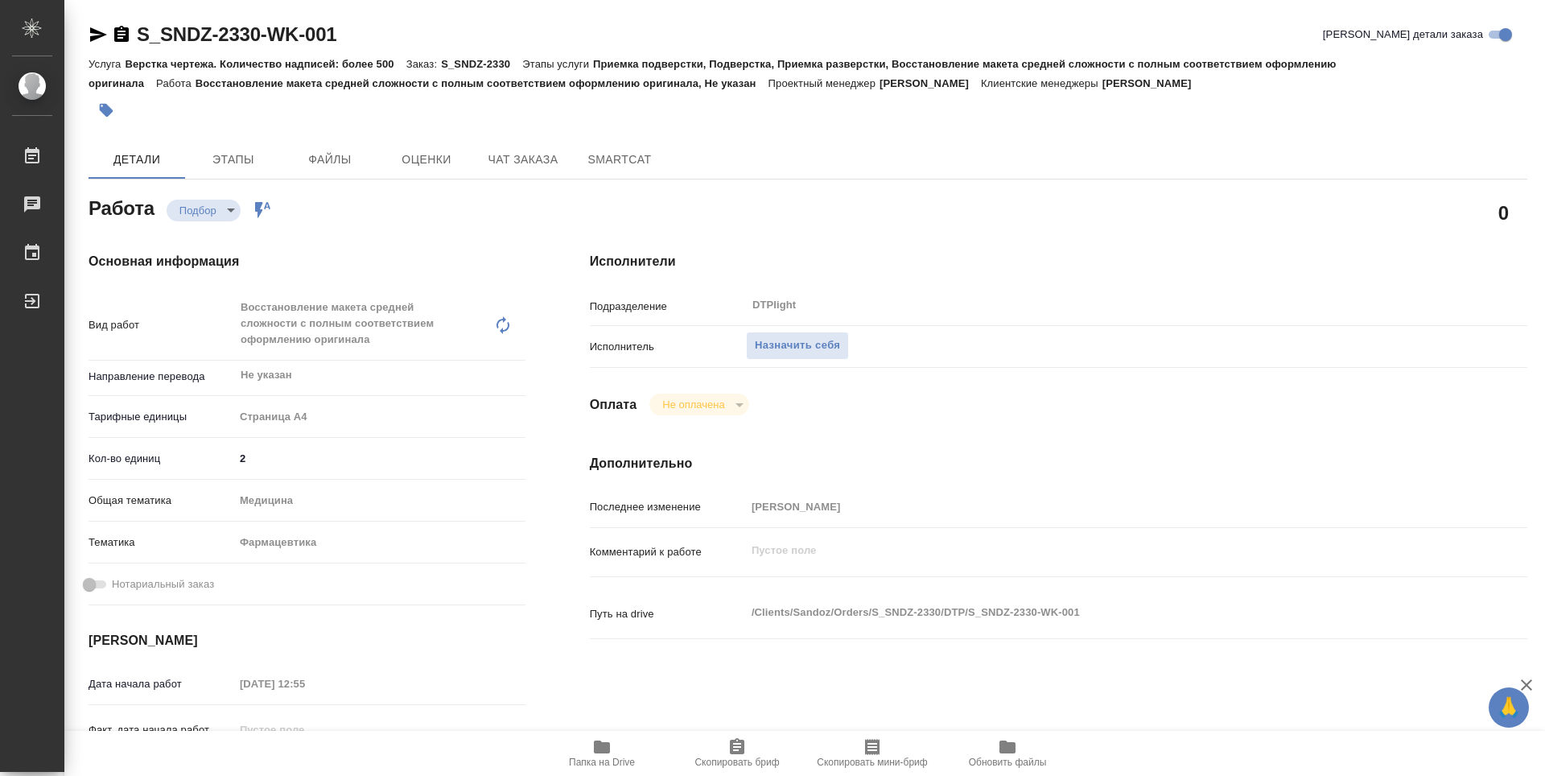
type textarea "x"
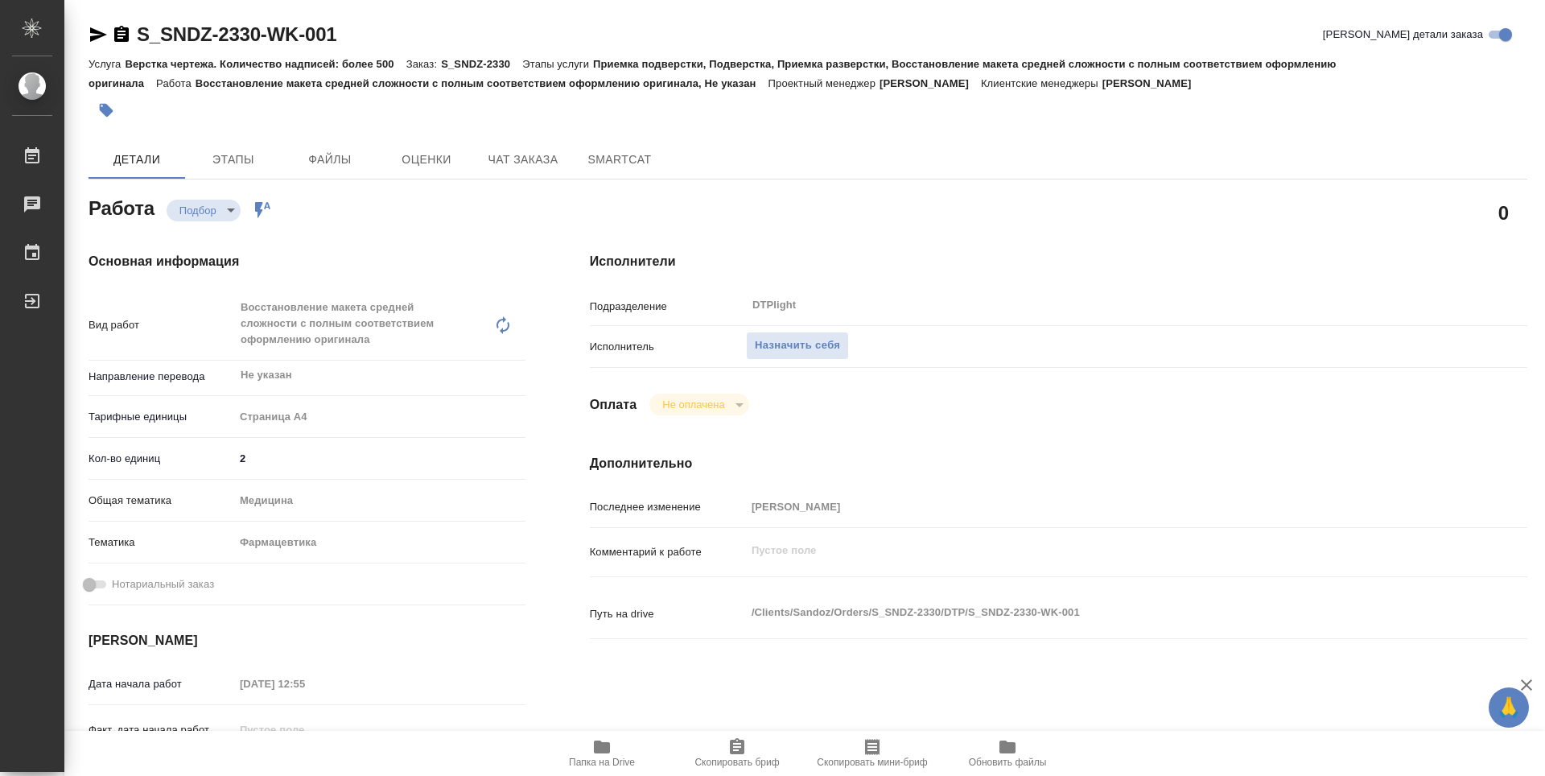
type textarea "x"
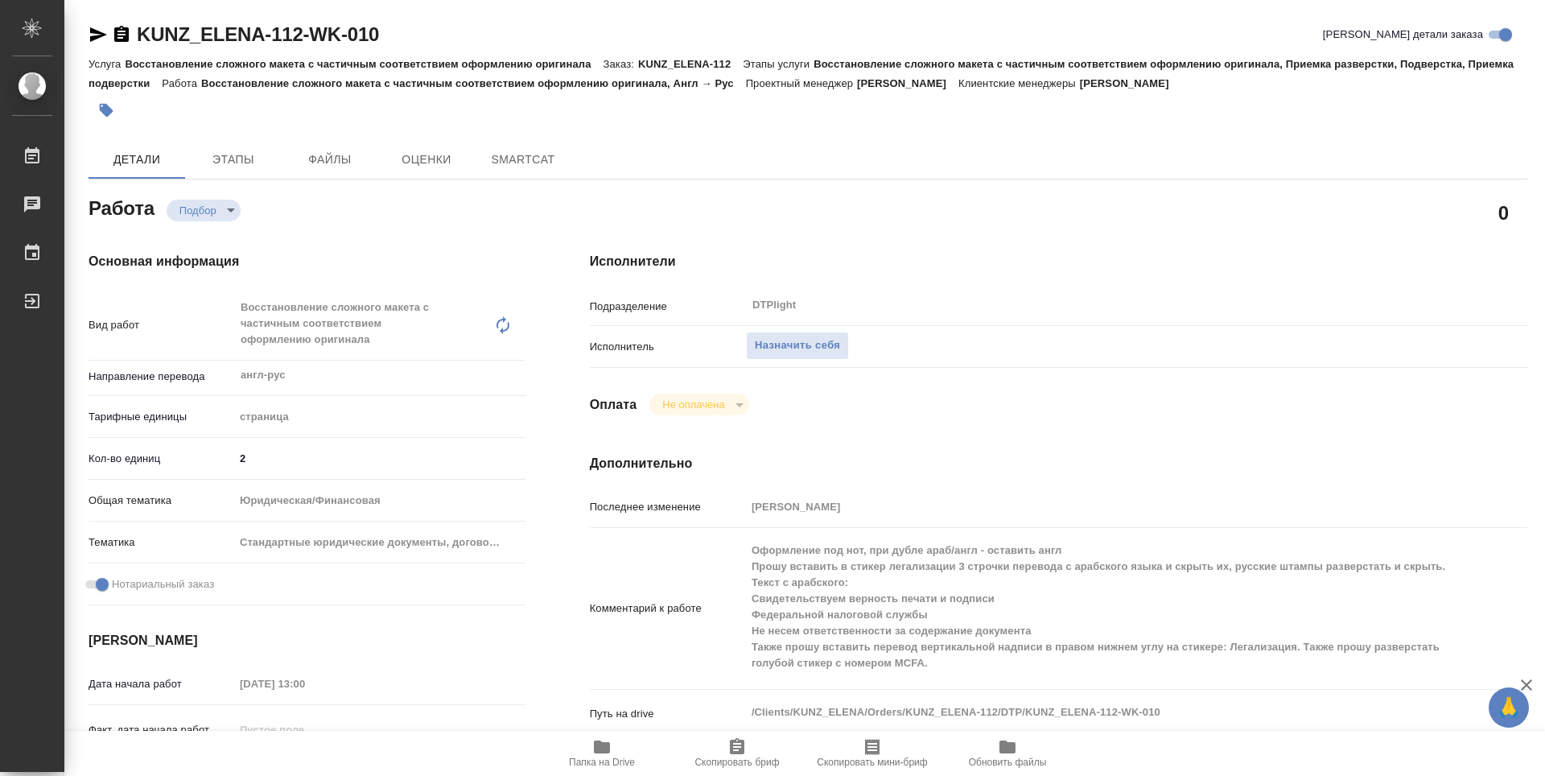
type textarea "x"
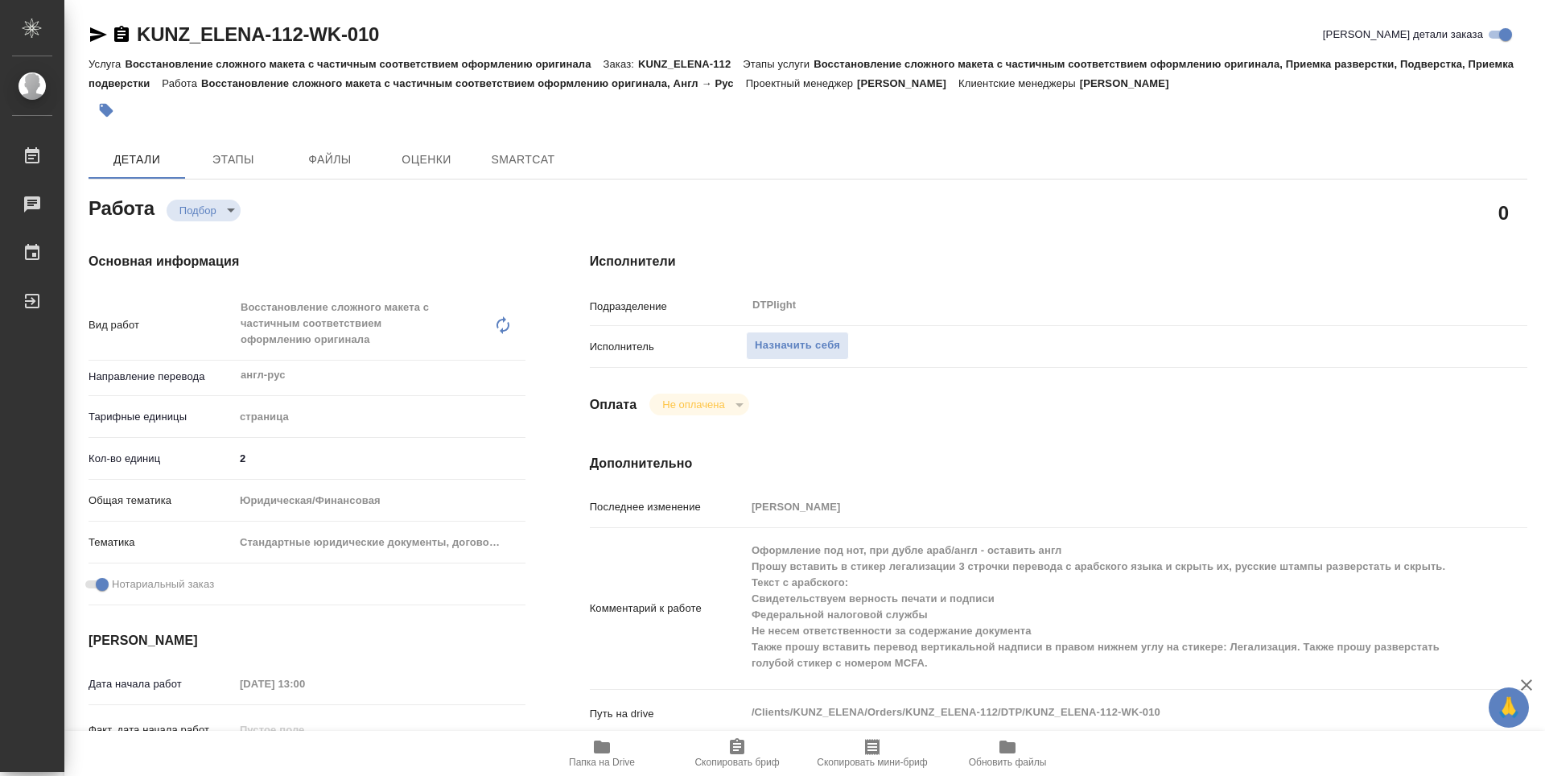
type textarea "x"
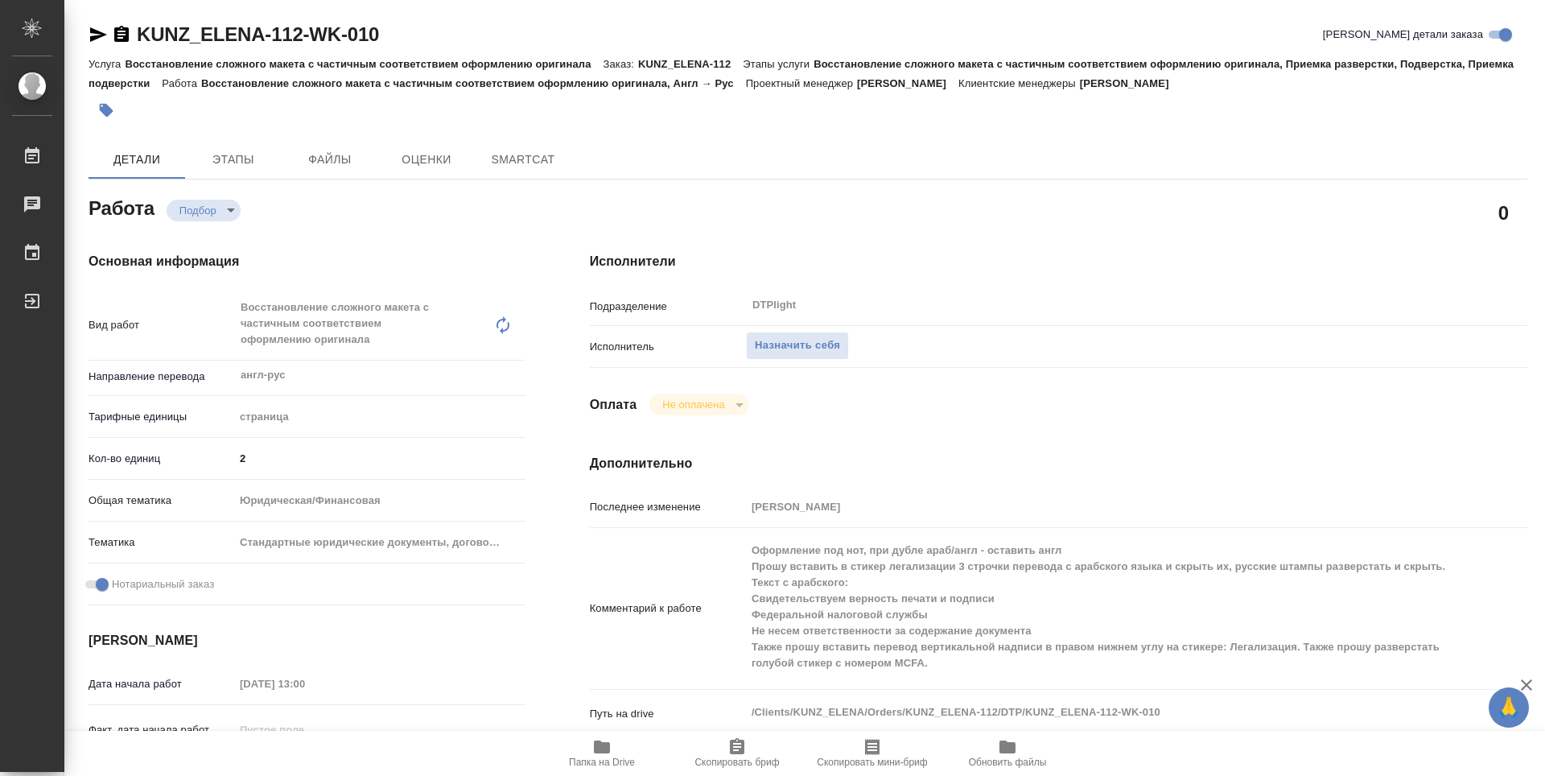
type textarea "x"
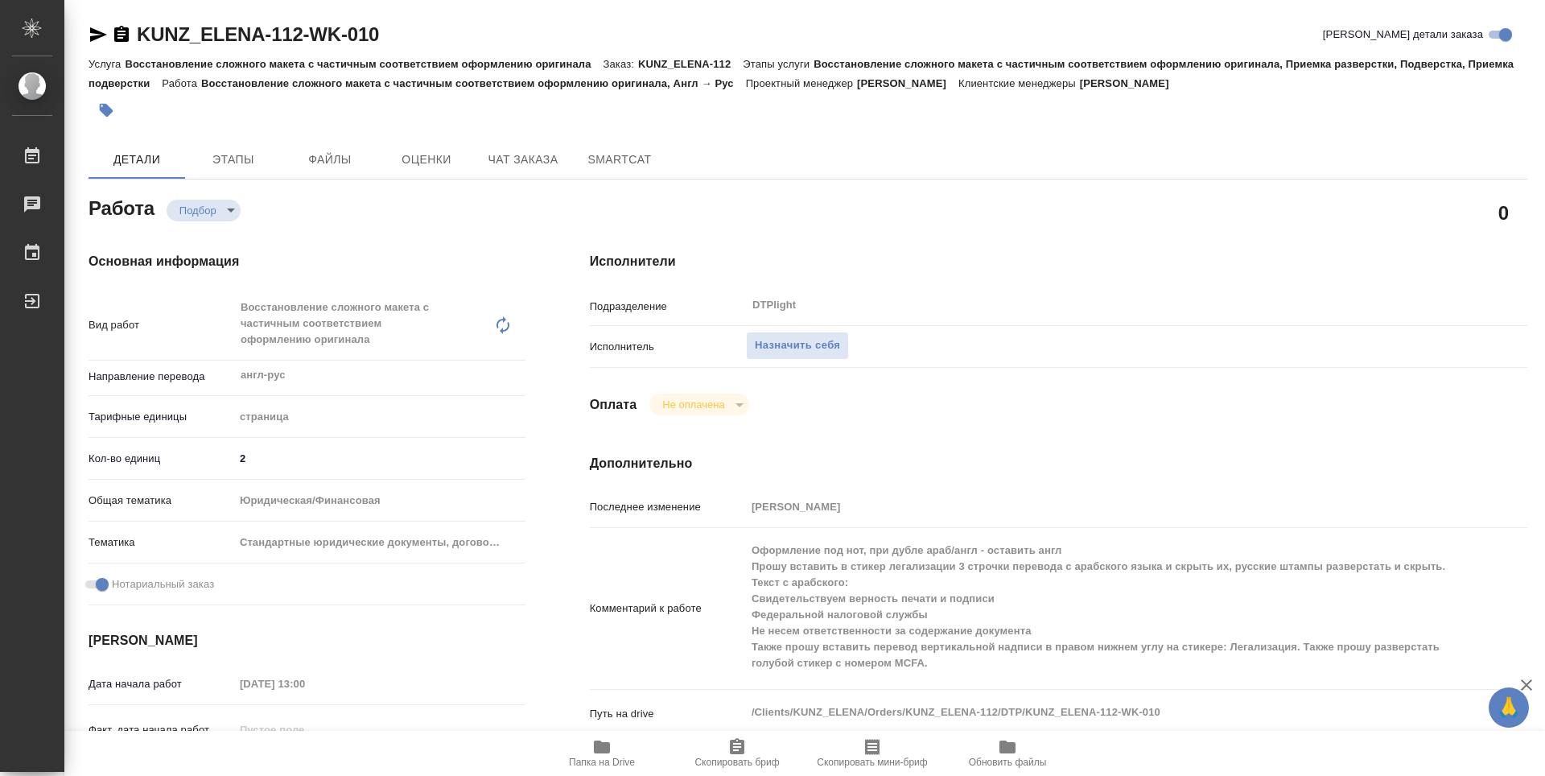
click at [610, 744] on icon "button" at bounding box center [602, 746] width 16 height 13
type textarea "x"
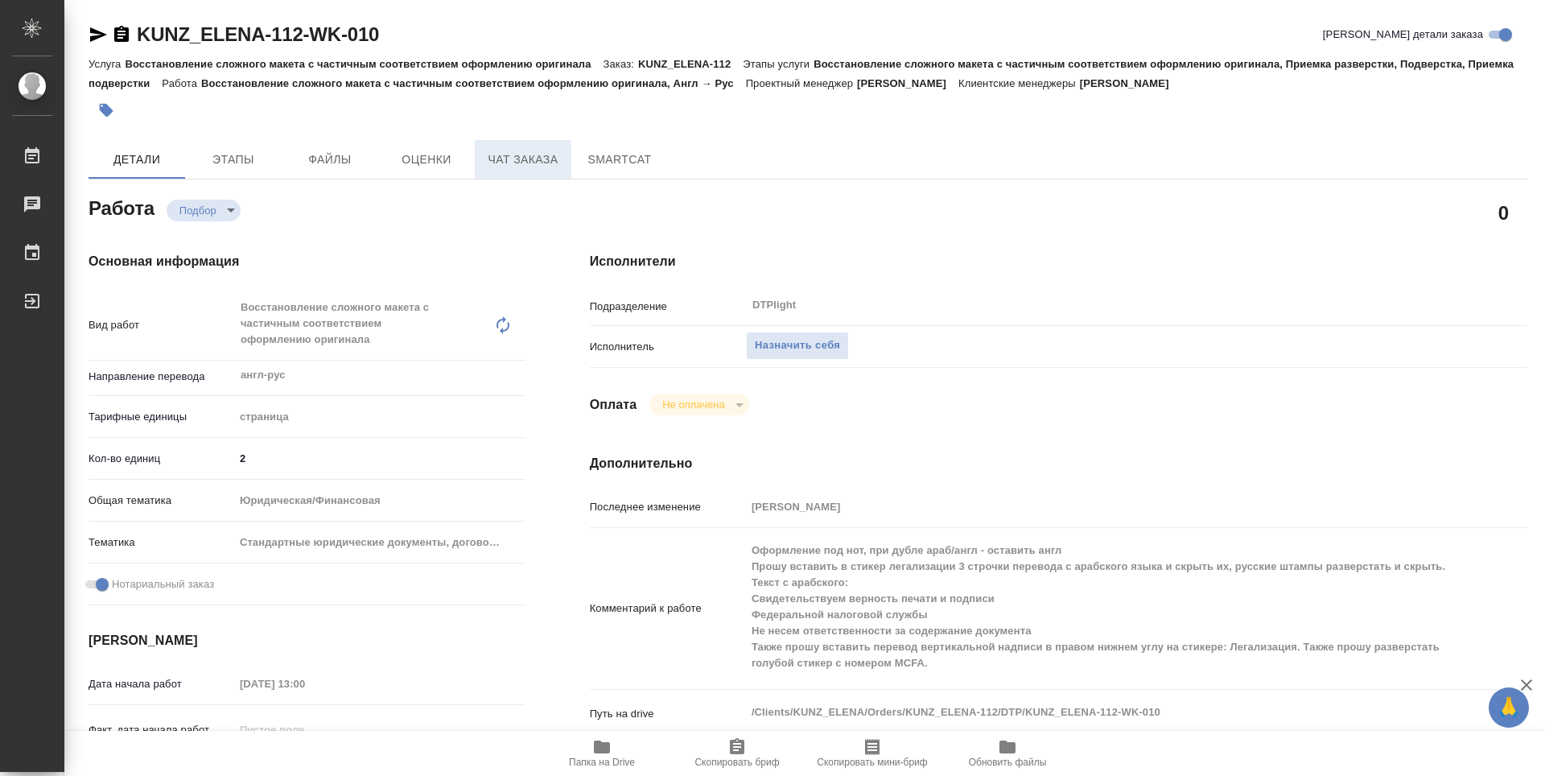
type textarea "x"
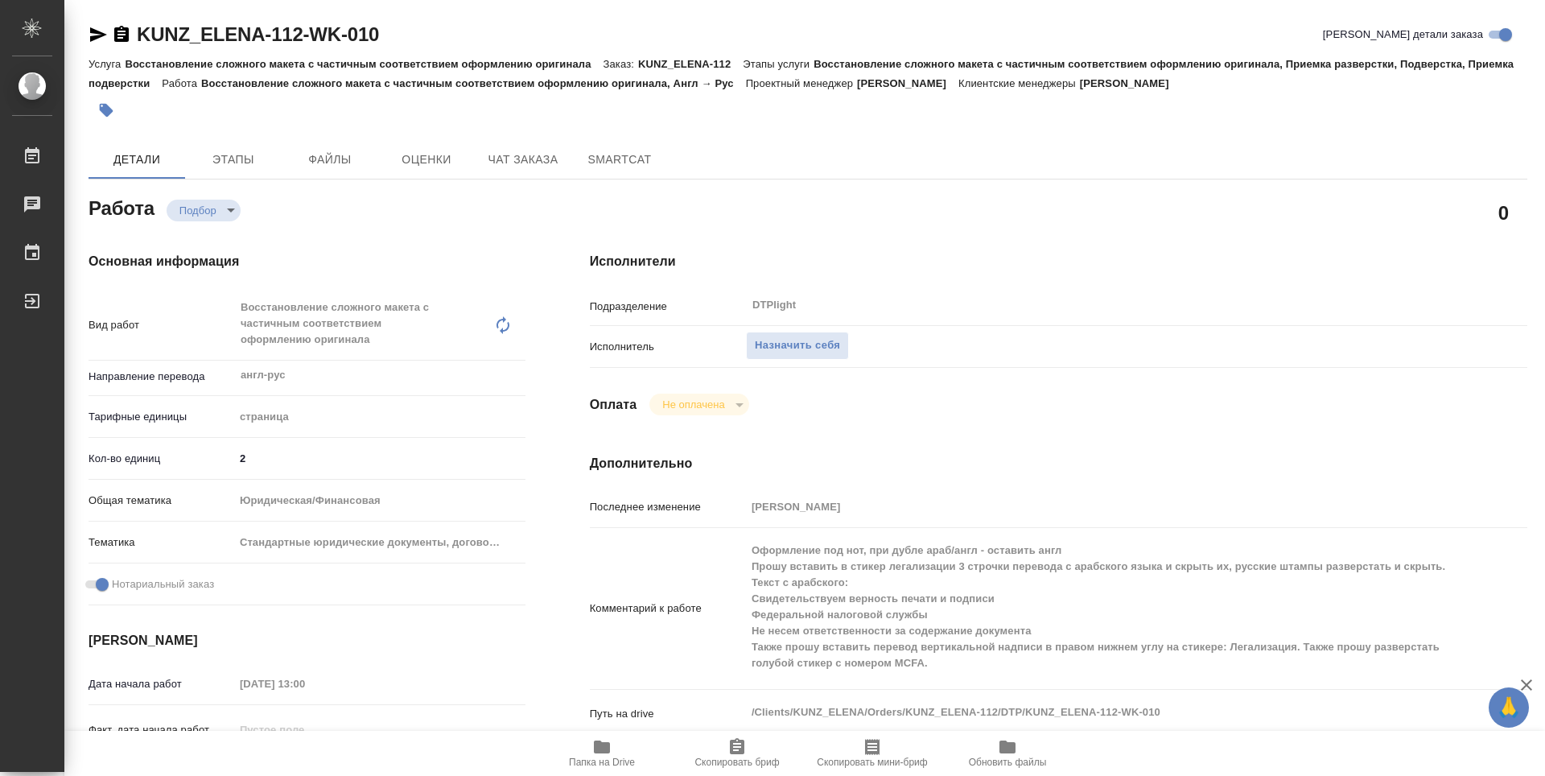
type textarea "x"
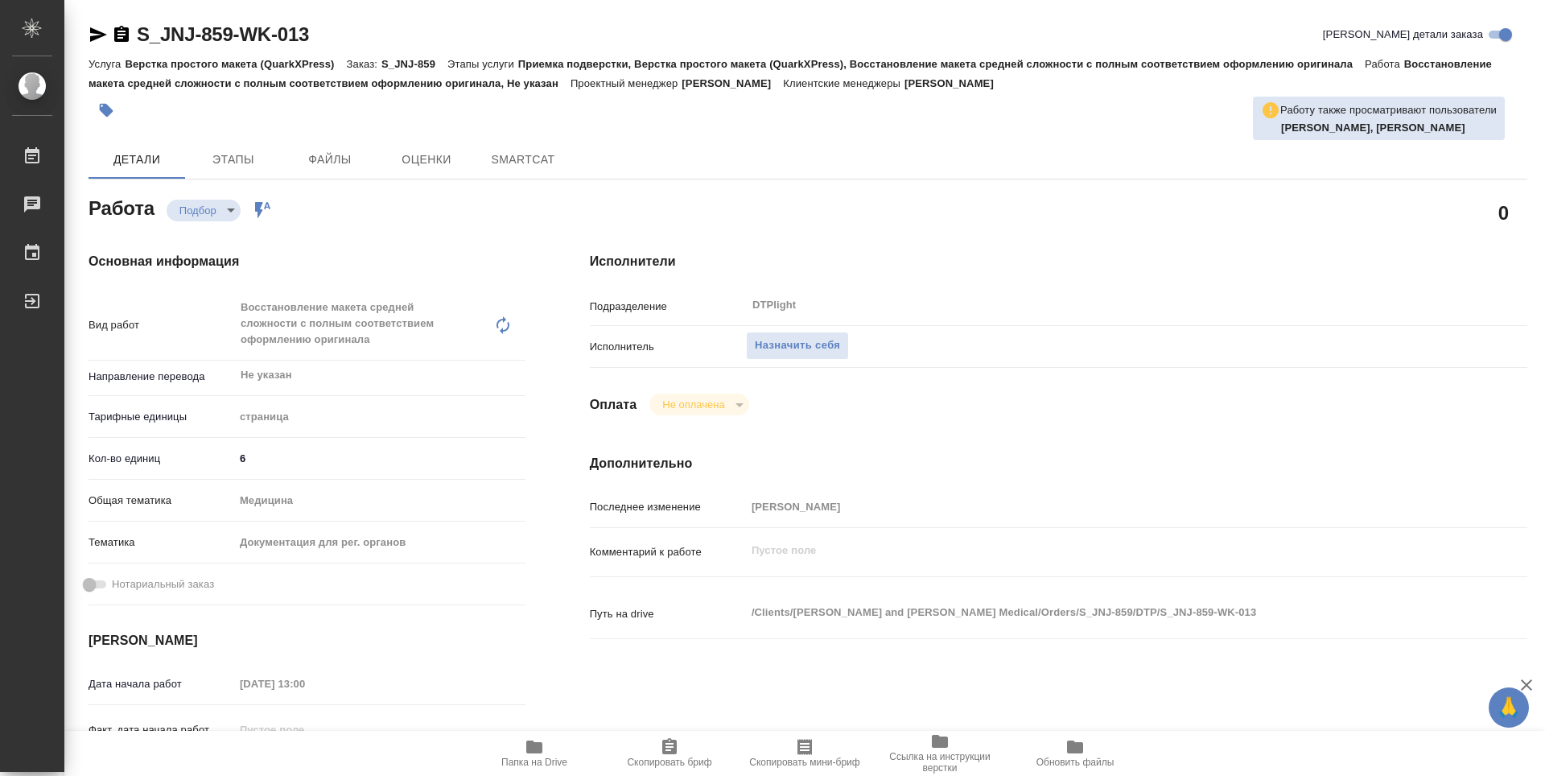
type textarea "x"
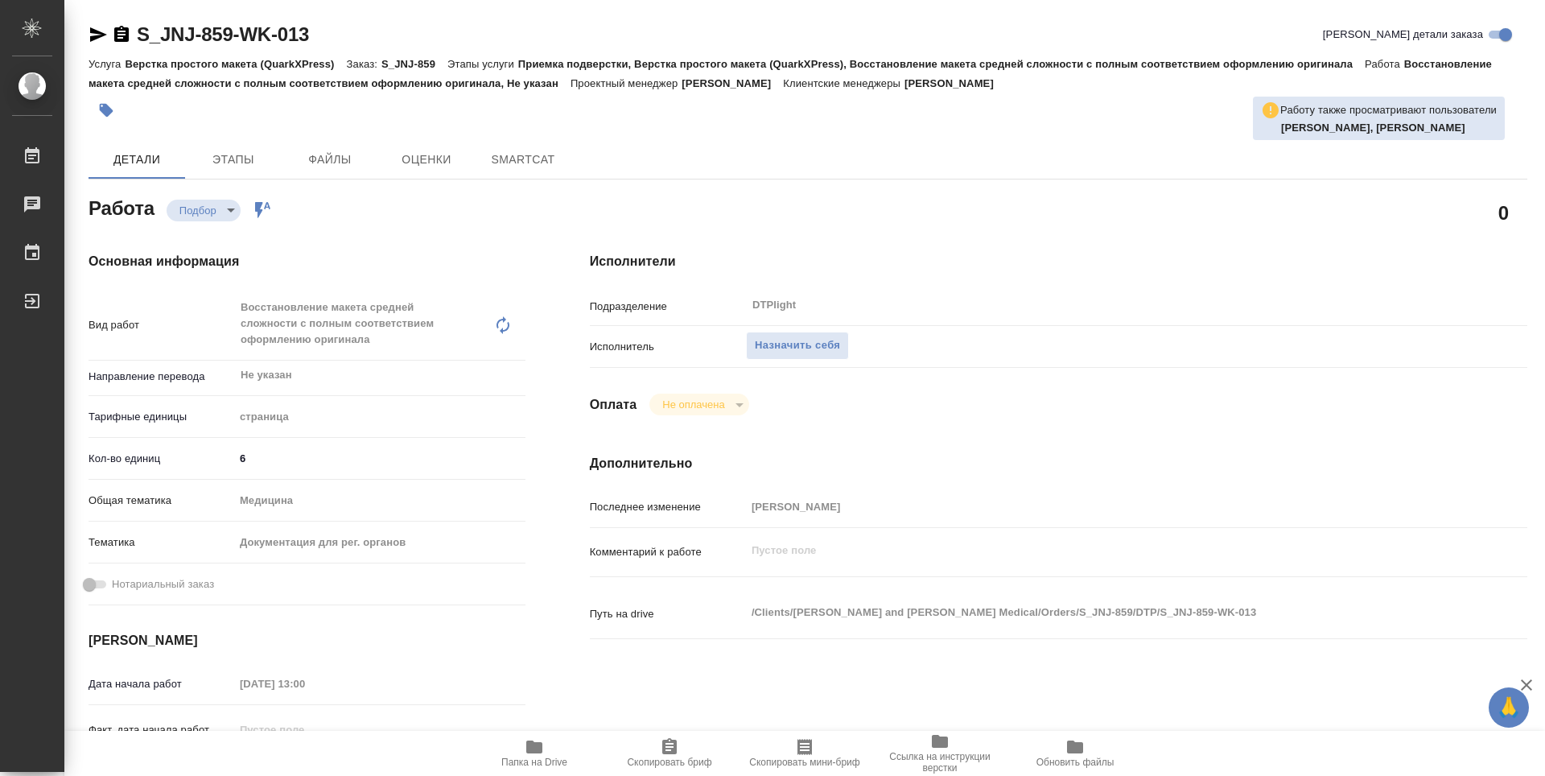
type textarea "x"
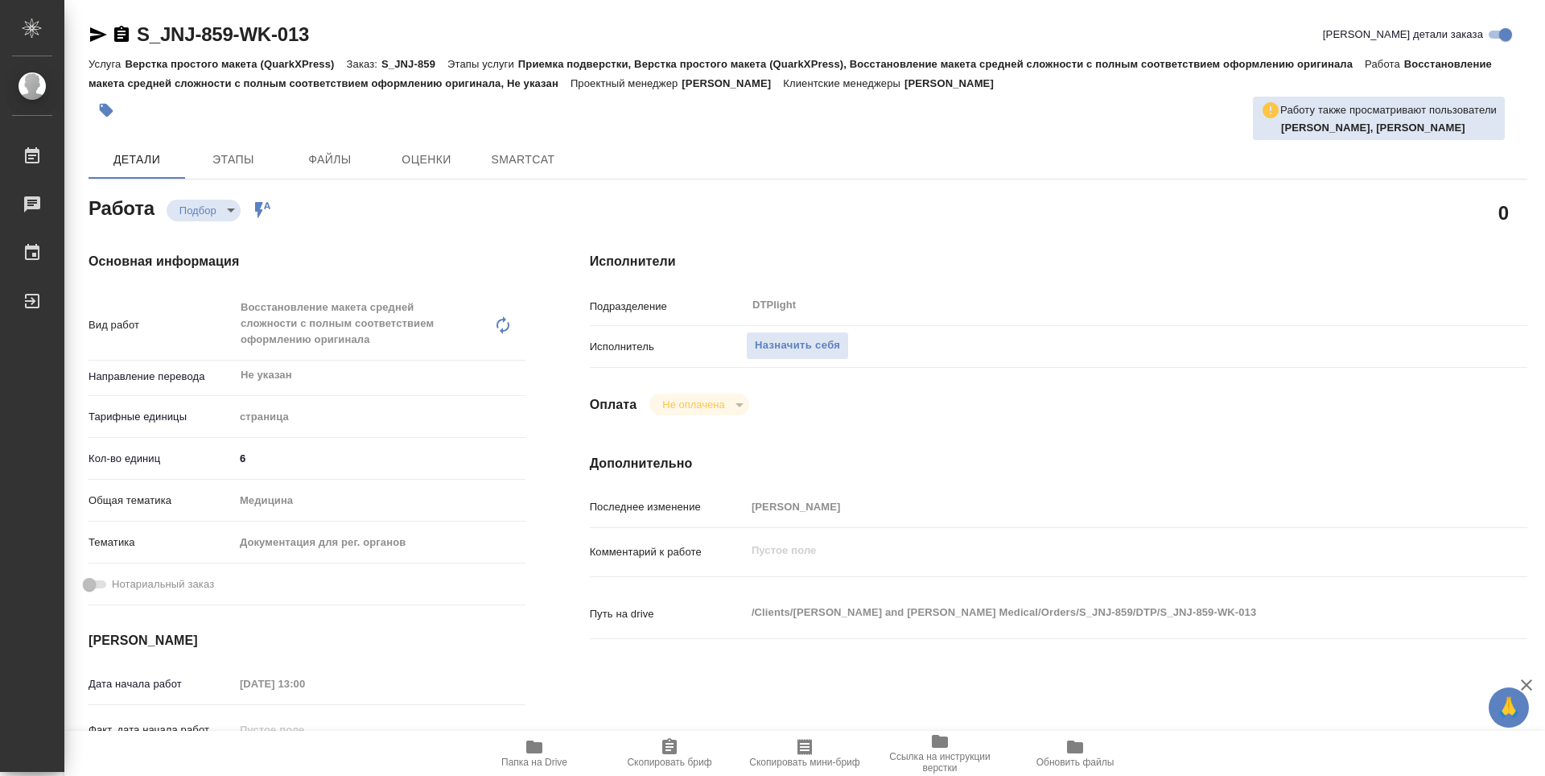
click at [550, 761] on span "Папка на Drive" at bounding box center [534, 762] width 66 height 11
type textarea "x"
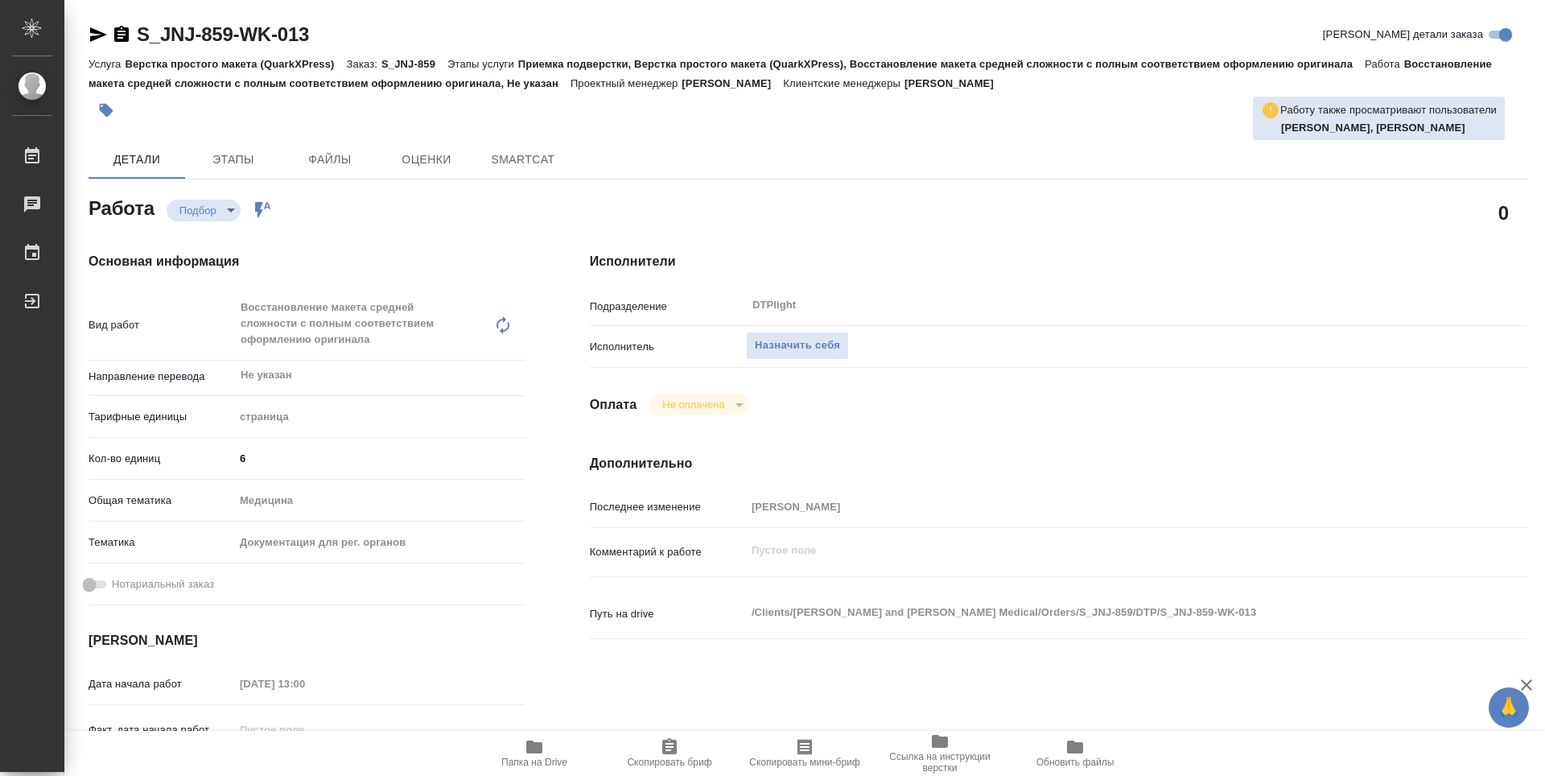
type textarea "x"
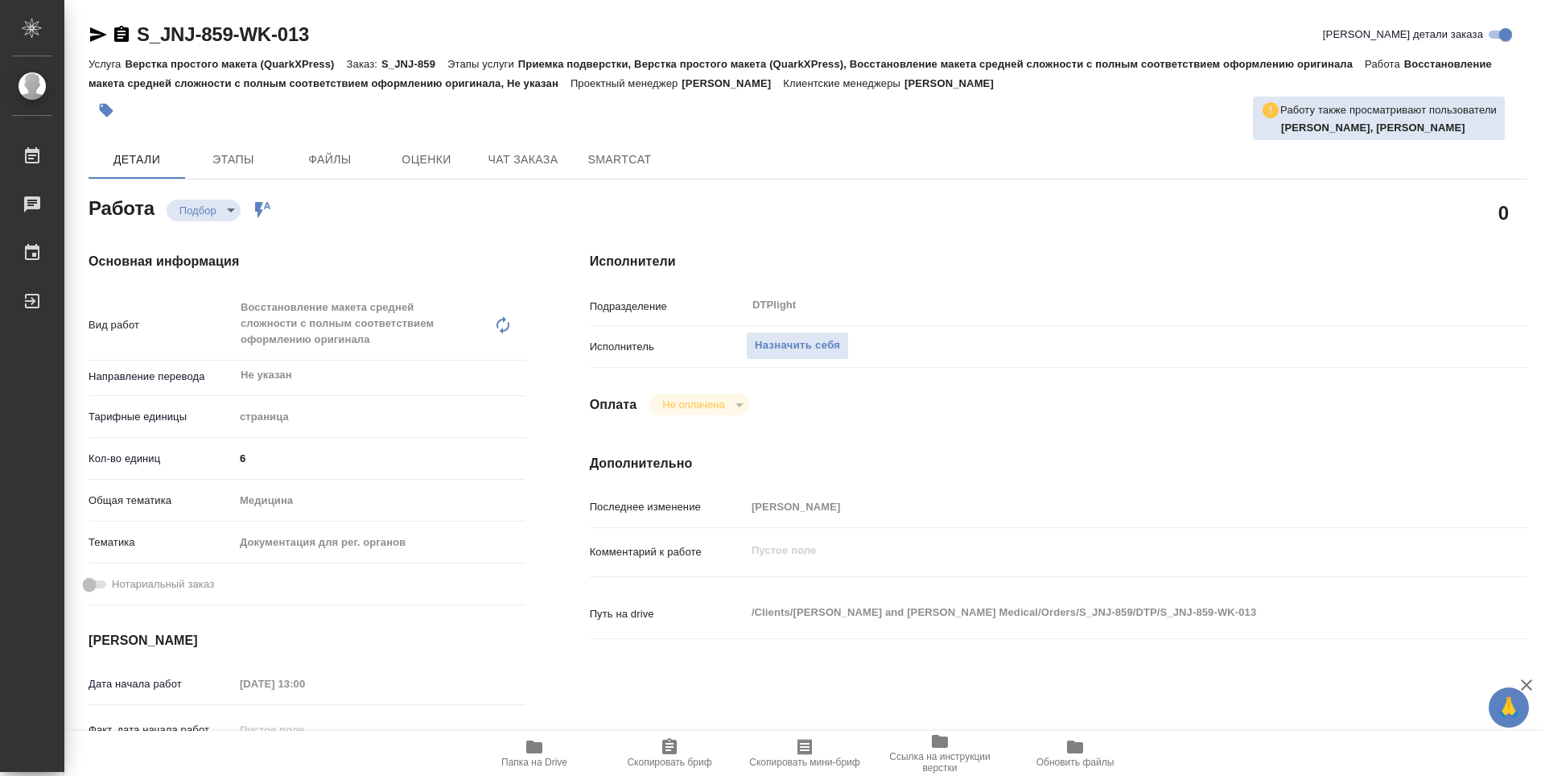
type textarea "x"
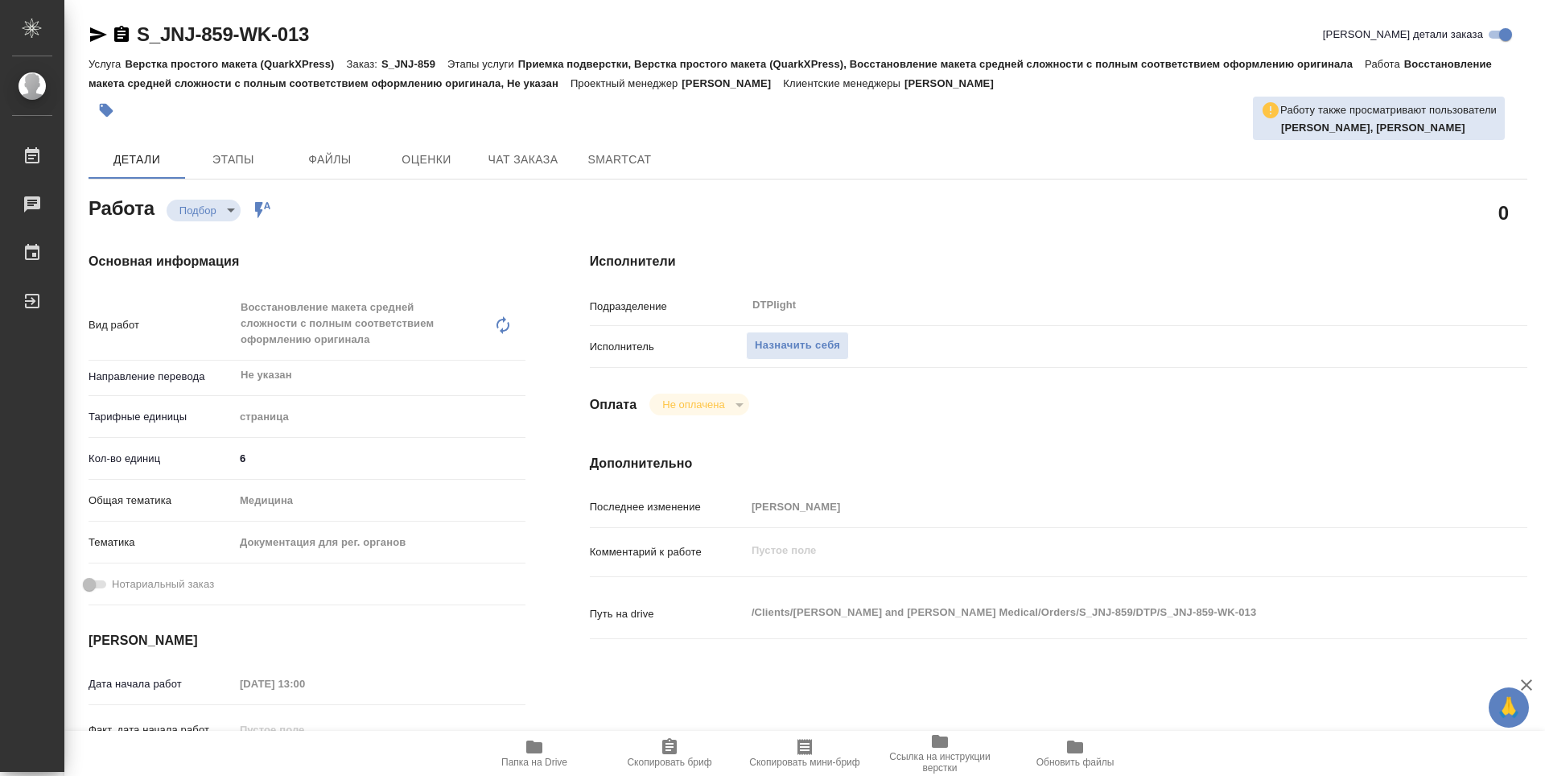
type textarea "x"
